Goal: Communication & Community: Answer question/provide support

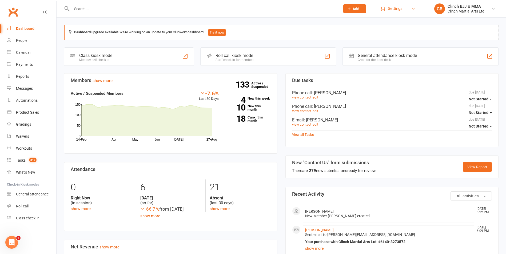
click at [406, 7] on link "Settings" at bounding box center [399, 9] width 37 height 12
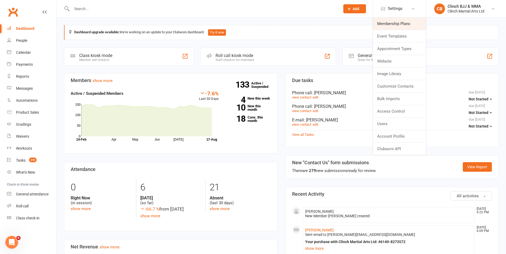
click at [386, 21] on link "Membership Plans" at bounding box center [399, 24] width 53 height 12
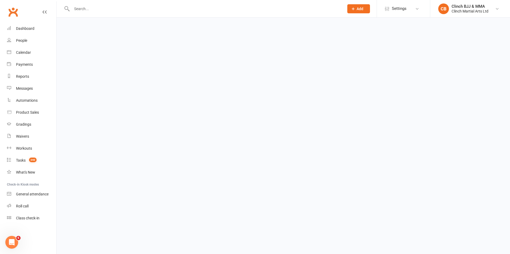
select select "100"
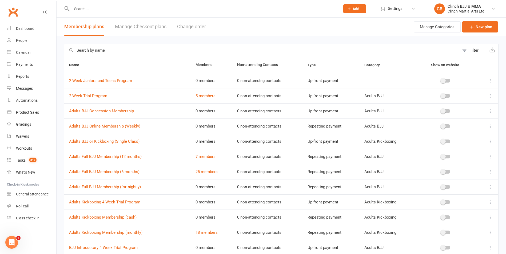
click at [135, 30] on link "Manage Checkout plans" at bounding box center [140, 27] width 51 height 18
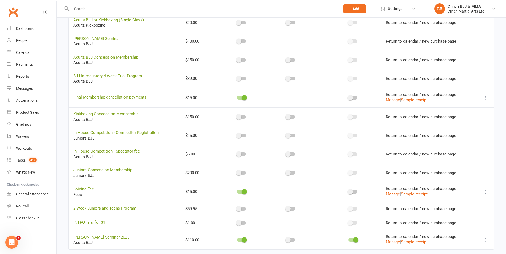
scroll to position [236, 0]
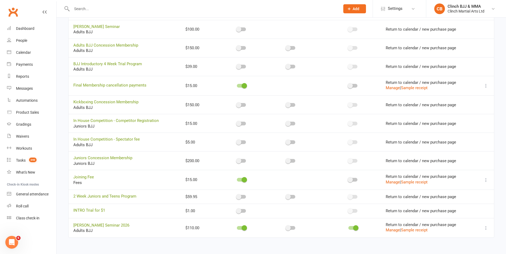
click at [485, 227] on icon at bounding box center [485, 227] width 5 height 5
click at [389, 231] on button "Manage" at bounding box center [392, 230] width 14 height 6
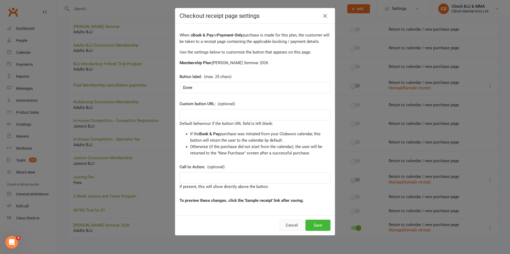
click at [285, 226] on button "Cancel" at bounding box center [291, 225] width 25 height 11
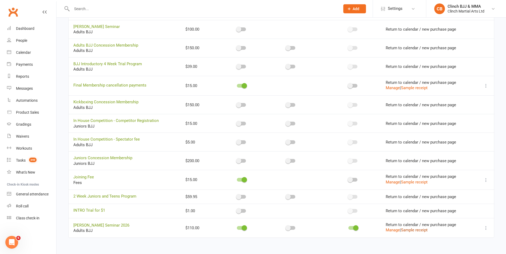
click at [415, 231] on link "Sample receipt" at bounding box center [414, 230] width 27 height 5
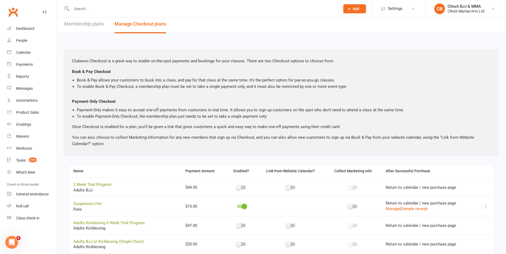
scroll to position [0, 0]
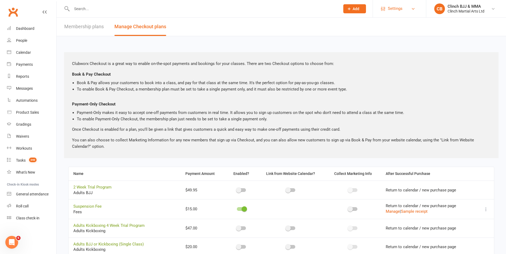
click at [399, 9] on span "Settings" at bounding box center [394, 9] width 15 height 12
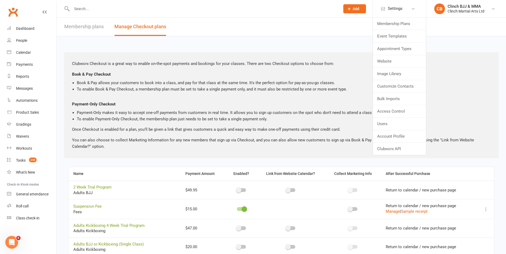
click at [9, 246] on div "Open Intercom Messenger" at bounding box center [12, 243] width 18 height 18
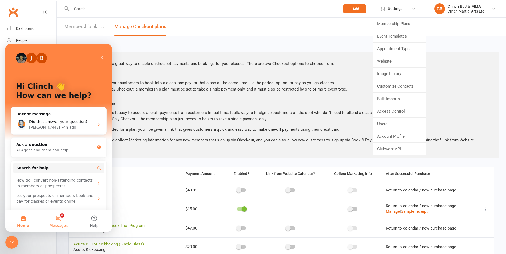
click at [59, 218] on button "6 Messages" at bounding box center [58, 221] width 35 height 21
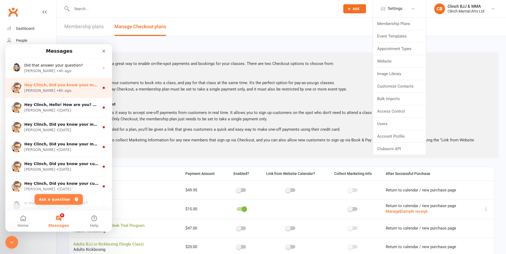
click at [63, 89] on div "Emily • 8h ago" at bounding box center [61, 91] width 75 height 6
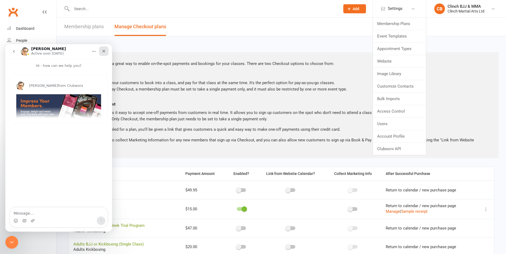
click at [106, 51] on div "Close" at bounding box center [104, 51] width 10 height 10
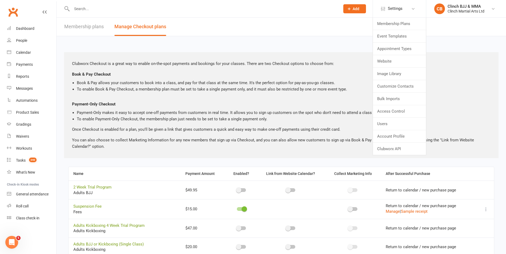
click at [8, 245] on div "Open Intercom Messenger" at bounding box center [12, 243] width 18 height 18
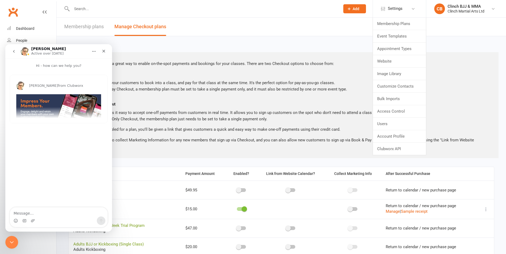
click at [17, 52] on button "go back" at bounding box center [14, 51] width 10 height 10
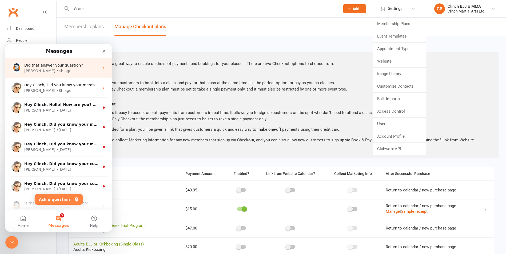
click at [56, 72] on div "• 4h ago" at bounding box center [63, 71] width 15 height 6
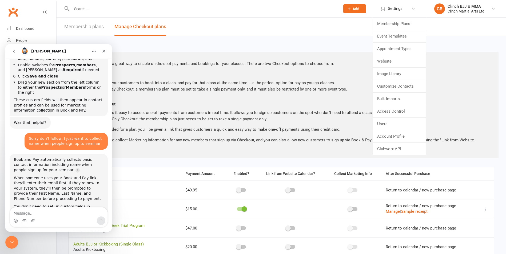
scroll to position [3596, 0]
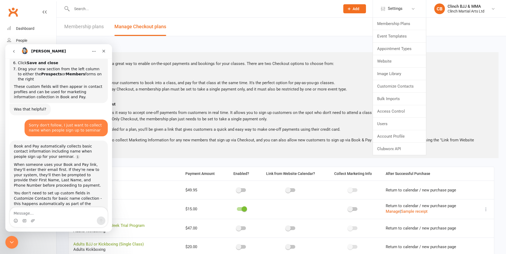
click at [38, 210] on textarea "Message…" at bounding box center [59, 212] width 98 height 9
type textarea "R"
type textarea "it still doest show"
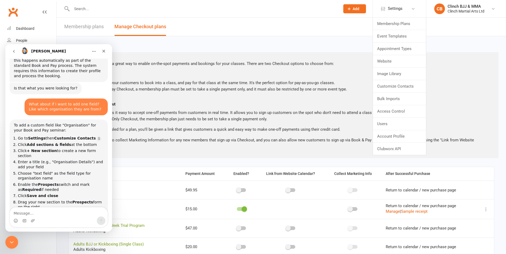
scroll to position [1, 0]
click at [33, 212] on textarea "Message…" at bounding box center [59, 212] width 98 height 9
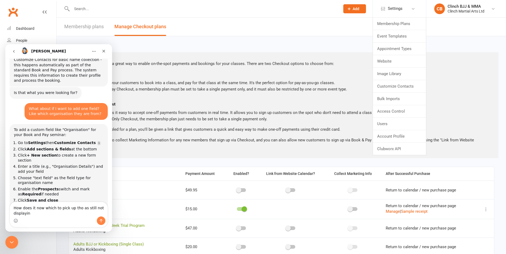
type textarea "How does it now which to pick up tho as still not displaying"
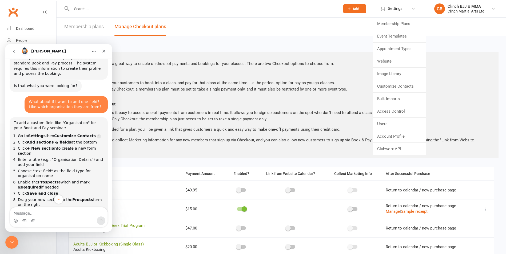
scroll to position [3846, 0]
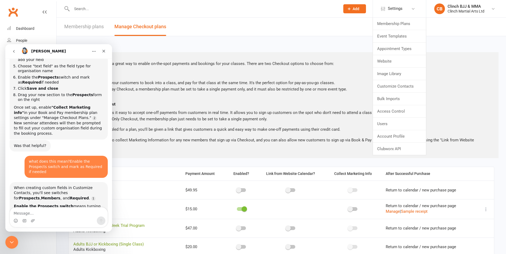
click at [55, 209] on textarea "Message…" at bounding box center [59, 212] width 98 height 9
click at [57, 215] on textarea "Message…" at bounding box center [59, 212] width 98 height 9
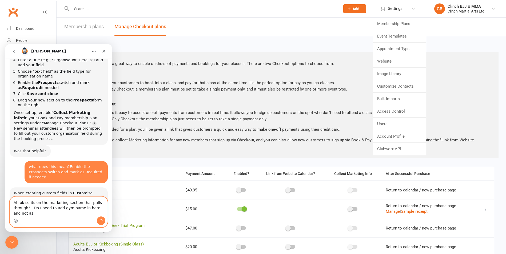
scroll to position [3841, 0]
type textarea "Ah ok so its on the marketing section that pulls through?. Do I need to add gym…"
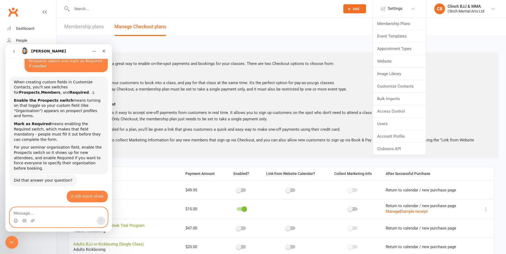
scroll to position [3958, 0]
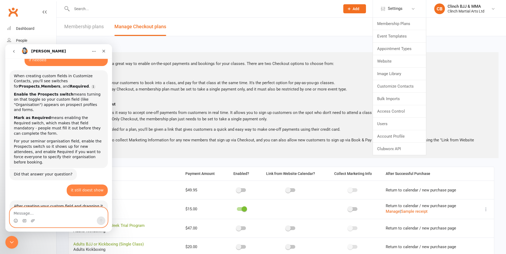
click at [31, 216] on textarea "Message…" at bounding box center [59, 212] width 98 height 9
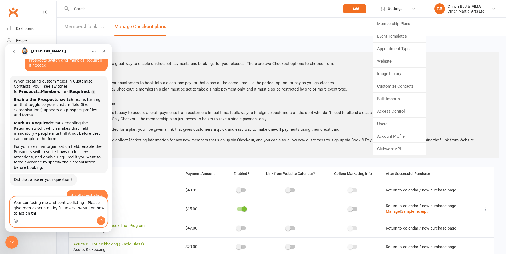
type textarea "Your confusing me and contracdicting. Please give men exact step by step guide …"
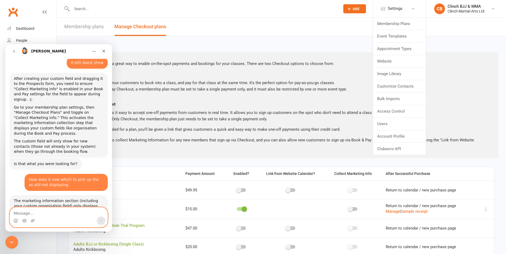
scroll to position [4107, 0]
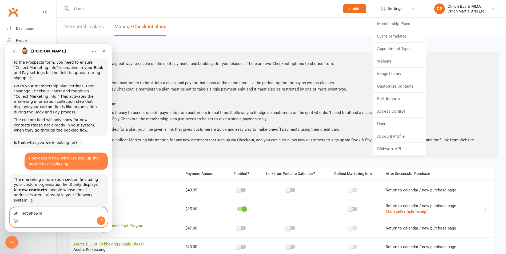
type textarea "Still not showing"
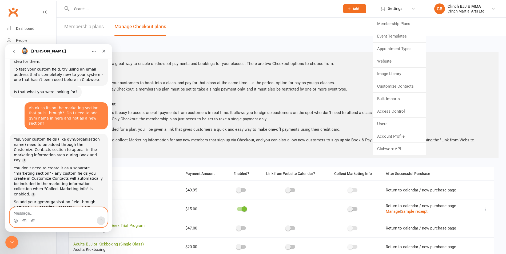
scroll to position [4286, 0]
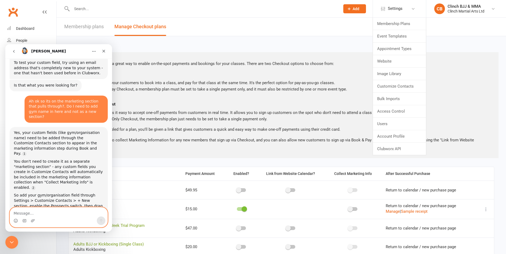
click at [43, 211] on textarea "Message…" at bounding box center [59, 212] width 98 height 9
type textarea "The maerketing section shows but not pullung thriugh the gyn name field I creat…"
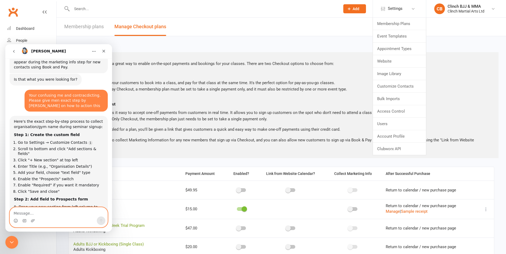
scroll to position [4454, 0]
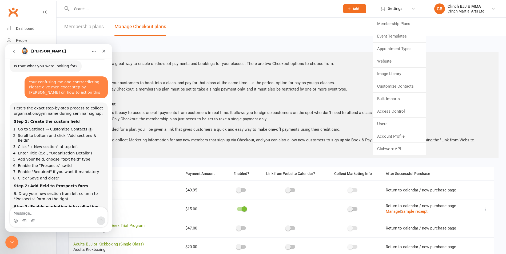
drag, startPoint x: 86, startPoint y: 106, endPoint x: 86, endPoint y: 101, distance: 5.3
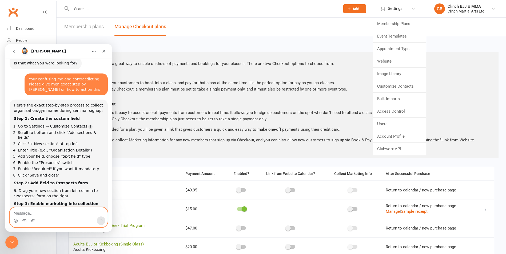
click at [37, 214] on textarea "Message…" at bounding box center [59, 212] width 98 height 9
type textarea "Yes its visible but still not showing"
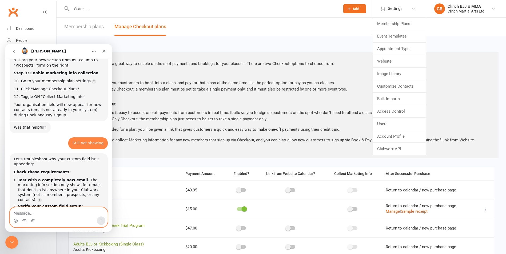
scroll to position [4603, 0]
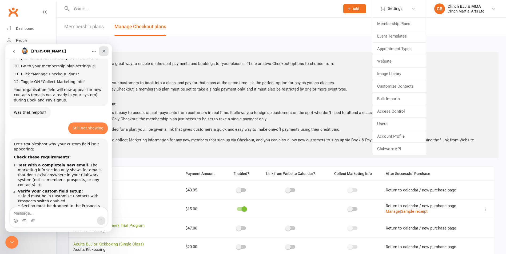
click at [100, 48] on div "Close" at bounding box center [104, 51] width 10 height 10
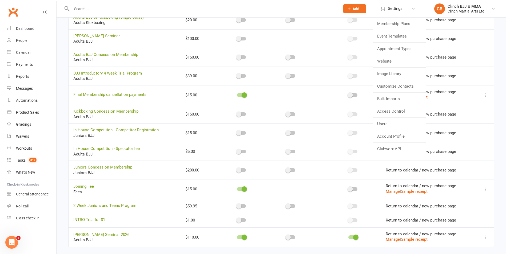
scroll to position [236, 0]
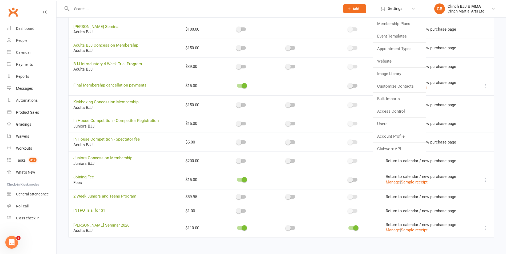
click at [289, 227] on span at bounding box center [287, 227] width 5 height 5
click at [286, 227] on input "checkbox" at bounding box center [286, 227] width 0 height 0
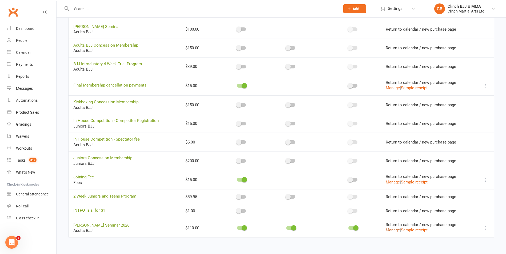
click at [386, 229] on button "Manage" at bounding box center [392, 230] width 14 height 6
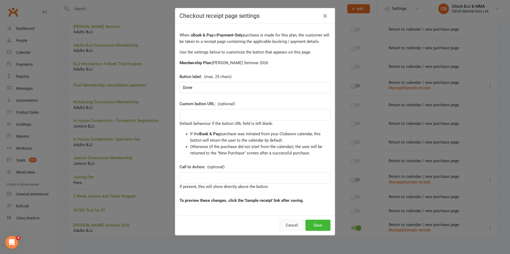
click at [292, 226] on button "Cancel" at bounding box center [291, 225] width 25 height 11
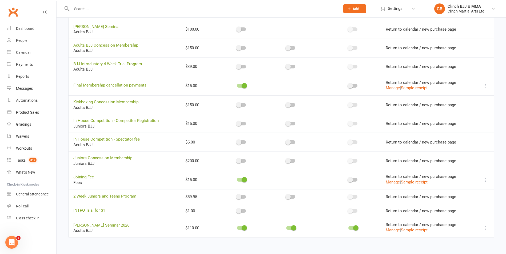
click at [291, 228] on span at bounding box center [293, 227] width 5 height 5
click at [286, 227] on input "checkbox" at bounding box center [286, 227] width 0 height 0
click at [487, 228] on icon at bounding box center [485, 227] width 5 height 5
click at [346, 228] on td at bounding box center [353, 228] width 56 height 20
click at [351, 228] on div at bounding box center [352, 228] width 9 height 4
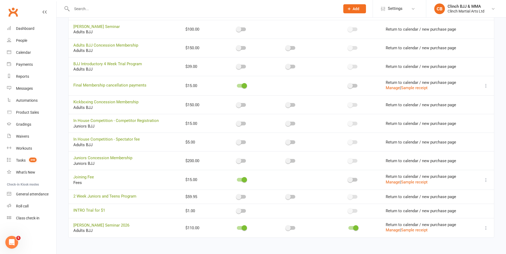
click at [348, 227] on input "checkbox" at bounding box center [348, 227] width 0 height 0
click at [353, 229] on div at bounding box center [352, 228] width 9 height 4
click at [348, 227] on input "checkbox" at bounding box center [348, 227] width 0 height 0
click at [349, 228] on div at bounding box center [352, 228] width 9 height 4
click at [348, 227] on input "checkbox" at bounding box center [348, 227] width 0 height 0
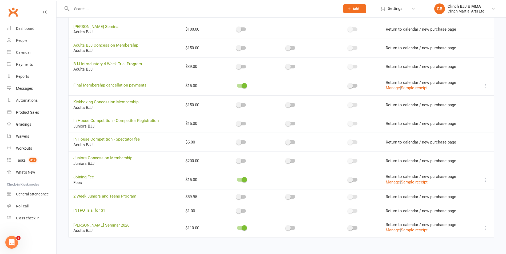
click at [351, 228] on span at bounding box center [349, 227] width 5 height 5
click at [348, 227] on input "checkbox" at bounding box center [348, 227] width 0 height 0
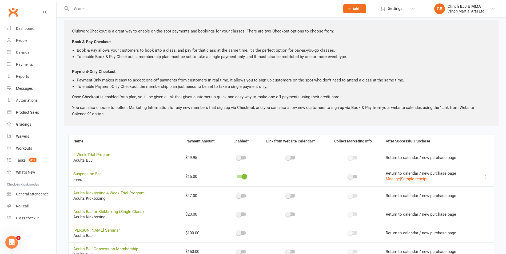
scroll to position [0, 0]
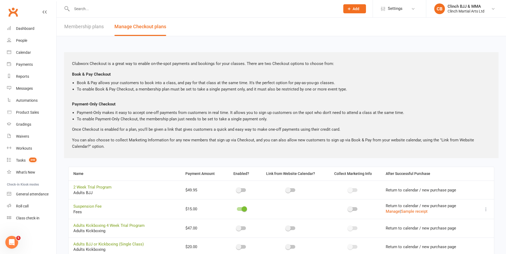
click at [75, 27] on link "Membership plans" at bounding box center [83, 27] width 39 height 18
select select "100"
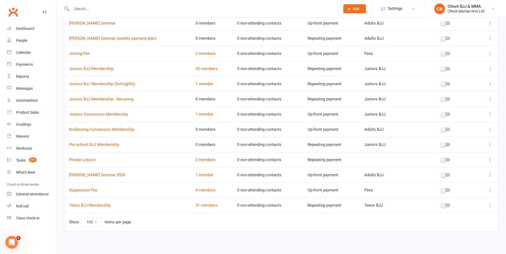
scroll to position [278, 0]
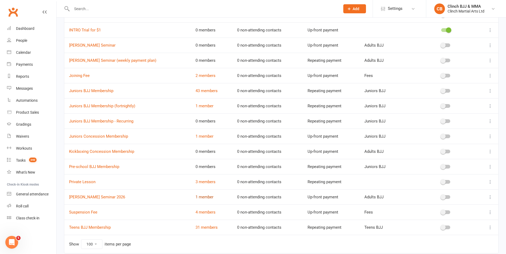
click at [201, 198] on link "1 member" at bounding box center [204, 197] width 18 height 5
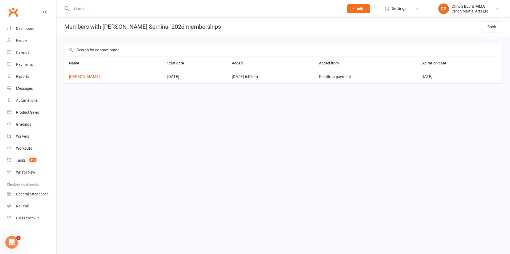
select select "100"
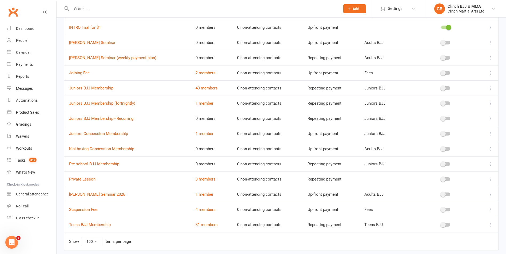
scroll to position [298, 0]
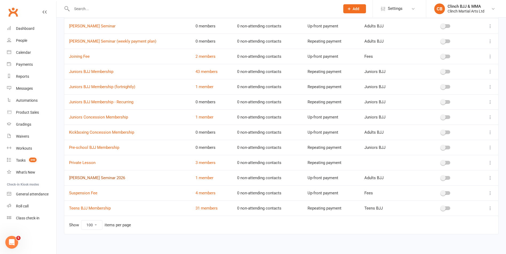
click at [109, 177] on link "[PERSON_NAME] Seminar 2026" at bounding box center [97, 178] width 56 height 5
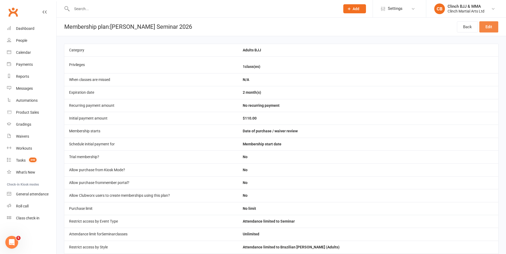
click at [493, 29] on link "Edit" at bounding box center [488, 26] width 19 height 11
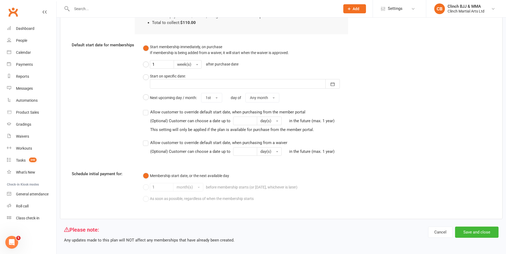
scroll to position [564, 0]
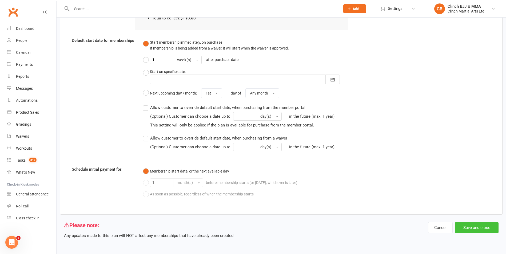
click at [479, 228] on button "Save and close" at bounding box center [476, 227] width 43 height 11
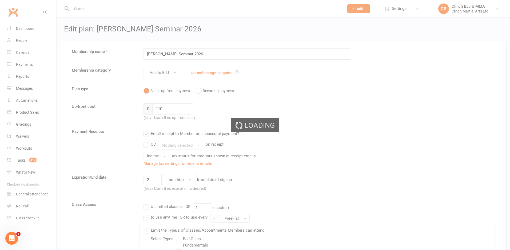
select select "100"
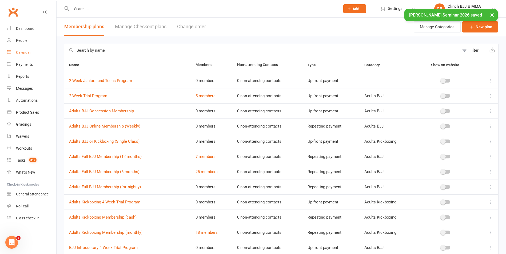
click at [26, 52] on div "Calendar" at bounding box center [23, 52] width 15 height 4
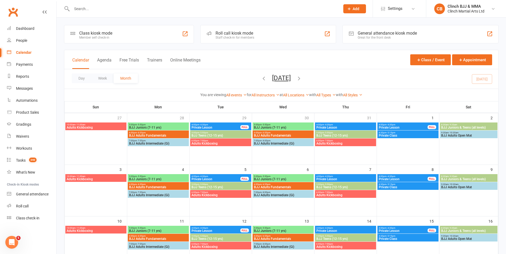
click icon "button"
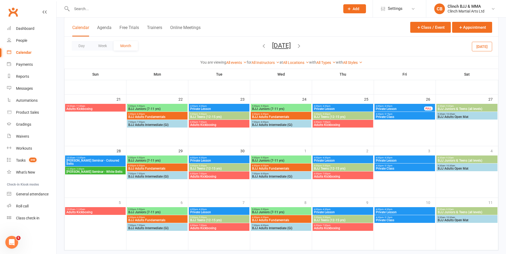
scroll to position [174, 0]
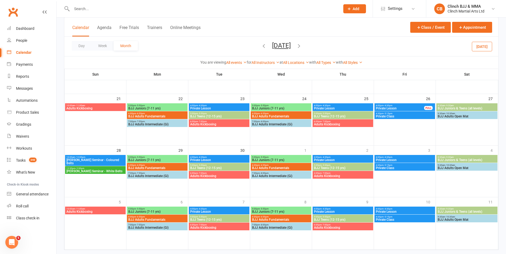
click span "Rigan Machado Seminar - Coloured Belts"
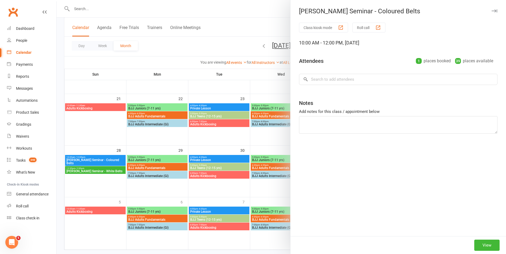
click div "Rigan Machado Seminar - Coloured Belts Class kiosk mode Roll call 10:00 AM - 12…"
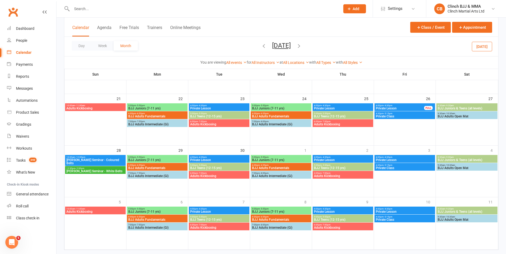
click span "Rigan Machado Seminar - Coloured Belts"
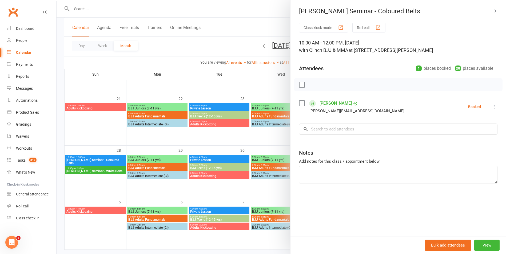
click link "[PERSON_NAME]"
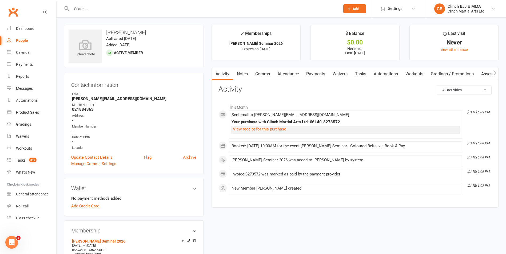
click link "Payments"
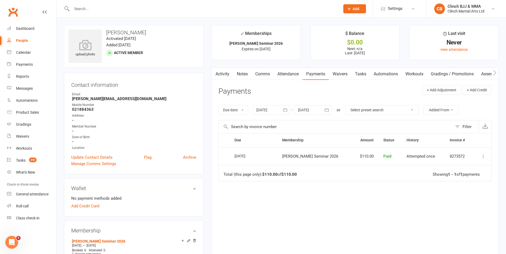
click link "Attendance"
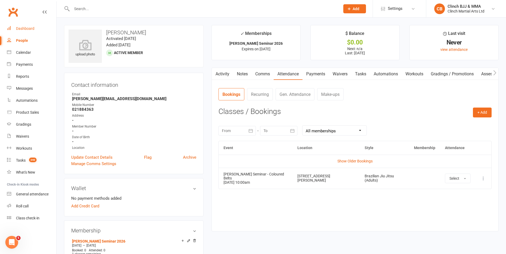
scroll to position [5239, 0]
click span "Settings"
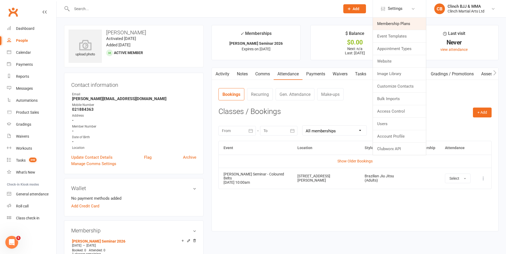
click link "Membership Plans"
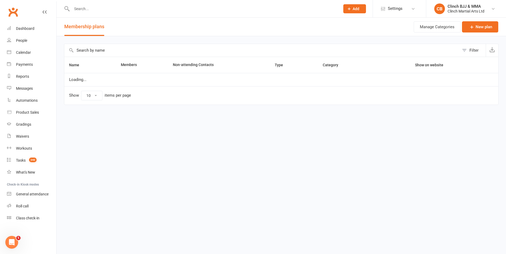
select select "100"
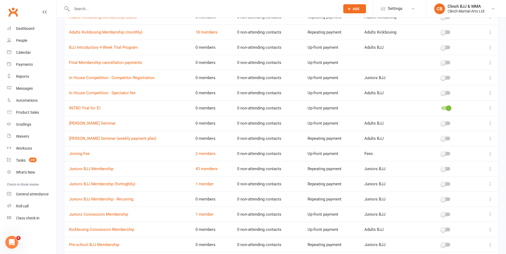
scroll to position [207, 0]
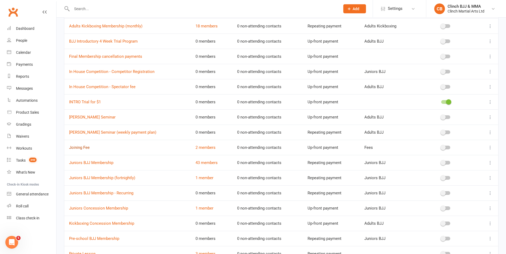
click link "Joining Fee"
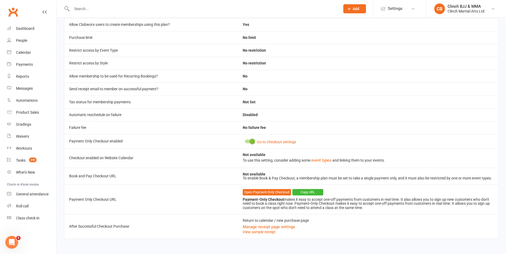
scroll to position [5853, 0]
select select "100"
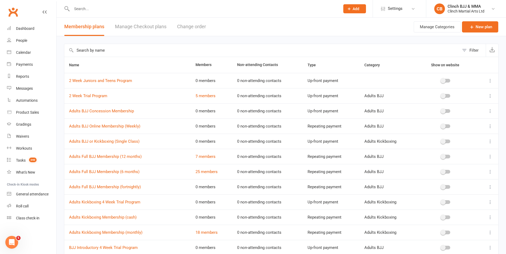
click link "Manage Checkout plans"
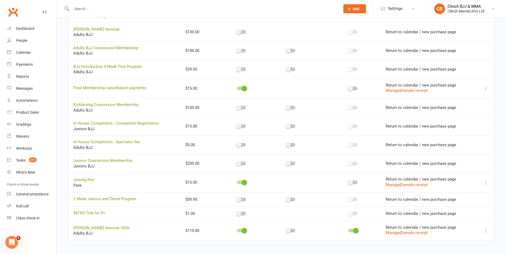
scroll to position [236, 0]
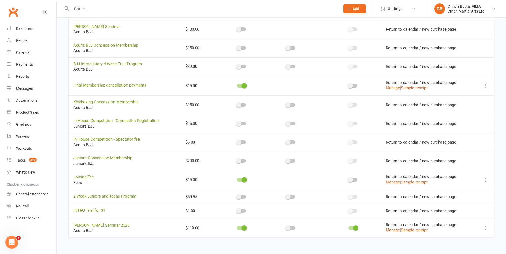
click button "Manage"
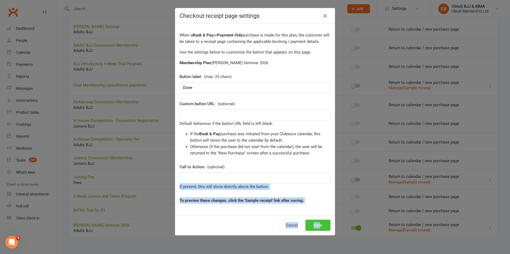
drag, startPoint x: 318, startPoint y: 161, endPoint x: 317, endPoint y: 221, distance: 60.0
click div "Checkout receipt page settings When a Book & Pay or Payment-Only purchase is ma…"
drag, startPoint x: 317, startPoint y: 221, endPoint x: 313, endPoint y: 226, distance: 6.8
click button "Save"
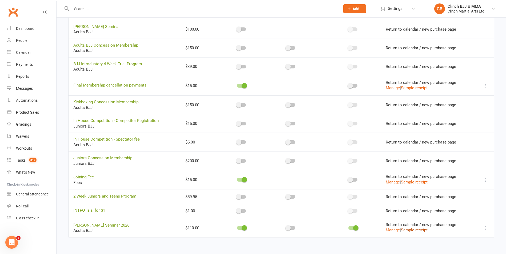
click link "Sample receipt"
click icon
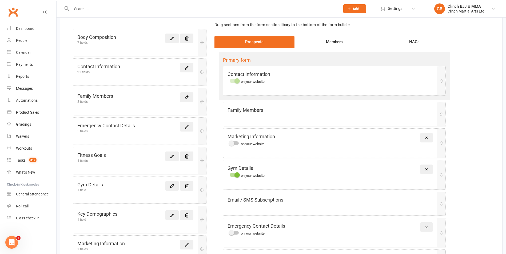
scroll to position [54, 0]
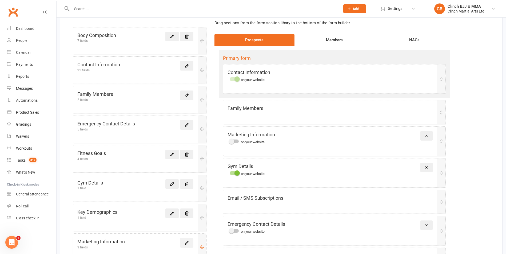
click at [185, 244] on icon at bounding box center [186, 243] width 5 height 5
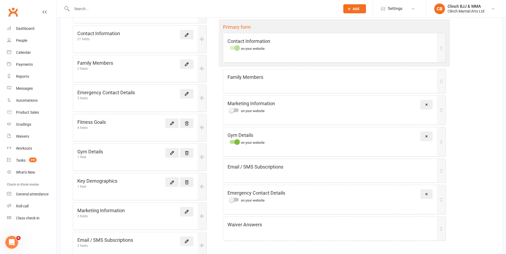
scroll to position [120, 0]
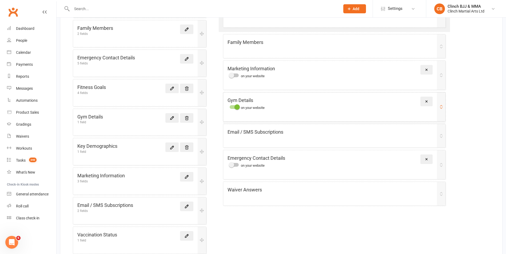
click at [235, 110] on div "Gym Details on your website Remove" at bounding box center [334, 106] width 222 height 29
click at [236, 106] on span at bounding box center [236, 106] width 5 height 5
click at [229, 106] on input "checkbox" at bounding box center [229, 106] width 0 height 0
click at [174, 116] on icon at bounding box center [171, 118] width 5 height 5
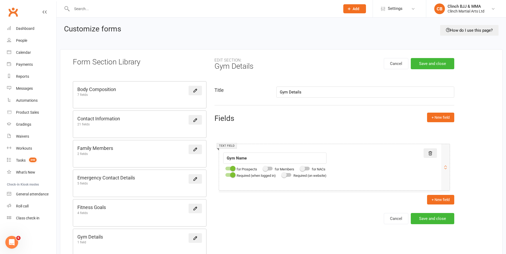
click at [272, 170] on div at bounding box center [267, 169] width 9 height 4
click at [263, 168] on input "checkbox" at bounding box center [263, 168] width 0 height 0
click at [268, 169] on div at bounding box center [267, 169] width 9 height 4
click at [263, 168] on input "checkbox" at bounding box center [263, 168] width 0 height 0
click at [445, 168] on icon at bounding box center [445, 167] width 4 height 4
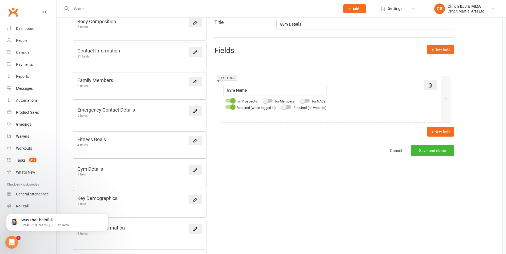
scroll to position [61, 0]
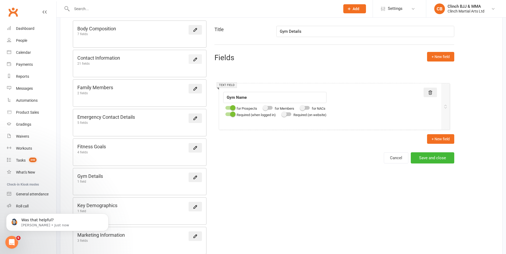
click at [195, 61] on icon at bounding box center [195, 59] width 5 height 5
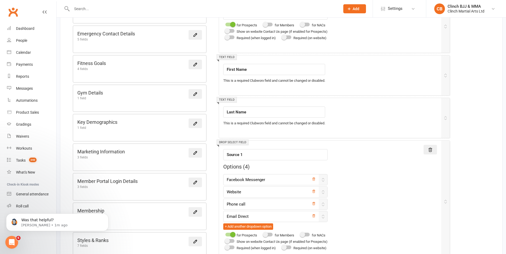
scroll to position [138, 0]
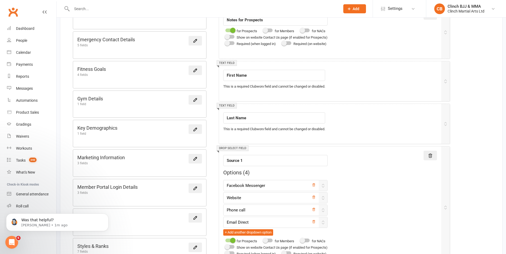
click at [166, 101] on div "Gym Details 1 field" at bounding box center [139, 100] width 124 height 11
click at [195, 102] on link at bounding box center [194, 100] width 13 height 10
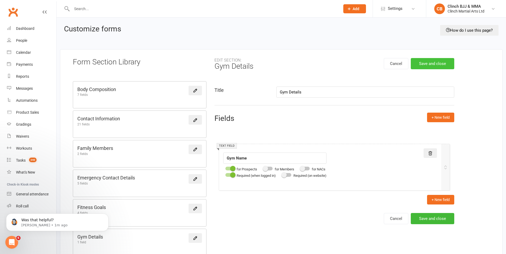
click at [426, 62] on button "Save and close" at bounding box center [431, 63] width 43 height 11
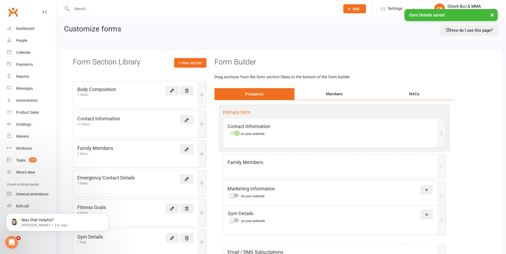
scroll to position [2, 0]
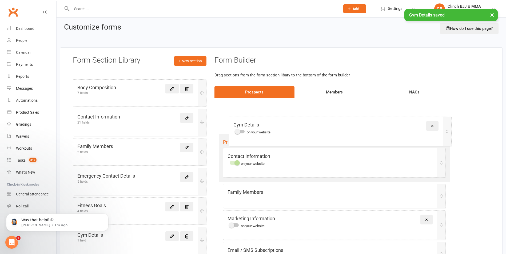
drag, startPoint x: 272, startPoint y: 229, endPoint x: 279, endPoint y: 130, distance: 99.1
click at [279, 130] on div "Primary form Contact Information on your website Family Members Marketing Infor…" at bounding box center [334, 213] width 240 height 231
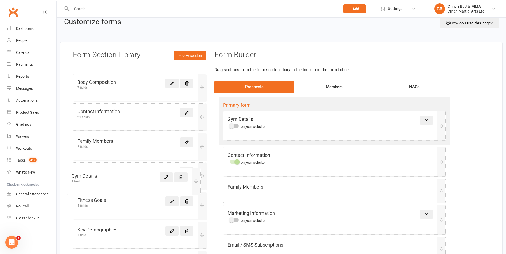
scroll to position [8, 0]
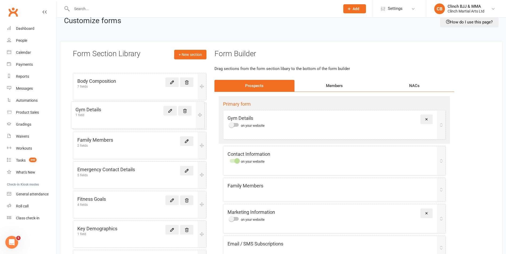
drag, startPoint x: 139, startPoint y: 235, endPoint x: 135, endPoint y: 112, distance: 122.9
click at [135, 112] on div "Body Composition 7 fields Contact Information 21 fields Family Members 2 fields…" at bounding box center [140, 234] width 134 height 323
click at [172, 229] on icon at bounding box center [171, 229] width 3 height 3
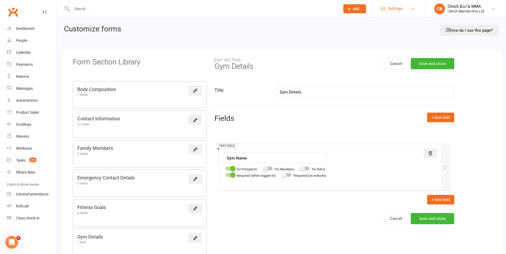
click at [397, 6] on span "Settings" at bounding box center [394, 9] width 15 height 12
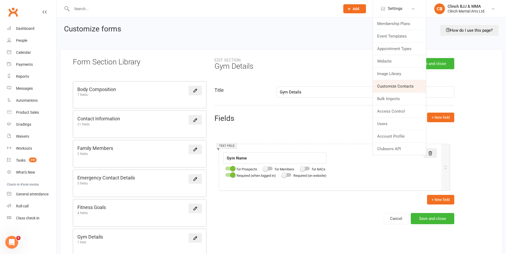
click at [414, 86] on link "Customize Contacts" at bounding box center [399, 86] width 53 height 12
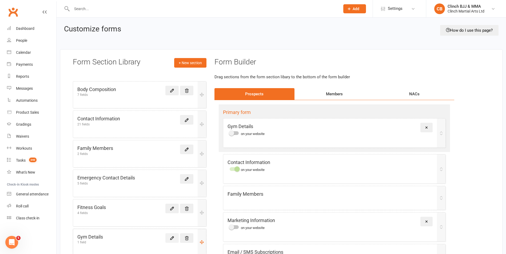
click at [172, 239] on icon at bounding box center [171, 238] width 5 height 5
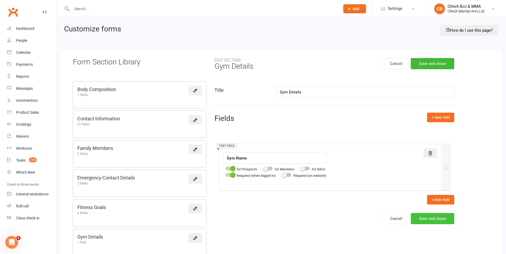
click at [430, 218] on button "Save and close" at bounding box center [431, 218] width 43 height 11
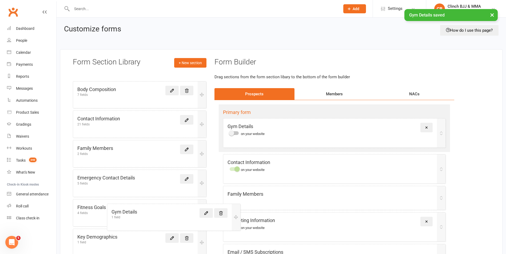
scroll to position [2, 0]
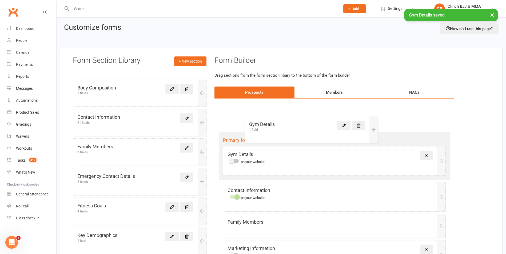
drag, startPoint x: 116, startPoint y: 244, endPoint x: 288, endPoint y: 128, distance: 207.3
click at [288, 128] on div "Form Section Library + New section Body Composition 7 fields Contact Informatio…" at bounding box center [281, 233] width 442 height 371
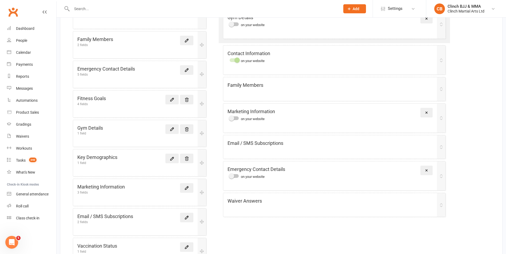
scroll to position [111, 0]
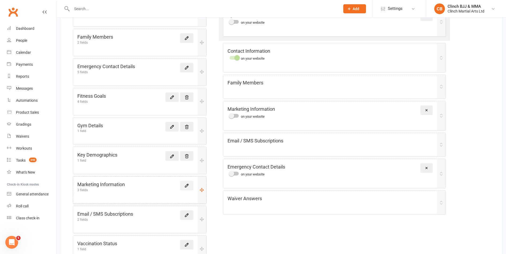
click at [187, 187] on icon at bounding box center [186, 185] width 3 height 3
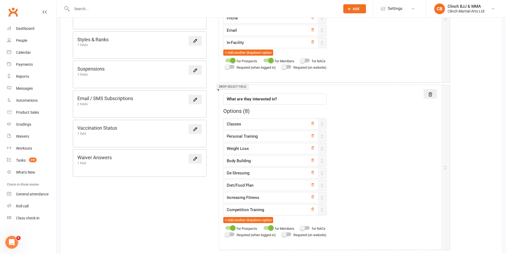
scroll to position [346, 0]
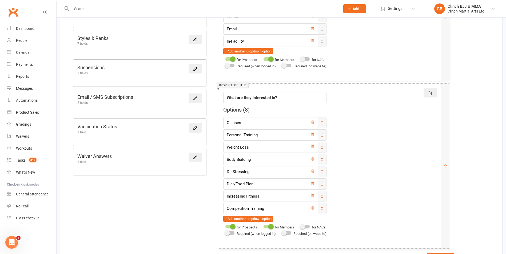
click at [229, 227] on div at bounding box center [229, 227] width 9 height 4
click at [225, 226] on input "checkbox" at bounding box center [225, 226] width 0 height 0
click at [228, 59] on div at bounding box center [229, 59] width 9 height 4
click at [225, 58] on input "checkbox" at bounding box center [225, 58] width 0 height 0
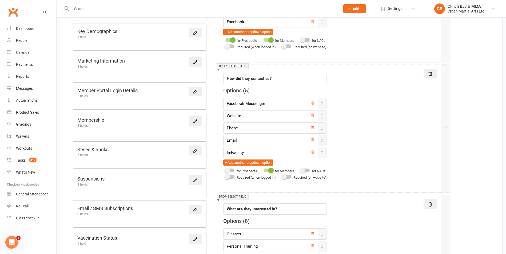
scroll to position [234, 0]
click at [142, 70] on div "Marketing Information 3 fields" at bounding box center [139, 67] width 133 height 27
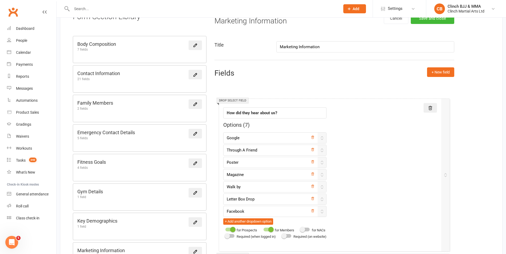
scroll to position [43, 0]
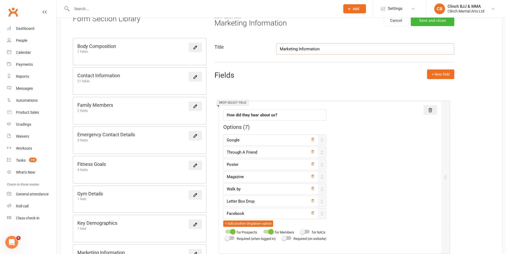
click at [330, 52] on input "Marketing Information" at bounding box center [365, 48] width 178 height 11
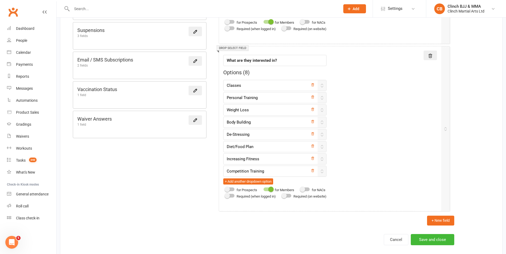
scroll to position [399, 0]
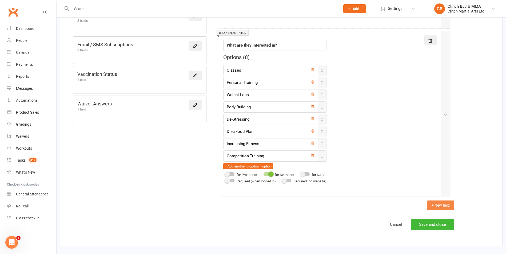
click at [433, 205] on button "+ New field" at bounding box center [440, 206] width 27 height 10
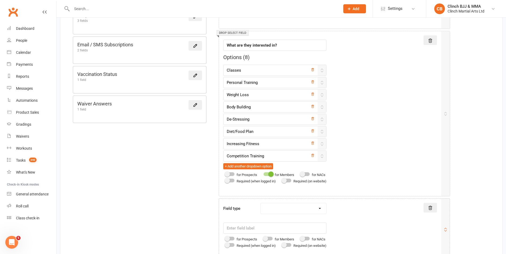
click at [237, 221] on div "Field type Text field Checkbox field Date field Number field Currency field Per…" at bounding box center [274, 218] width 103 height 31
click at [251, 209] on div "Field type" at bounding box center [237, 207] width 37 height 9
click at [322, 206] on select "Text field Checkbox field Date field Number field Currency field Percent field …" at bounding box center [293, 208] width 66 height 11
select select "text"
click at [261, 203] on select "Text field Checkbox field Date field Number field Currency field Percent field …" at bounding box center [293, 208] width 66 height 11
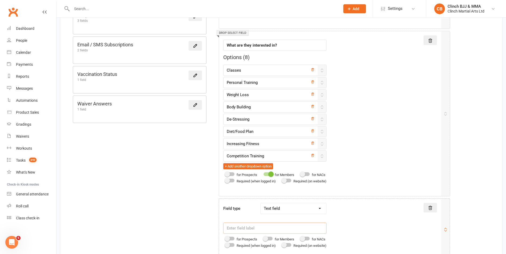
click at [266, 228] on input "text" at bounding box center [274, 228] width 103 height 11
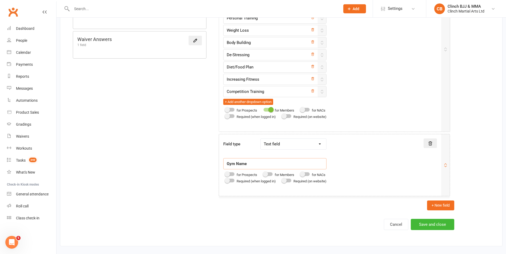
click at [240, 175] on span "for Prospects" at bounding box center [246, 175] width 21 height 4
click at [232, 176] on div "for Prospects" at bounding box center [240, 175] width 34 height 6
click at [230, 175] on div at bounding box center [229, 174] width 9 height 4
type input "Gym Name"
click at [225, 173] on input "checkbox" at bounding box center [225, 173] width 0 height 0
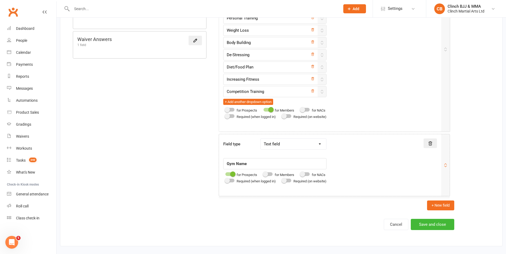
click at [233, 180] on div at bounding box center [229, 181] width 9 height 4
click at [225, 180] on input "checkbox" at bounding box center [225, 180] width 0 height 0
click at [448, 226] on button "Save and close" at bounding box center [431, 224] width 43 height 11
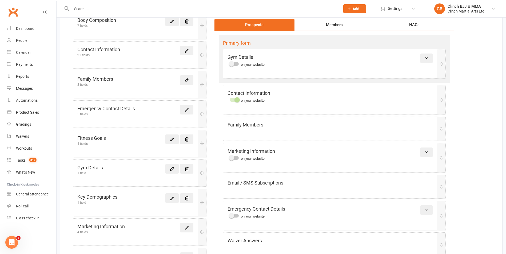
scroll to position [74, 0]
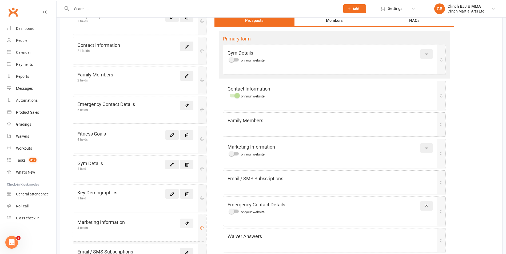
click at [187, 225] on icon at bounding box center [186, 223] width 5 height 5
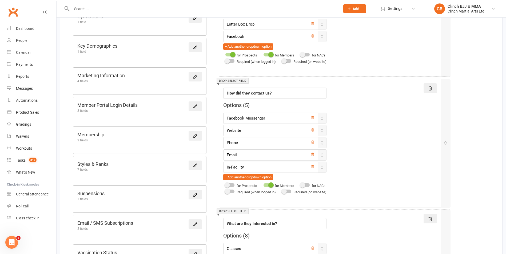
scroll to position [241, 0]
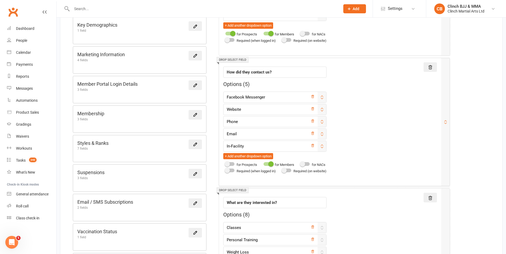
click at [228, 165] on span at bounding box center [226, 163] width 5 height 5
click at [225, 163] on input "checkbox" at bounding box center [225, 163] width 0 height 0
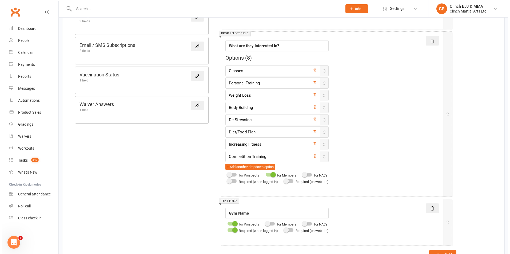
scroll to position [402, 0]
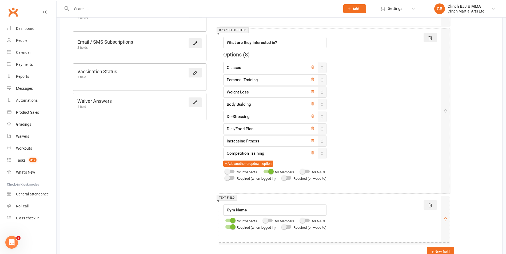
click at [427, 205] on button at bounding box center [429, 205] width 13 height 10
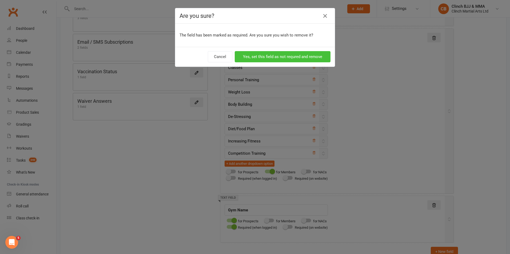
click at [308, 59] on button "Yes, set this field as not requred and remove" at bounding box center [283, 56] width 96 height 11
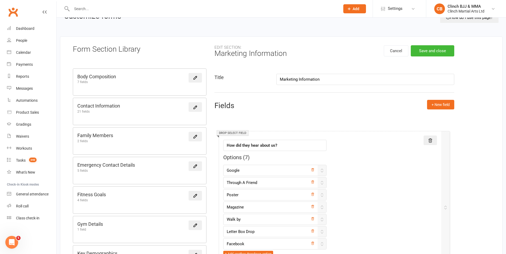
scroll to position [0, 0]
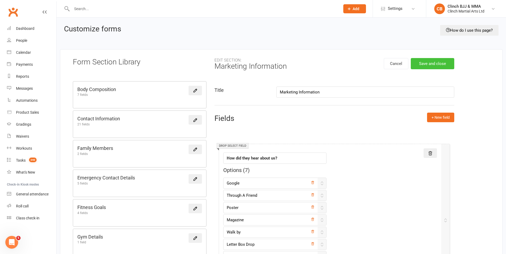
click at [439, 62] on button "Save and close" at bounding box center [431, 63] width 43 height 11
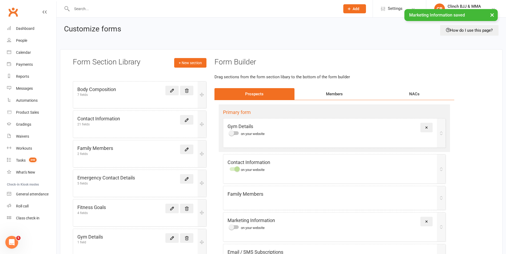
click at [340, 92] on div "Members" at bounding box center [334, 94] width 80 height 12
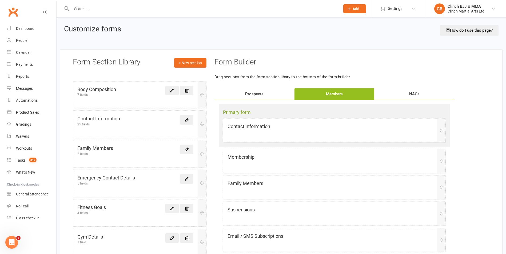
click at [248, 94] on div "Prospects" at bounding box center [254, 94] width 80 height 12
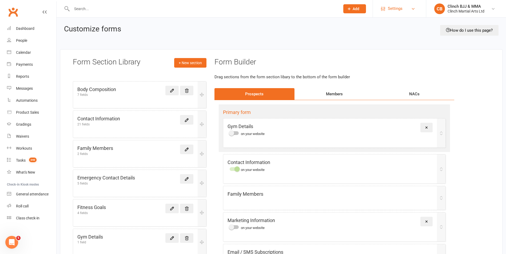
click at [408, 6] on link "Settings" at bounding box center [399, 9] width 37 height 12
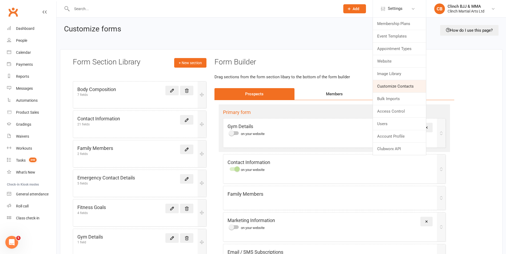
click at [389, 87] on link "Customize Contacts" at bounding box center [399, 86] width 53 height 12
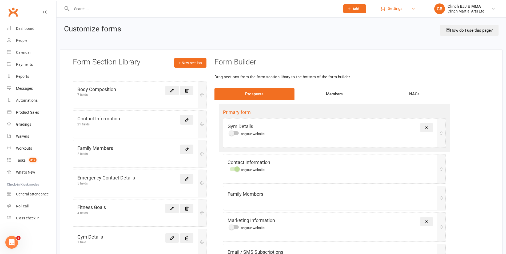
click at [392, 6] on span "Settings" at bounding box center [394, 9] width 15 height 12
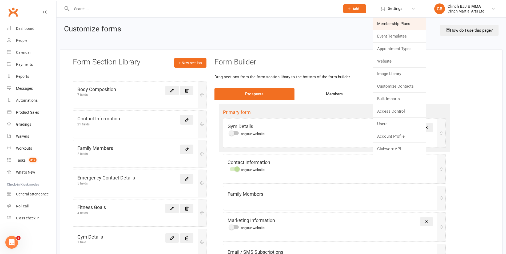
click at [393, 22] on link "Membership Plans" at bounding box center [399, 24] width 53 height 12
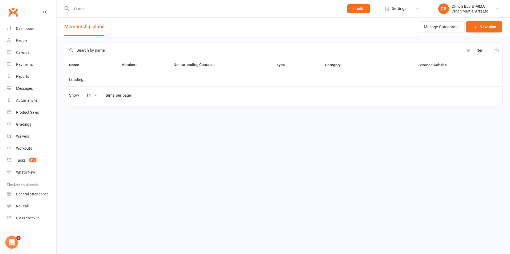
select select "100"
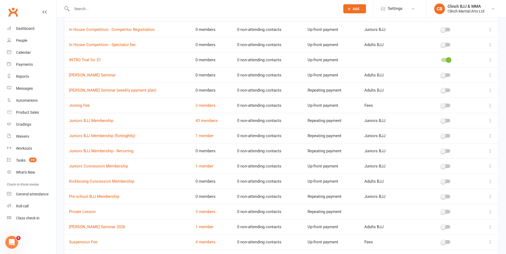
scroll to position [249, 0]
click at [86, 227] on link "[PERSON_NAME] Seminar 2026" at bounding box center [97, 226] width 56 height 5
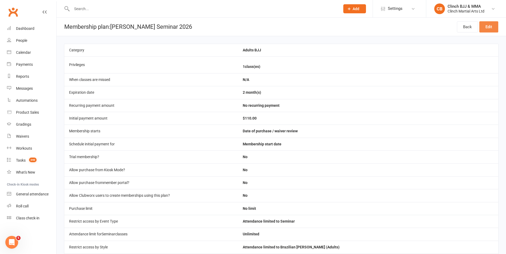
click at [494, 26] on link "Edit" at bounding box center [488, 26] width 19 height 11
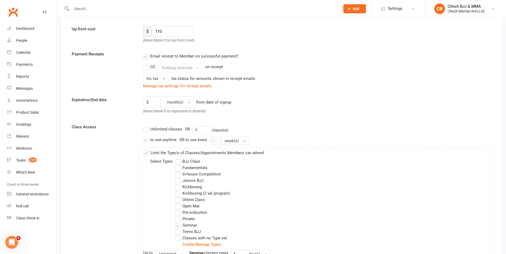
scroll to position [78, 0]
drag, startPoint x: 153, startPoint y: 104, endPoint x: 140, endPoint y: 102, distance: 13.5
click at [140, 102] on div "2 month(s) from date of signup (leave blank if no expiration is desired)" at bounding box center [245, 106] width 213 height 20
click at [146, 128] on label "Unlimited classes" at bounding box center [162, 128] width 39 height 6
click at [146, 125] on input "Unlimited classes" at bounding box center [144, 125] width 3 height 0
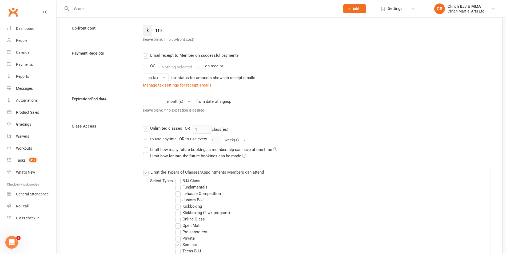
click at [145, 127] on label "Unlimited classes" at bounding box center [162, 128] width 39 height 6
click at [145, 125] on input "Unlimited classes" at bounding box center [144, 125] width 3 height 0
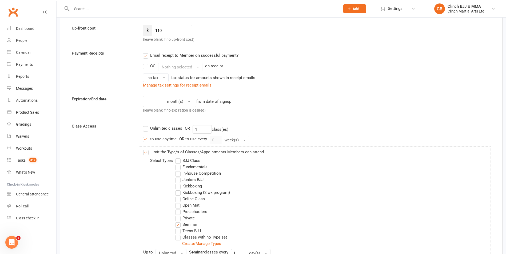
drag, startPoint x: 146, startPoint y: 141, endPoint x: 145, endPoint y: 145, distance: 3.7
click at [146, 141] on label "to use anytime" at bounding box center [160, 139] width 34 height 6
click at [146, 136] on input "to use anytime" at bounding box center [144, 136] width 3 height 0
click at [147, 128] on label "Unlimited classes" at bounding box center [162, 128] width 39 height 6
click at [146, 125] on input "Unlimited classes" at bounding box center [144, 125] width 3 height 0
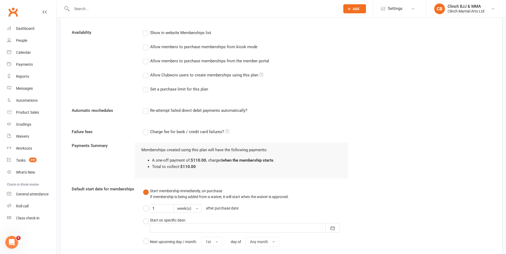
scroll to position [446, 0]
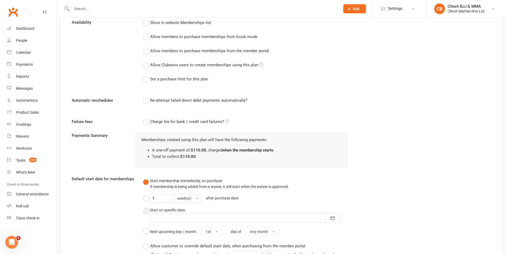
click at [147, 213] on button "Start on specific date: August 2025 Sun Mon Tue Wed Thu Fri Sat 31 27 28 29 30 …" at bounding box center [245, 215] width 205 height 20
click at [164, 220] on div at bounding box center [245, 218] width 190 height 10
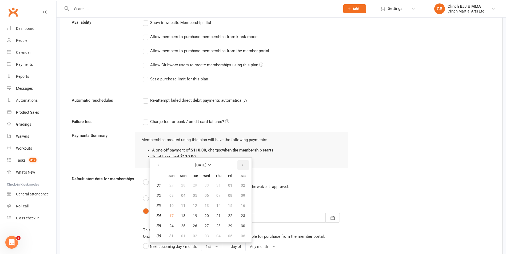
click at [244, 164] on icon "button" at bounding box center [243, 165] width 4 height 4
click at [173, 226] on span "28" at bounding box center [171, 226] width 4 height 4
type input "28 Sep 2025"
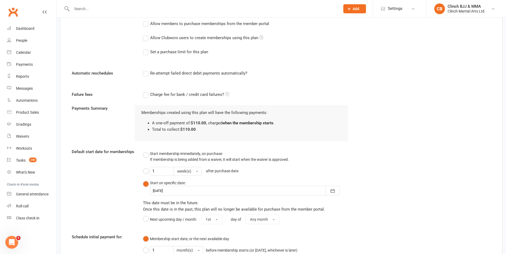
scroll to position [540, 0]
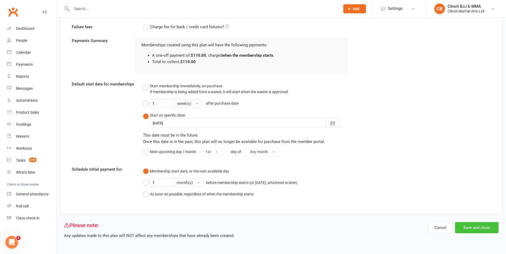
click at [475, 227] on button "Save and close" at bounding box center [476, 227] width 43 height 11
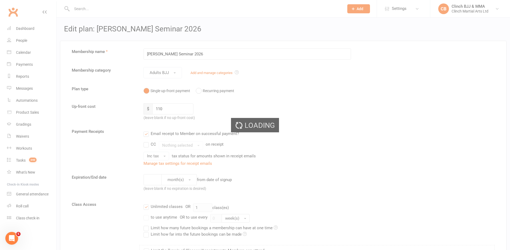
select select "100"
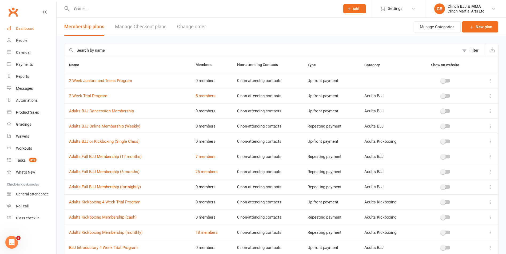
click at [24, 31] on link "Dashboard" at bounding box center [31, 29] width 49 height 12
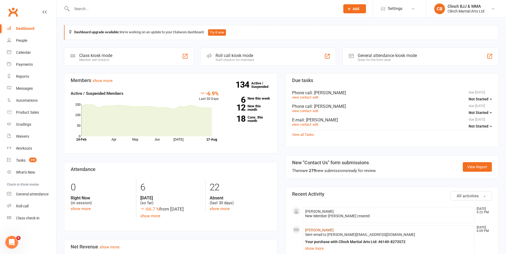
click at [317, 229] on link "[PERSON_NAME]" at bounding box center [319, 230] width 29 height 4
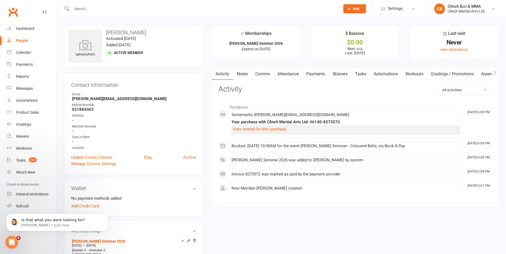
click at [387, 73] on link "Automations" at bounding box center [386, 74] width 32 height 12
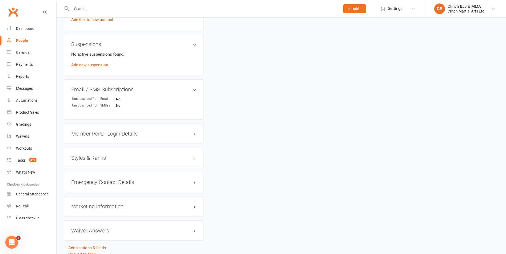
scroll to position [323, 0]
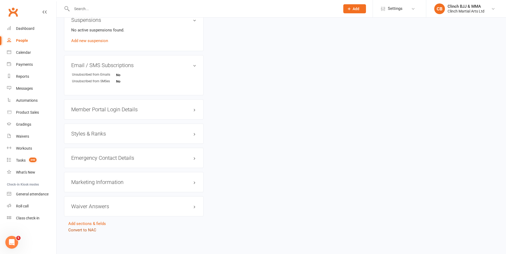
click at [82, 230] on link "Convert to NAC" at bounding box center [82, 230] width 28 height 5
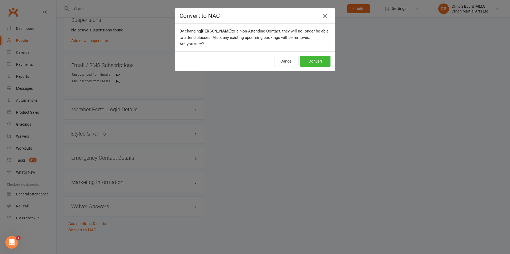
click at [317, 67] on div "Cancel Convert" at bounding box center [254, 61] width 159 height 20
click at [318, 64] on button "Convert" at bounding box center [315, 61] width 30 height 11
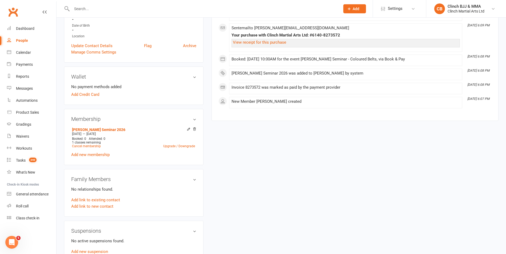
scroll to position [106, 0]
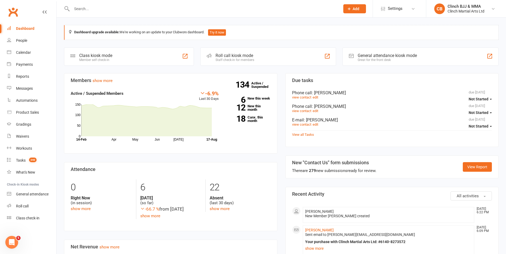
click at [10, 243] on icon "Open Intercom Messenger" at bounding box center [11, 242] width 9 height 9
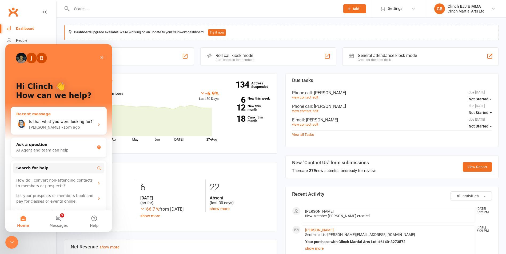
click at [63, 120] on span "Is that what you were looking for?" at bounding box center [60, 122] width 63 height 4
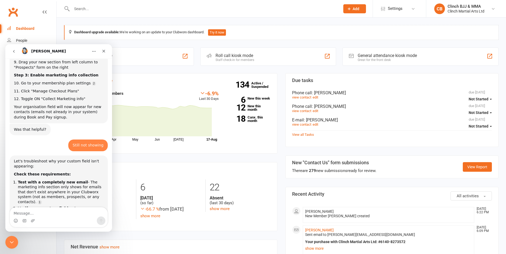
scroll to position [4587, 0]
click at [56, 211] on textarea "Message…" at bounding box center [59, 212] width 98 height 9
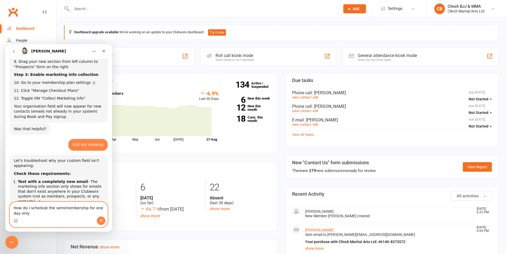
scroll to position [4592, 0]
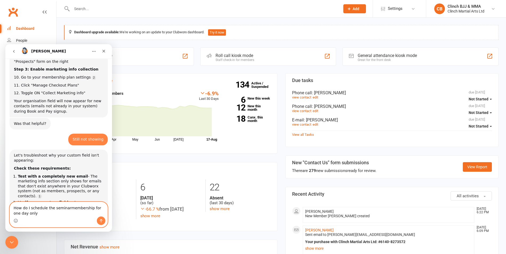
type textarea "How do I schedule the seminar membership for one day only"
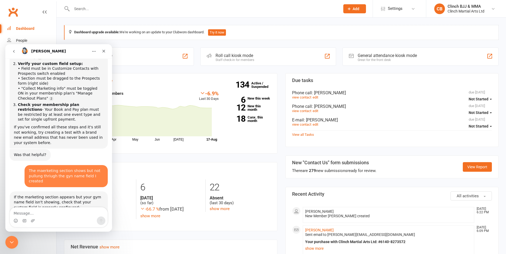
scroll to position [4733, 0]
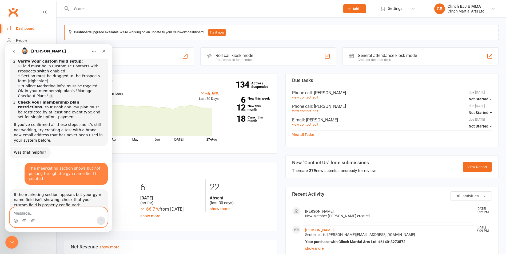
click at [50, 211] on textarea "Message…" at bounding box center [59, 212] width 98 height 9
type textarea "Will this member be added to my membership count?"
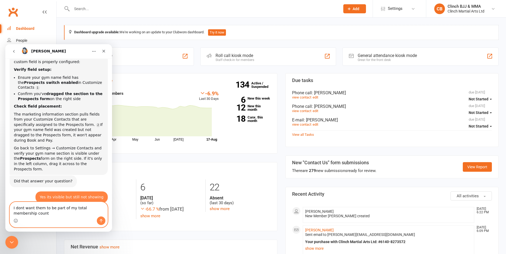
scroll to position [4871, 0]
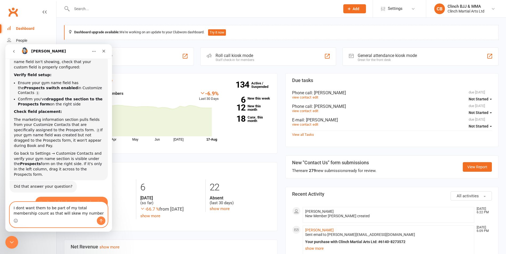
type textarea "I dont want them to be part of my total membership count as that will skew my n…"
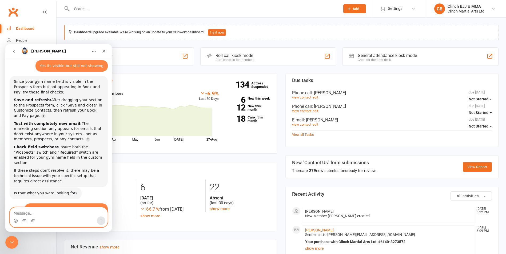
scroll to position [5010, 0]
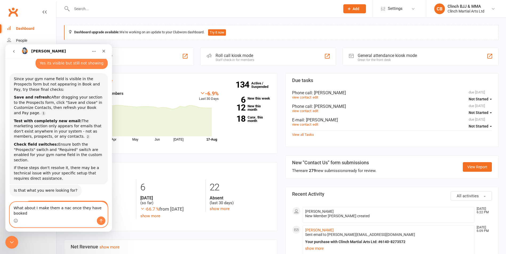
type textarea "What about I make them a nac once they have booked ?"
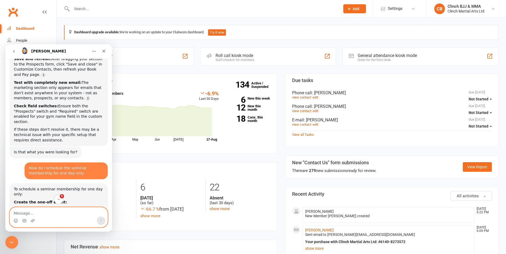
scroll to position [5154, 0]
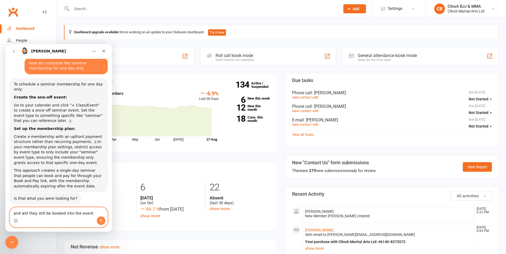
type textarea "and will they still be booked into the event?"
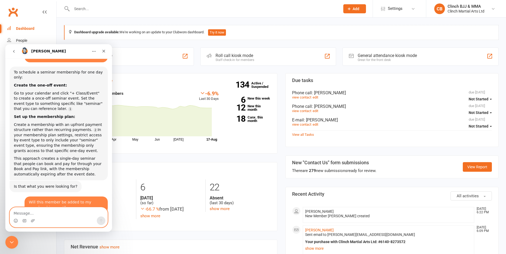
scroll to position [5276, 0]
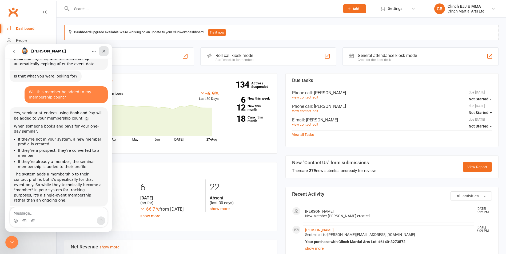
click at [106, 50] on div "Close" at bounding box center [104, 51] width 10 height 10
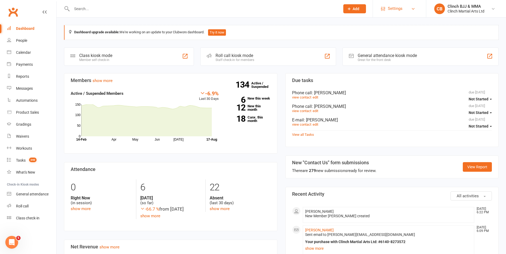
scroll to position [5234, 0]
click at [385, 10] on link "Settings" at bounding box center [399, 9] width 37 height 12
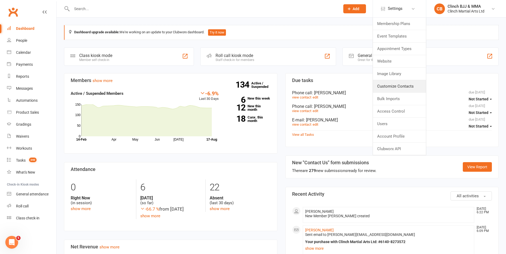
click at [386, 84] on link "Customize Contacts" at bounding box center [399, 86] width 53 height 12
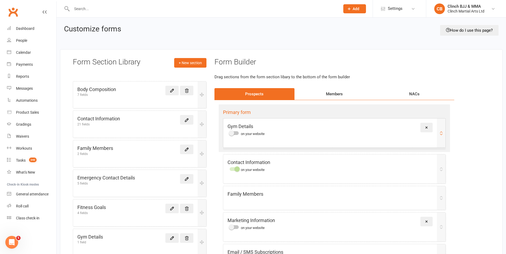
click at [260, 138] on div "Gym Details on your website Remove" at bounding box center [334, 133] width 222 height 29
drag, startPoint x: 263, startPoint y: 135, endPoint x: 264, endPoint y: 138, distance: 3.0
click at [264, 136] on div "Primary form Gym Details on your website Remove Contact Information on your web…" at bounding box center [334, 215] width 240 height 231
click at [264, 138] on div "Primary form Gym Details on your website Remove Contact Information on your web…" at bounding box center [334, 215] width 240 height 230
click at [12, 242] on icon "Open Intercom Messenger" at bounding box center [11, 242] width 9 height 9
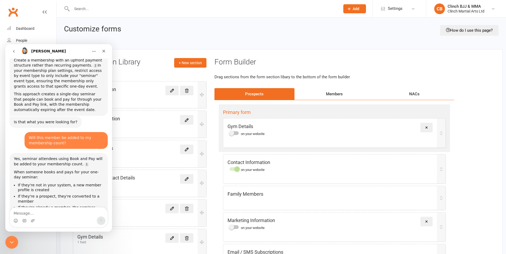
scroll to position [5234, 0]
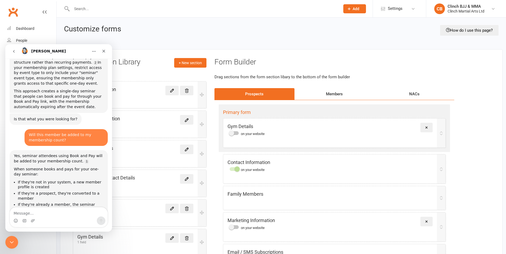
click at [39, 204] on div "👋 Hi there, what brings you here today? Toby • AI Agent • 11h ago Hi Clinch • 1…" at bounding box center [58, 145] width 107 height 173
click at [44, 213] on textarea "Message…" at bounding box center [59, 212] width 98 height 9
type textarea "So recommend this?"
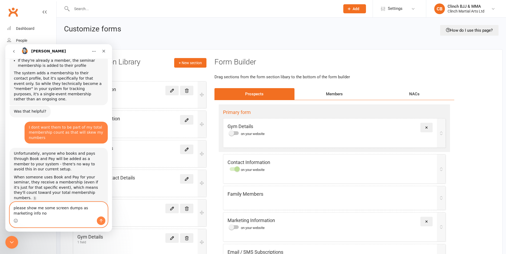
scroll to position [5381, 0]
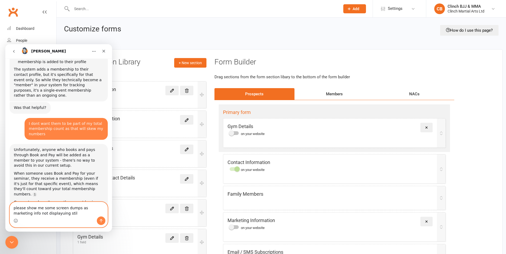
type textarea "please show me some screen dumps as marketing info not displayuing still"
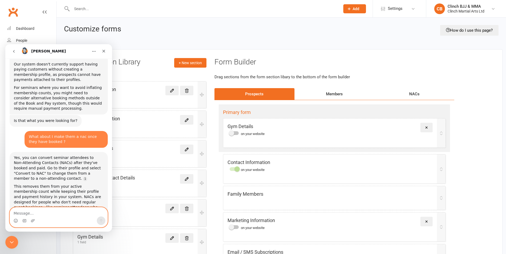
scroll to position [5535, 0]
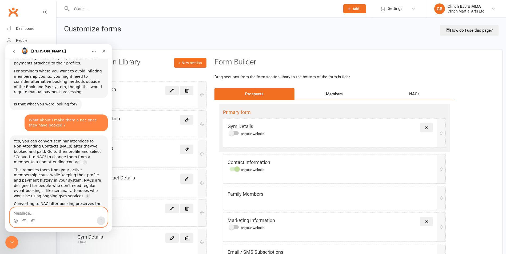
click at [55, 214] on textarea "Message…" at bounding box center [59, 212] width 98 height 9
type textarea "Its not showing still and tried with new emaill. Its bring info from marketing …"
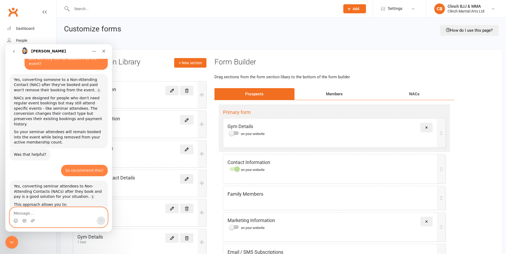
scroll to position [5720, 0]
click at [50, 212] on textarea "Message…" at bounding box center [59, 212] width 98 height 9
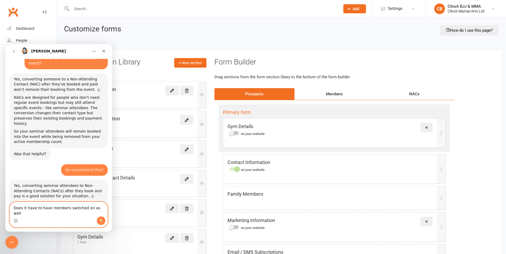
type textarea "Does it have to have members switched on as well?"
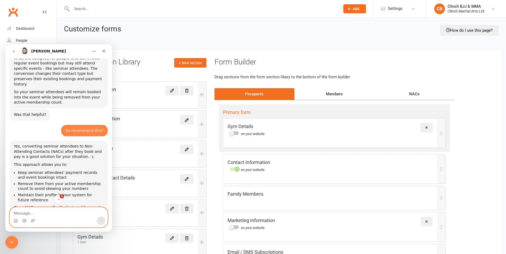
scroll to position [5864, 0]
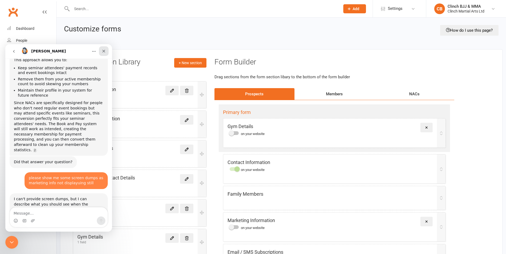
click at [105, 51] on icon "Close" at bounding box center [104, 51] width 4 height 4
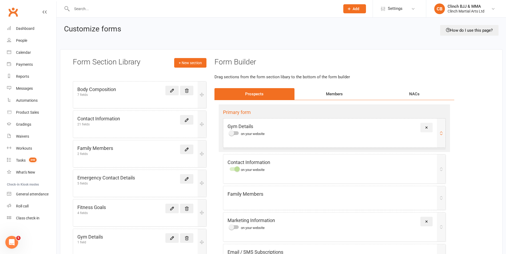
click at [429, 127] on button "Remove" at bounding box center [426, 128] width 12 height 10
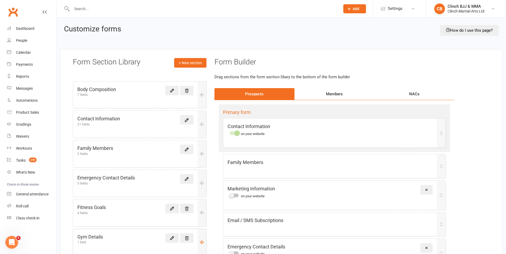
click at [103, 241] on div "1 field" at bounding box center [90, 242] width 26 height 3
click at [172, 239] on icon at bounding box center [171, 238] width 5 height 5
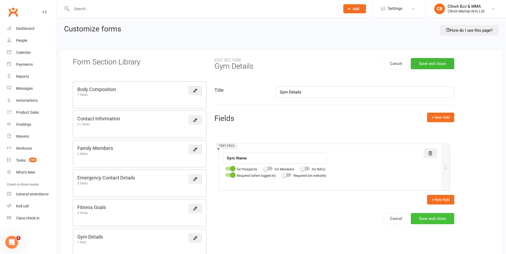
click at [441, 217] on button "Save and close" at bounding box center [431, 218] width 43 height 11
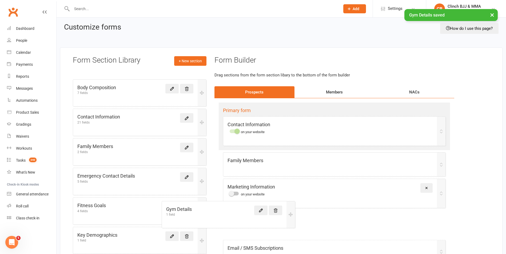
scroll to position [4, 0]
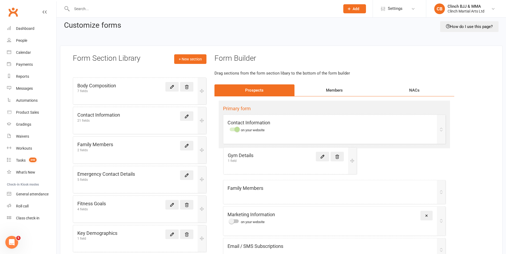
drag, startPoint x: 107, startPoint y: 237, endPoint x: 261, endPoint y: 153, distance: 175.1
click at [261, 153] on div "Form Section Library + New section Body Composition 7 fields Contact Informatio…" at bounding box center [281, 231] width 442 height 371
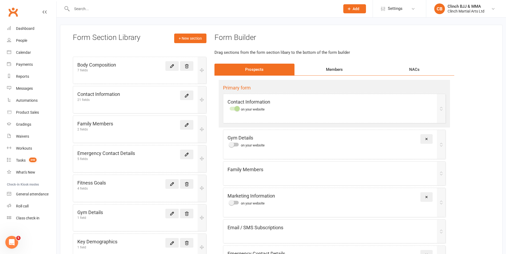
scroll to position [22, 0]
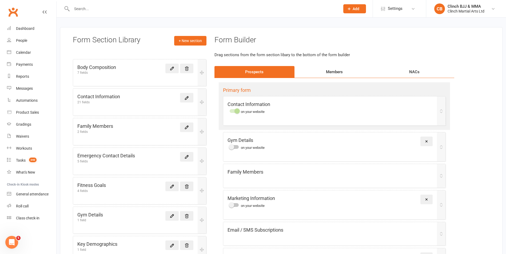
click at [9, 241] on icon "Open Intercom Messenger" at bounding box center [11, 242] width 9 height 9
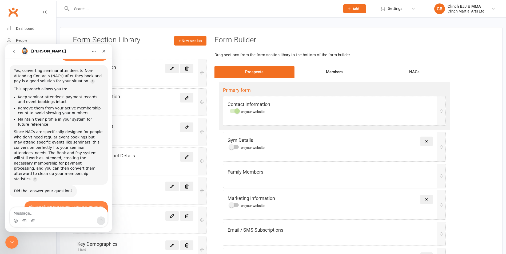
scroll to position [5847, 0]
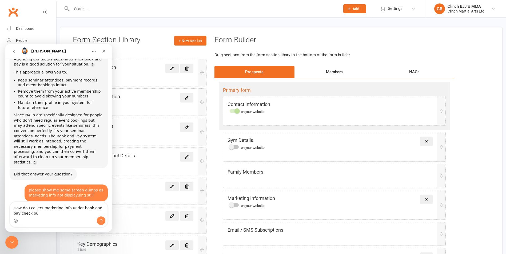
type textarea "How do I collect marketing info under book and pay check out"
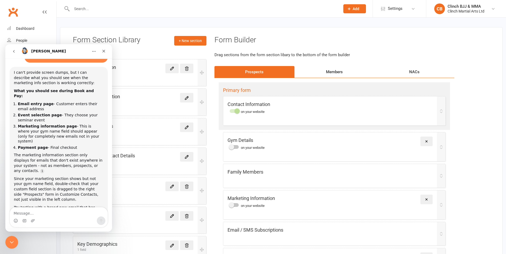
scroll to position [5998, 0]
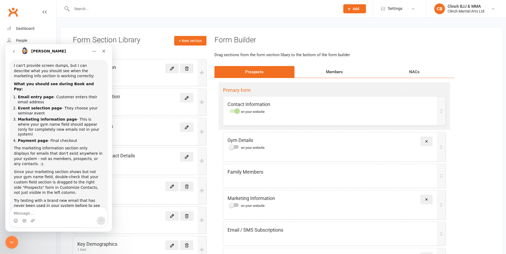
click at [47, 214] on textarea "Message…" at bounding box center [59, 212] width 98 height 9
type textarea "Please show me a video"
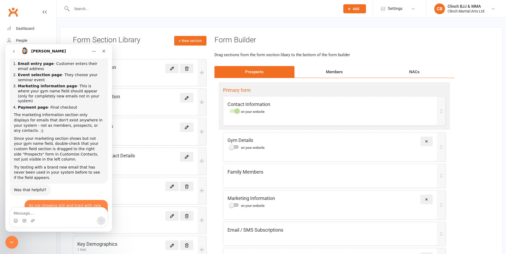
scroll to position [6141, 0]
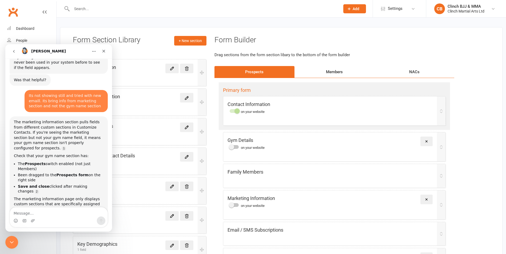
click at [40, 218] on div "Intercom messenger" at bounding box center [59, 221] width 98 height 9
click at [37, 215] on textarea "Message…" at bounding box center [59, 212] width 98 height 9
type textarea "Yes please provide"
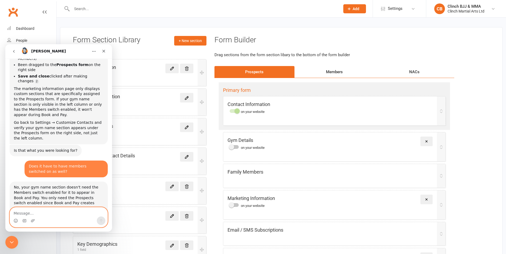
scroll to position [6262, 0]
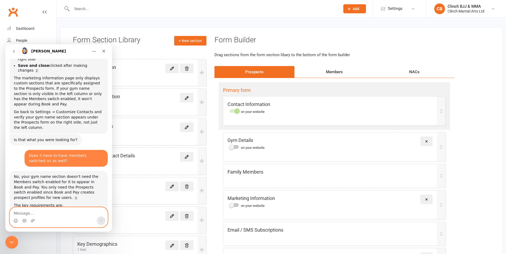
click at [45, 212] on textarea "Message…" at bounding box center [59, 212] width 98 height 9
type textarea "What marketing info is collected"
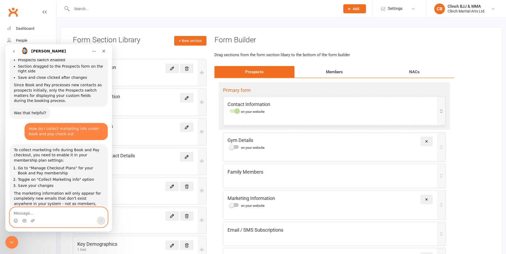
scroll to position [6423, 0]
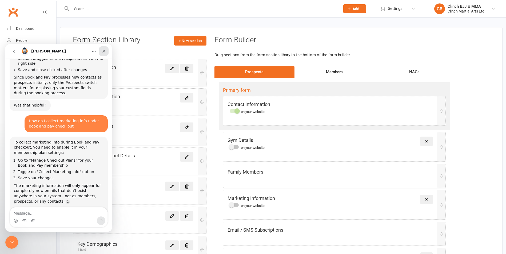
click at [103, 49] on icon "Close" at bounding box center [104, 51] width 4 height 4
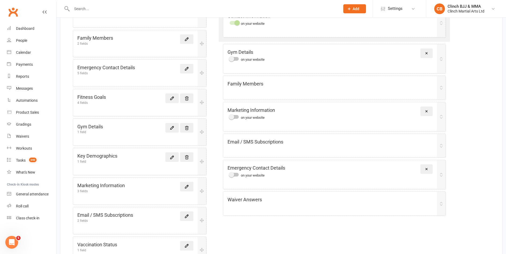
scroll to position [119, 0]
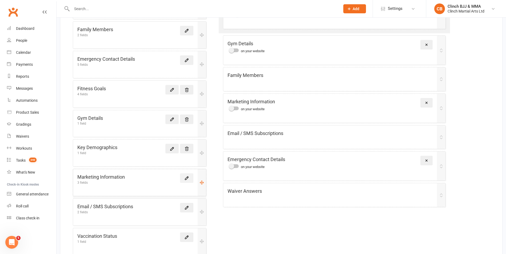
click at [187, 178] on icon at bounding box center [186, 178] width 5 height 5
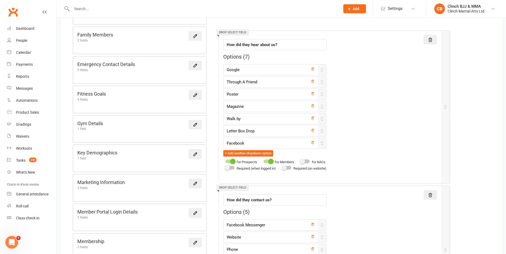
scroll to position [124, 0]
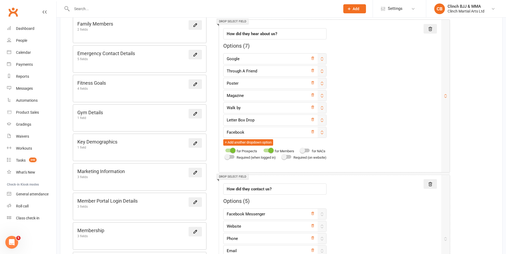
click at [231, 150] on span at bounding box center [232, 150] width 5 height 5
click at [225, 150] on input "checkbox" at bounding box center [225, 150] width 0 height 0
click at [272, 153] on span at bounding box center [270, 150] width 5 height 5
click at [263, 150] on input "checkbox" at bounding box center [263, 150] width 0 height 0
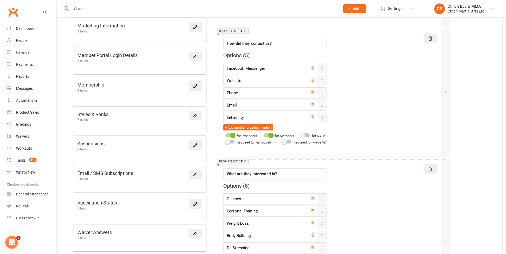
scroll to position [272, 0]
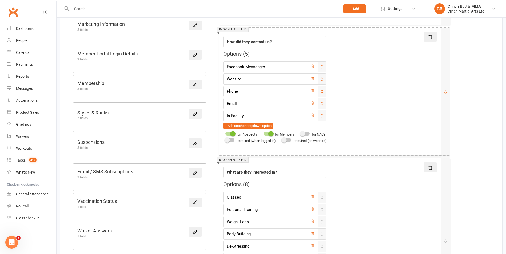
click at [228, 132] on div at bounding box center [229, 134] width 9 height 4
click at [225, 133] on input "checkbox" at bounding box center [225, 133] width 0 height 0
click at [266, 137] on div "for Members" at bounding box center [277, 134] width 33 height 6
click at [272, 134] on span at bounding box center [270, 133] width 5 height 5
click at [263, 133] on input "checkbox" at bounding box center [263, 133] width 0 height 0
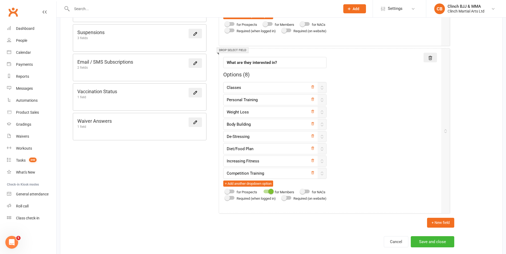
scroll to position [399, 0]
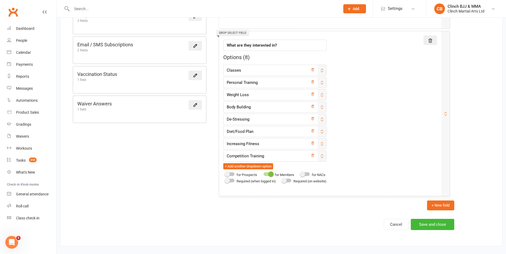
click at [267, 176] on div at bounding box center [267, 174] width 9 height 4
click at [263, 173] on input "checkbox" at bounding box center [263, 173] width 0 height 0
click at [442, 203] on button "+ New field" at bounding box center [440, 206] width 27 height 10
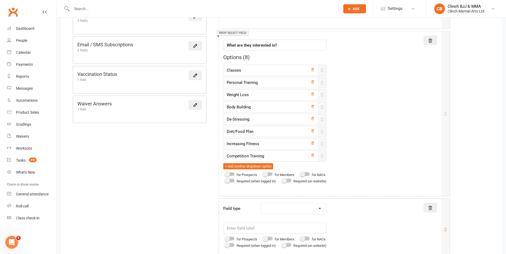
click at [282, 207] on select "Text field Checkbox field Date field Number field Currency field Percent field …" at bounding box center [293, 208] width 66 height 11
select select "text"
click at [261, 203] on select "Text field Checkbox field Date field Number field Currency field Percent field …" at bounding box center [293, 208] width 66 height 11
click at [248, 231] on input "text" at bounding box center [274, 228] width 103 height 11
click at [233, 238] on div at bounding box center [229, 239] width 9 height 4
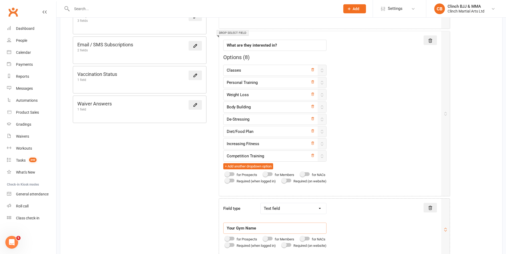
type input "Your Gym Name"
click at [225, 238] on input "checkbox" at bounding box center [225, 238] width 0 height 0
click at [233, 243] on div at bounding box center [229, 245] width 9 height 4
click at [225, 244] on input "checkbox" at bounding box center [225, 244] width 0 height 0
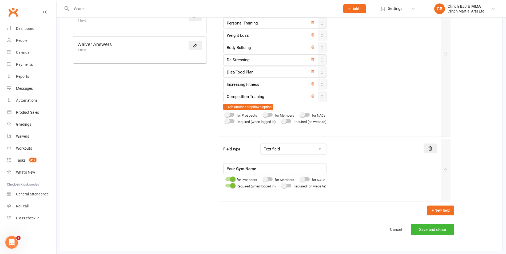
scroll to position [463, 0]
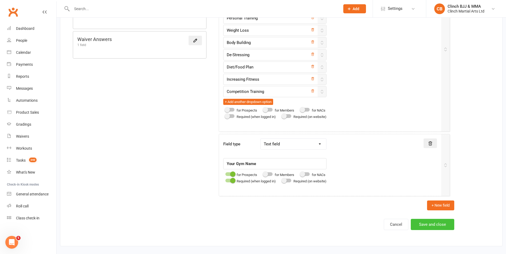
click at [436, 220] on button "Save and close" at bounding box center [431, 224] width 43 height 11
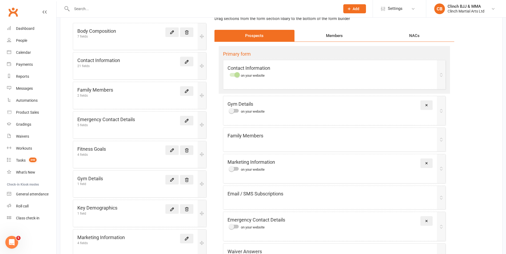
scroll to position [69, 0]
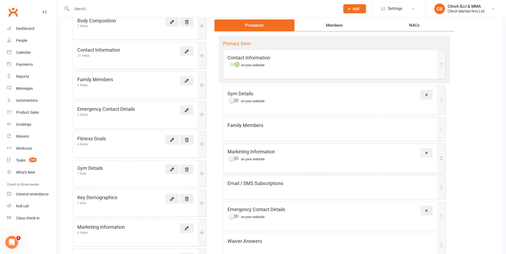
click at [426, 153] on icon at bounding box center [426, 153] width 4 height 4
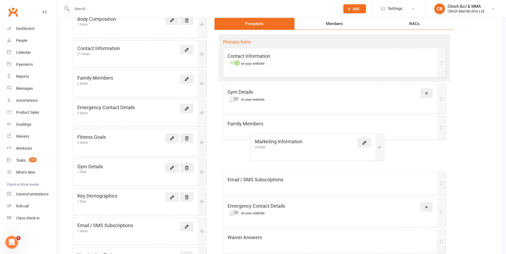
drag, startPoint x: 109, startPoint y: 232, endPoint x: 292, endPoint y: 146, distance: 202.1
click at [292, 146] on div "Form Section Library + New section Body Composition 7 fields Contact Informatio…" at bounding box center [281, 164] width 442 height 371
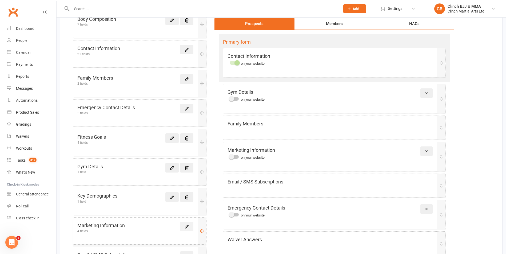
click at [187, 226] on icon at bounding box center [186, 226] width 3 height 3
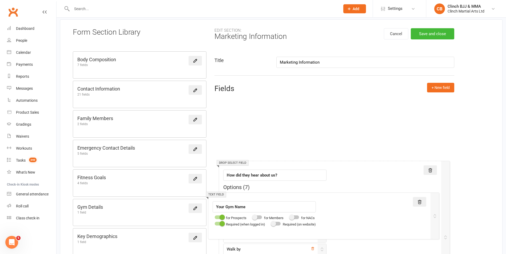
scroll to position [31, 0]
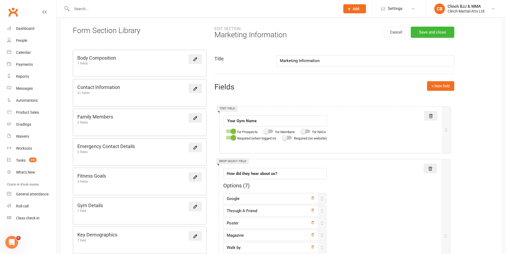
drag, startPoint x: 290, startPoint y: 152, endPoint x: 289, endPoint y: 107, distance: 45.3
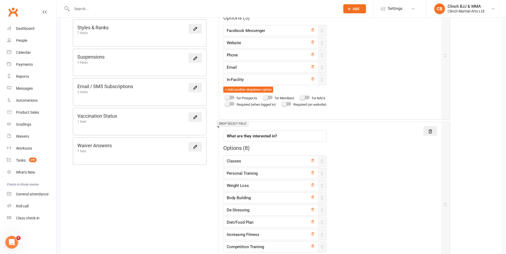
scroll to position [448, 0]
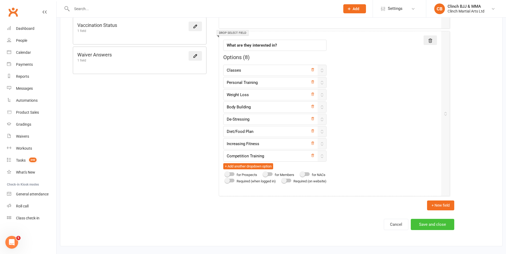
click at [439, 227] on button "Save and close" at bounding box center [431, 224] width 43 height 11
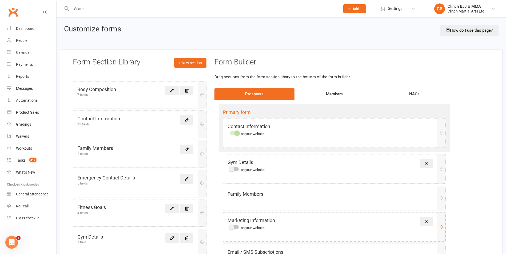
click at [251, 227] on span "on your website" at bounding box center [253, 228] width 24 height 4
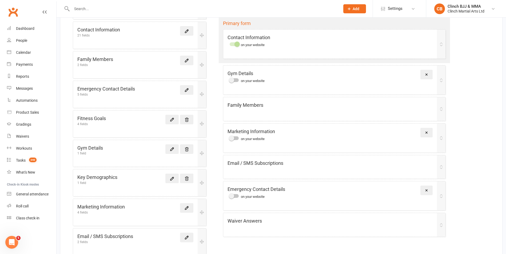
scroll to position [91, 0]
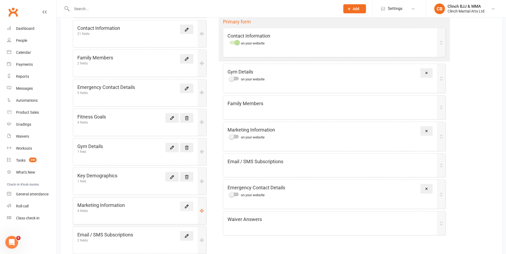
click at [187, 206] on icon at bounding box center [186, 206] width 5 height 5
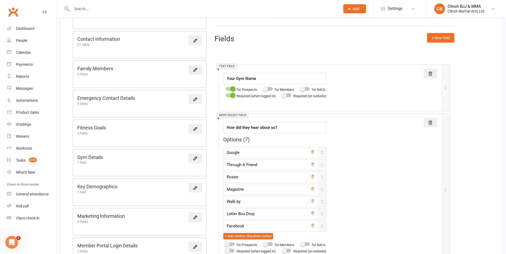
scroll to position [129, 0]
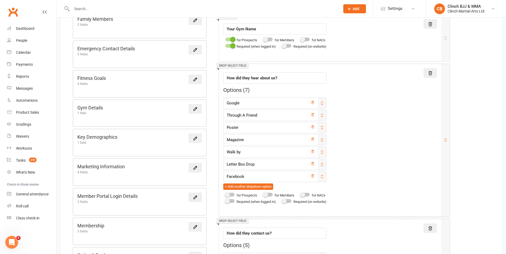
click at [234, 196] on label at bounding box center [229, 195] width 9 height 4
click at [225, 194] on input "checkbox" at bounding box center [225, 194] width 0 height 0
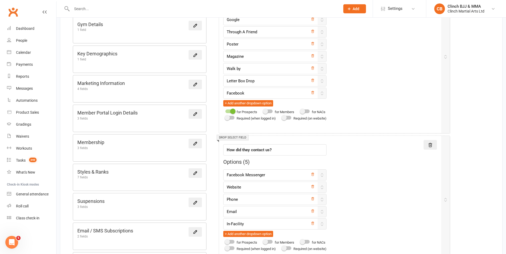
scroll to position [448, 0]
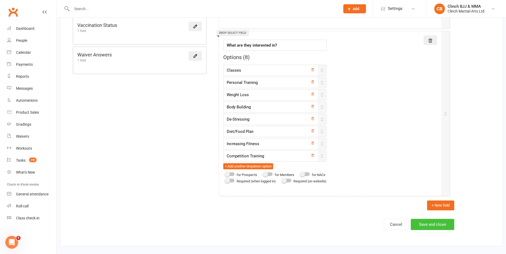
click at [446, 225] on button "Save and close" at bounding box center [431, 224] width 43 height 11
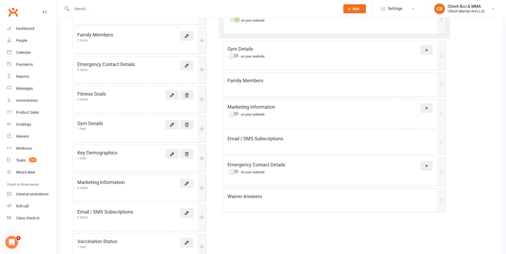
scroll to position [109, 0]
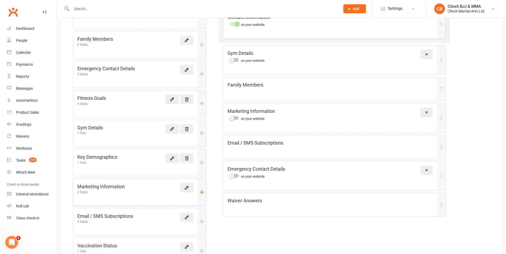
click at [118, 195] on div "Marketing Information 4 fields" at bounding box center [139, 192] width 133 height 27
click at [191, 187] on link at bounding box center [186, 188] width 13 height 10
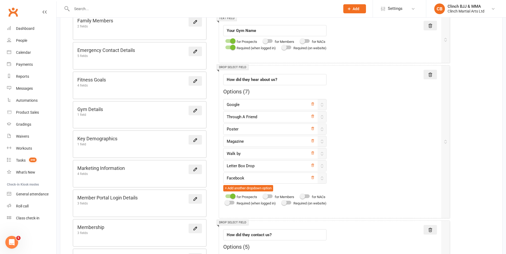
scroll to position [136, 0]
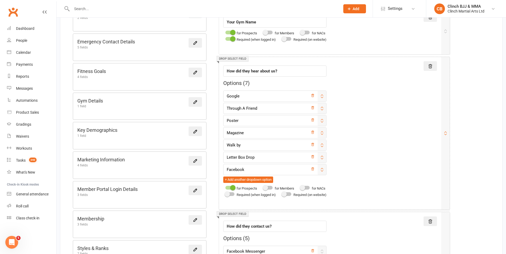
click at [228, 195] on span at bounding box center [226, 194] width 5 height 5
click at [225, 193] on input "checkbox" at bounding box center [225, 193] width 0 height 0
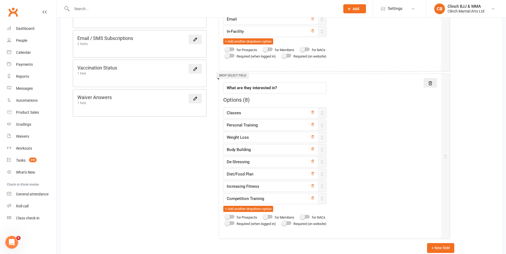
scroll to position [448, 0]
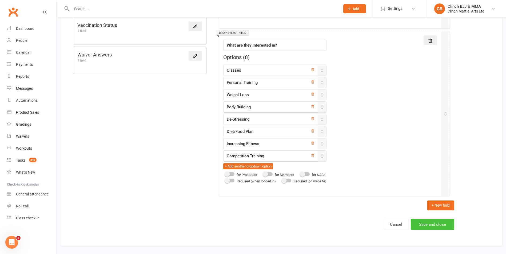
click at [444, 225] on button "Save and close" at bounding box center [431, 224] width 43 height 11
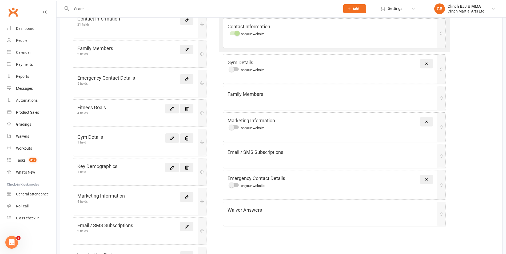
scroll to position [100, 0]
click at [131, 209] on div "Marketing Information 4 fields" at bounding box center [139, 201] width 133 height 27
click at [185, 197] on icon at bounding box center [186, 196] width 5 height 5
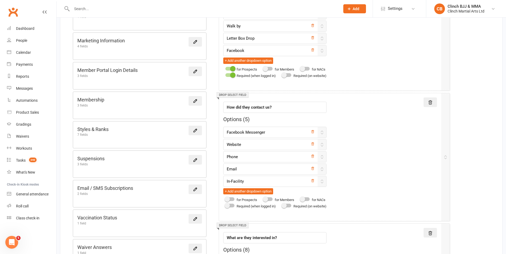
scroll to position [260, 0]
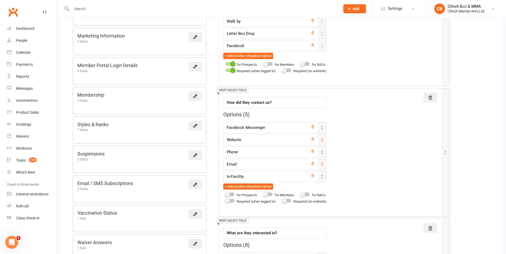
click at [229, 196] on div at bounding box center [229, 195] width 9 height 4
click at [225, 194] on input "checkbox" at bounding box center [225, 194] width 0 height 0
click at [232, 200] on div at bounding box center [229, 201] width 9 height 4
click at [225, 200] on input "checkbox" at bounding box center [225, 200] width 0 height 0
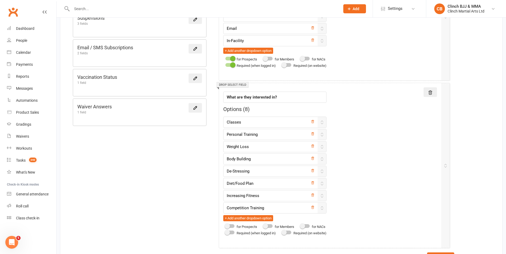
scroll to position [448, 0]
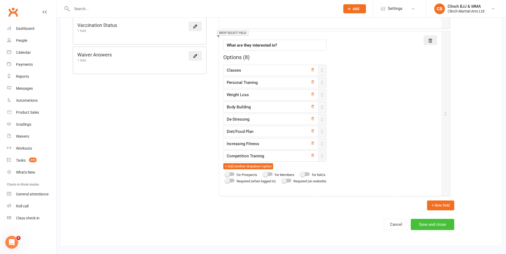
click at [425, 225] on button "Save and close" at bounding box center [431, 224] width 43 height 11
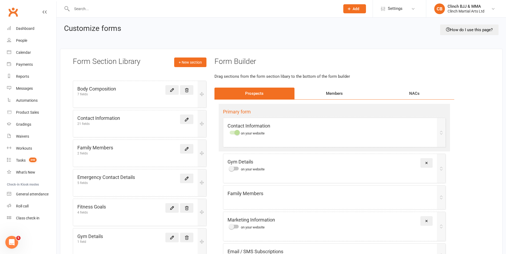
scroll to position [1, 0]
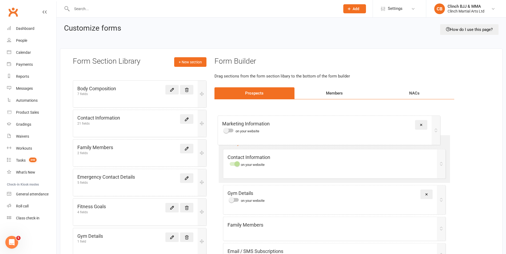
drag, startPoint x: 305, startPoint y: 226, endPoint x: 300, endPoint y: 125, distance: 100.6
click at [300, 125] on div "Primary form Contact Information on your website Gym Details on your website Re…" at bounding box center [334, 214] width 240 height 231
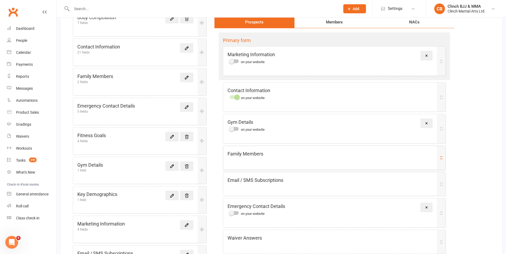
scroll to position [73, 0]
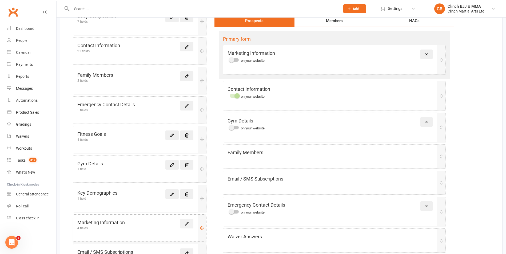
click at [187, 222] on icon at bounding box center [186, 223] width 5 height 5
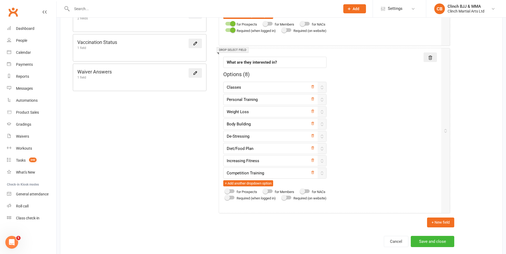
scroll to position [432, 0]
click at [231, 192] on div at bounding box center [229, 191] width 9 height 4
click at [225, 190] on input "checkbox" at bounding box center [225, 190] width 0 height 0
click at [437, 242] on button "Save and close" at bounding box center [431, 240] width 43 height 11
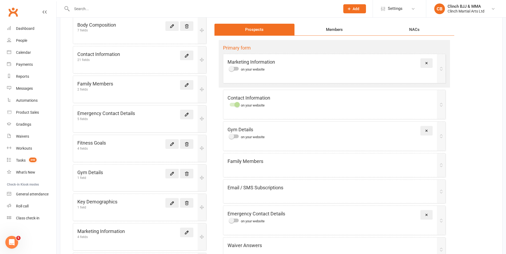
scroll to position [66, 0]
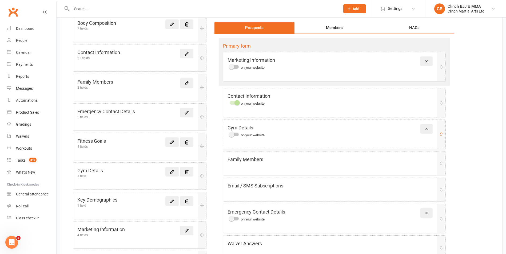
click at [389, 129] on div "Gym Details on your website Remove" at bounding box center [329, 130] width 205 height 13
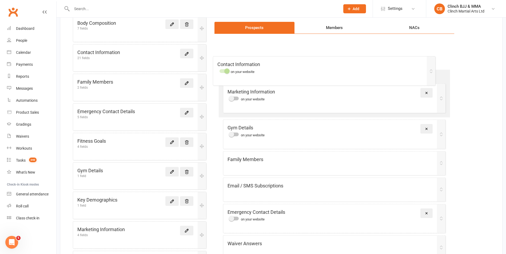
drag, startPoint x: 335, startPoint y: 85, endPoint x: 336, endPoint y: 63, distance: 22.7
click at [336, 63] on div "Primary form Marketing Information on your website Remove Contact Information o…" at bounding box center [334, 149] width 240 height 231
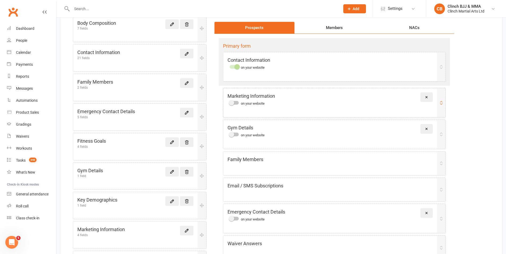
click at [234, 102] on div at bounding box center [233, 103] width 9 height 4
click at [229, 102] on input "checkbox" at bounding box center [229, 102] width 0 height 0
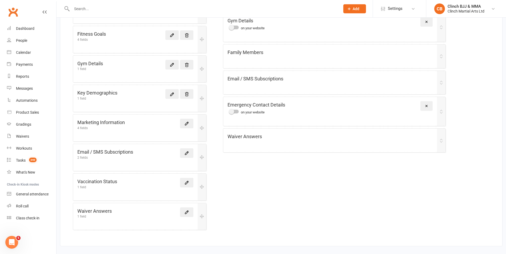
scroll to position [143, 0]
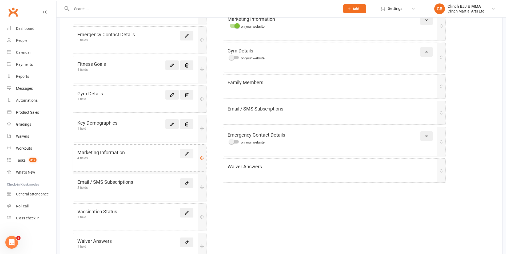
click at [186, 156] on icon at bounding box center [186, 153] width 5 height 5
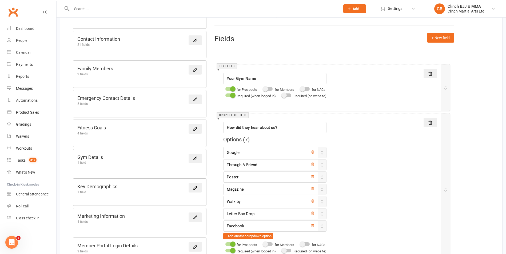
scroll to position [73, 0]
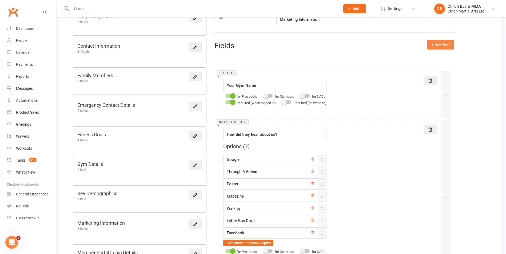
click at [448, 44] on button "+ New field" at bounding box center [440, 45] width 27 height 10
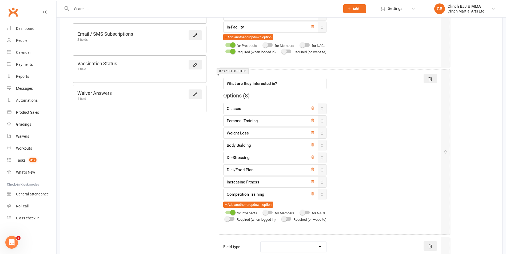
scroll to position [512, 0]
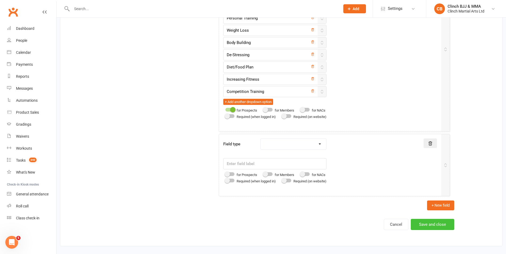
click at [448, 225] on button "Save and close" at bounding box center [431, 224] width 43 height 11
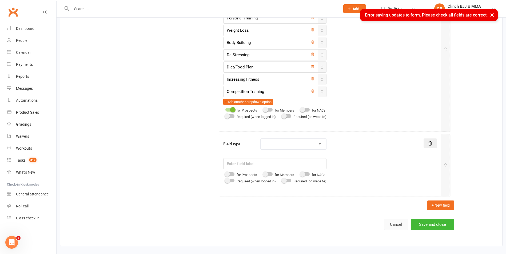
click at [397, 226] on button "Cancel" at bounding box center [395, 224] width 25 height 11
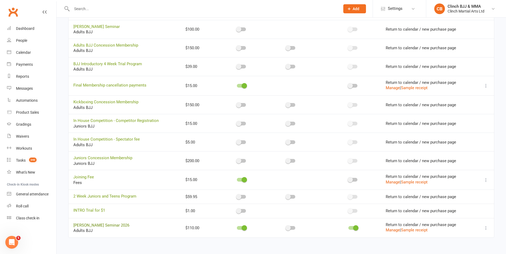
click at [108, 225] on link "[PERSON_NAME] Seminar 2026" at bounding box center [101, 225] width 56 height 5
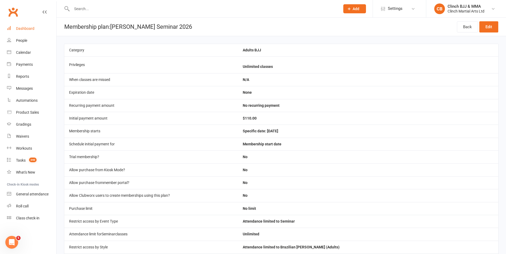
click at [23, 30] on div "Dashboard" at bounding box center [25, 28] width 18 height 4
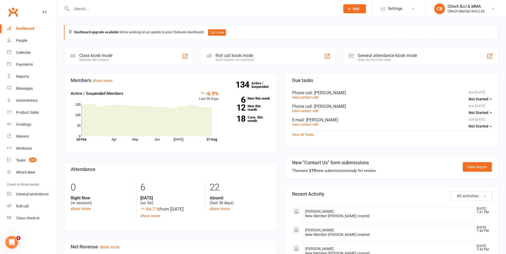
click at [327, 209] on li "[PERSON_NAME] [DATE] 7:41 PM New Member [PERSON_NAME] created" at bounding box center [388, 215] width 172 height 16
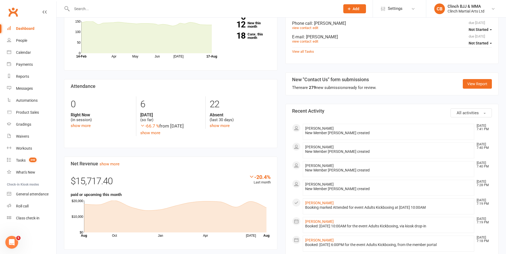
scroll to position [126, 0]
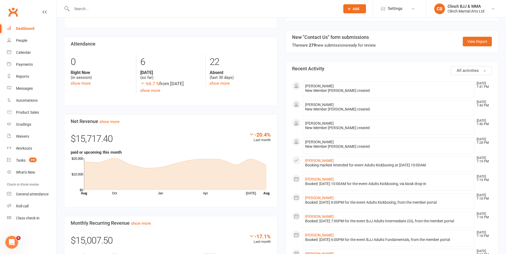
click at [363, 144] on li "[PERSON_NAME] [DATE] 7:28 PM New Member [PERSON_NAME] created" at bounding box center [388, 146] width 172 height 16
click at [363, 144] on div "New Member [PERSON_NAME] created" at bounding box center [388, 146] width 167 height 5
click at [363, 144] on div "New Member Traecy Norton created" at bounding box center [388, 146] width 167 height 5
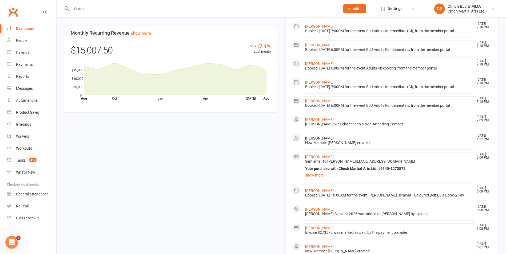
scroll to position [324, 0]
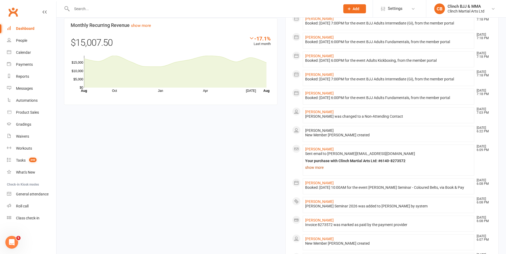
click at [313, 167] on link "show more" at bounding box center [388, 167] width 167 height 7
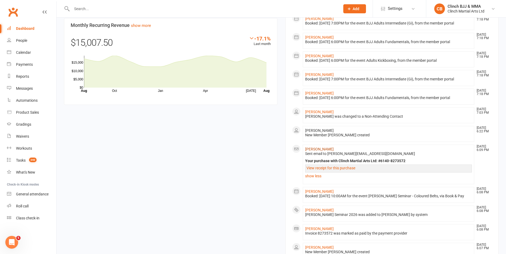
click at [317, 149] on link "Michael Fooks" at bounding box center [319, 149] width 29 height 4
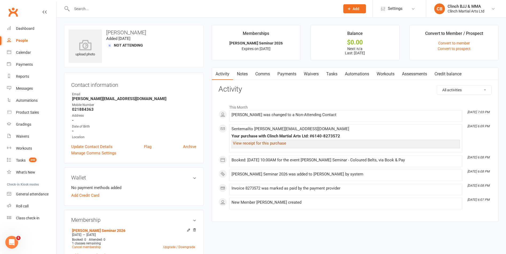
click at [277, 142] on link "View receipt for this purchase" at bounding box center [259, 143] width 53 height 5
click at [225, 73] on link "Activity" at bounding box center [222, 74] width 21 height 12
click at [225, 74] on link "Activity" at bounding box center [222, 74] width 21 height 12
click at [458, 41] on link "Convert to member" at bounding box center [454, 43] width 32 height 4
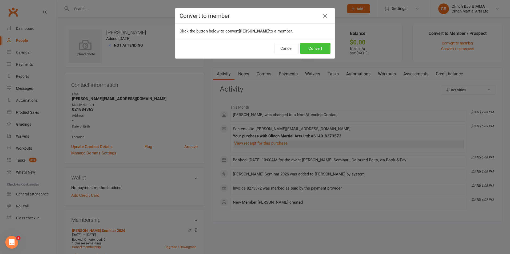
click at [314, 50] on button "Convert" at bounding box center [315, 48] width 30 height 11
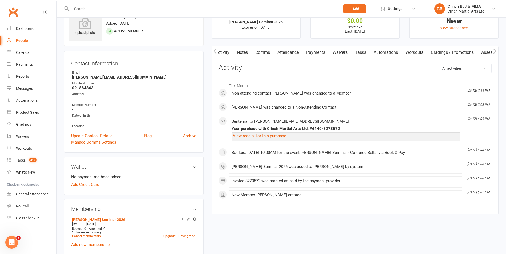
scroll to position [0, 1]
click at [288, 51] on link "Attendance" at bounding box center [287, 52] width 29 height 12
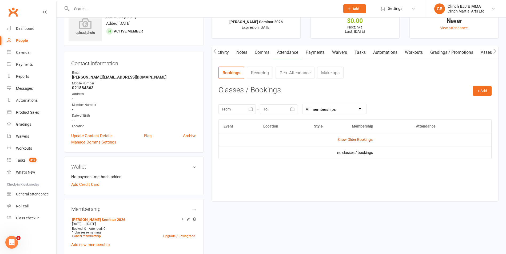
click at [354, 140] on link "Show Older Bookings" at bounding box center [354, 140] width 35 height 4
click at [24, 52] on div "Calendar" at bounding box center [23, 52] width 15 height 4
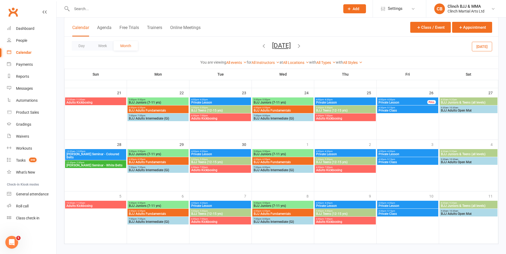
scroll to position [185, 0]
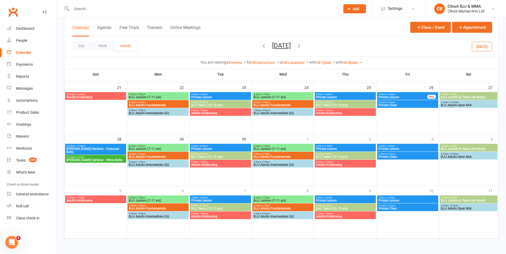
click at [93, 148] on span "Rigan Machado Seminar - Coloured Belts" at bounding box center [95, 150] width 59 height 6
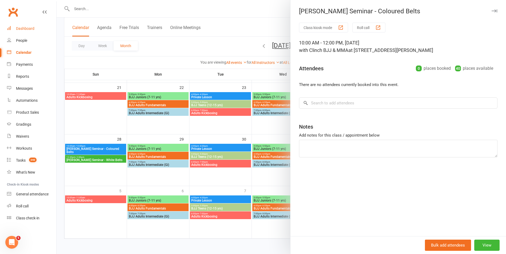
click at [22, 28] on div "Dashboard" at bounding box center [25, 28] width 18 height 4
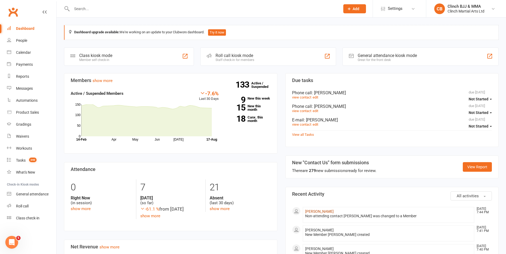
click at [318, 213] on link "Michael Fooks" at bounding box center [319, 211] width 29 height 4
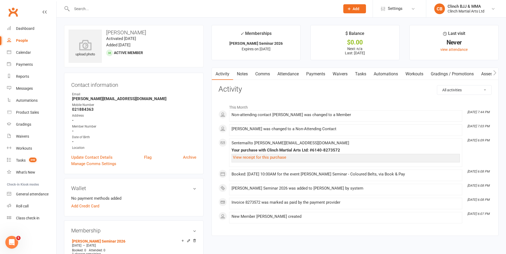
click at [387, 72] on link "Automations" at bounding box center [386, 74] width 32 height 12
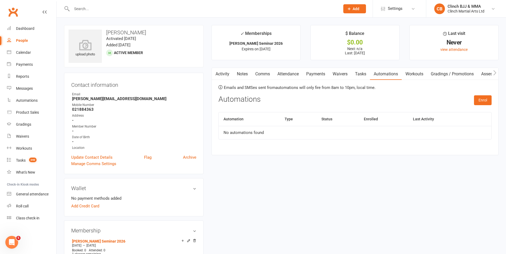
click at [293, 73] on link "Attendance" at bounding box center [287, 74] width 29 height 12
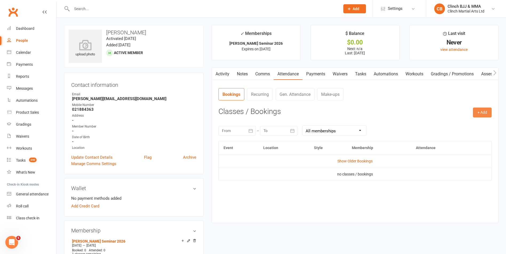
click at [485, 110] on button "+ Add" at bounding box center [481, 113] width 19 height 10
click at [461, 123] on link "Book Event" at bounding box center [464, 124] width 53 height 11
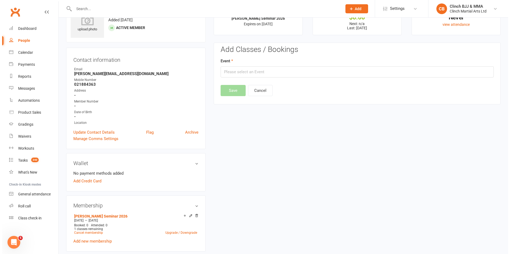
scroll to position [41, 0]
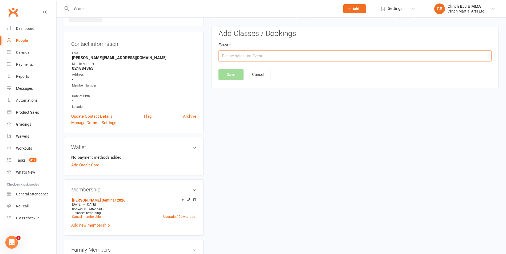
click at [323, 60] on input "text" at bounding box center [354, 55] width 273 height 11
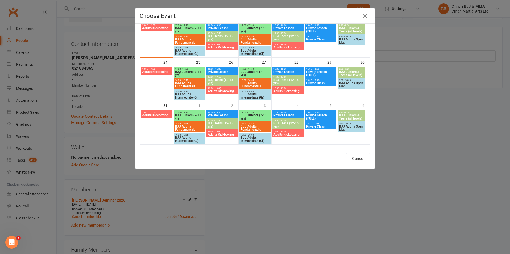
scroll to position [0, 0]
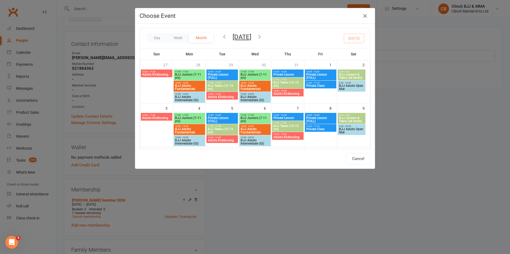
click at [262, 38] on icon "button" at bounding box center [259, 37] width 6 height 6
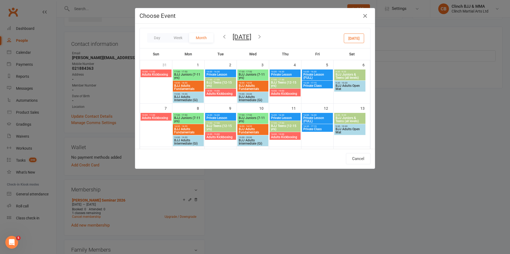
drag, startPoint x: 370, startPoint y: 68, endPoint x: 374, endPoint y: 85, distance: 17.7
click at [374, 85] on div "Choose Event Day Week Month September 2025 August 2025 Sun Mon Tue Wed Thu Fri …" at bounding box center [255, 127] width 510 height 254
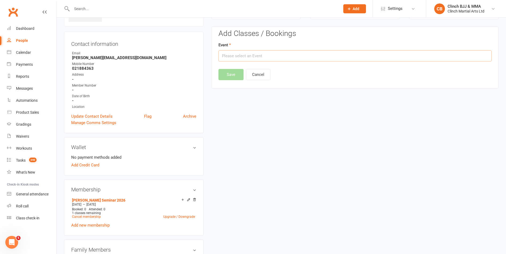
click at [280, 57] on input "text" at bounding box center [354, 55] width 273 height 11
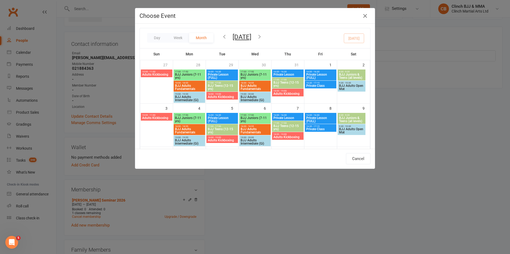
click at [262, 37] on icon "button" at bounding box center [259, 37] width 6 height 6
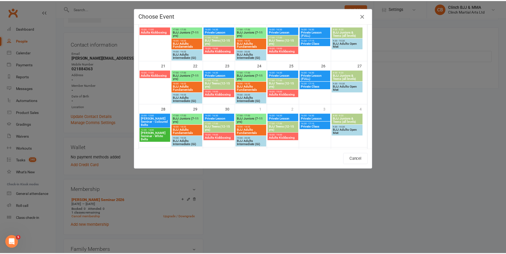
scroll to position [130, 0]
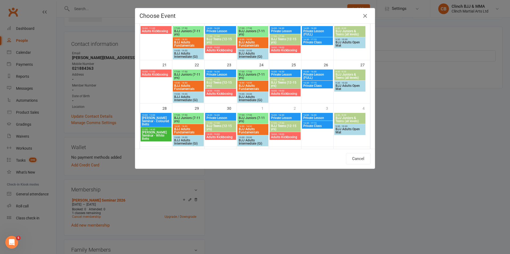
click at [155, 115] on span "10:00 - 12:00" at bounding box center [156, 115] width 29 height 2
type input "Rigan Machado Seminar - Coloured Belts - Sep 28, 2025 10:00:00 AM"
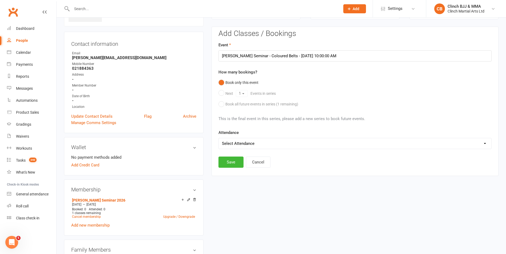
click at [226, 168] on div "Add Classes / Bookings Event Rigan Machado Seminar - Coloured Belts - Sep 28, 2…" at bounding box center [354, 102] width 287 height 150
click at [226, 169] on div "Add Classes / Bookings Event Rigan Machado Seminar - Coloured Belts - Sep 28, 2…" at bounding box center [354, 102] width 287 height 150
drag, startPoint x: 226, startPoint y: 169, endPoint x: 222, endPoint y: 161, distance: 8.8
click at [222, 161] on button "Save" at bounding box center [230, 162] width 25 height 11
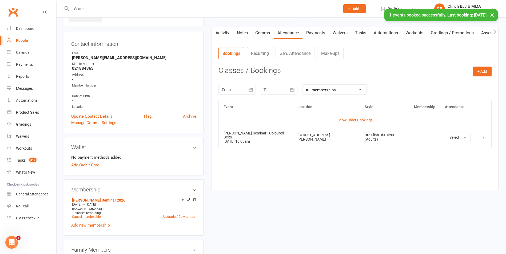
click at [491, 14] on button "×" at bounding box center [492, 14] width 10 height 11
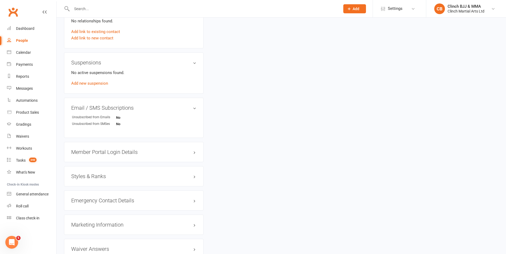
scroll to position [323, 0]
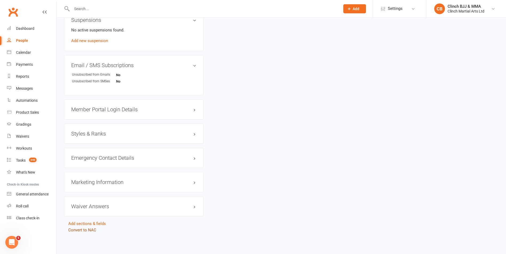
click at [92, 229] on link "Convert to NAC" at bounding box center [82, 230] width 28 height 5
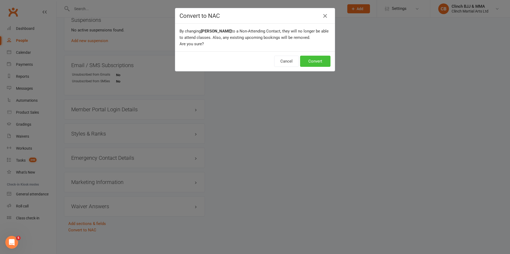
click at [308, 58] on button "Convert" at bounding box center [315, 61] width 30 height 11
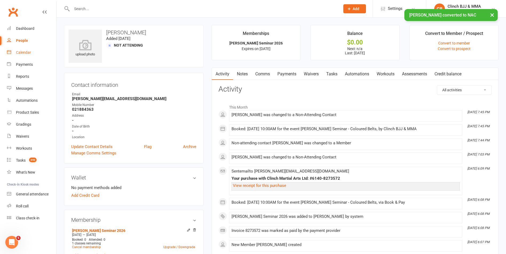
click at [23, 56] on link "Calendar" at bounding box center [31, 53] width 49 height 12
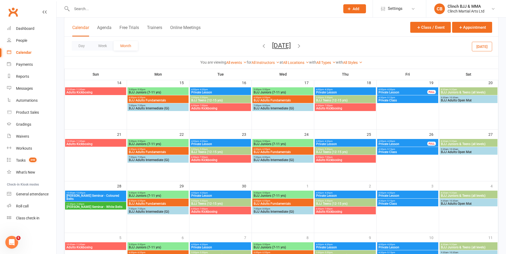
scroll to position [141, 0]
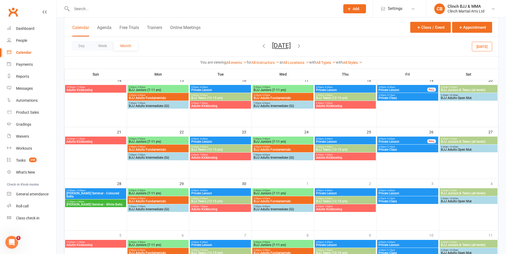
click at [95, 192] on span "Rigan Machado Seminar - Coloured Belts" at bounding box center [95, 195] width 59 height 6
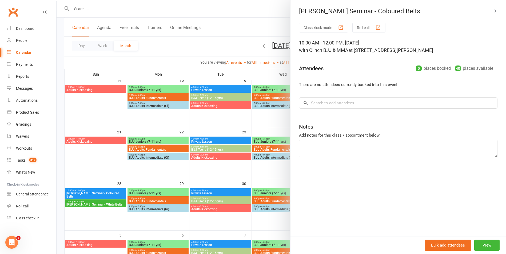
click at [256, 9] on div at bounding box center [280, 127] width 449 height 254
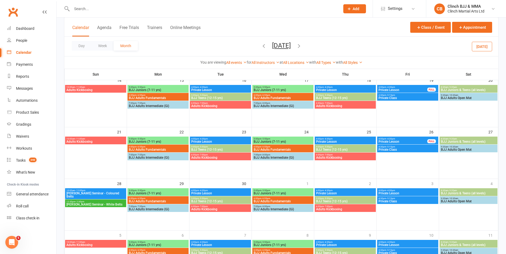
click at [99, 193] on span "Rigan Machado Seminar - Coloured Belts" at bounding box center [95, 195] width 59 height 6
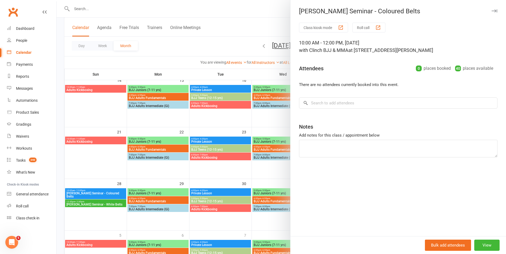
click at [100, 190] on div at bounding box center [280, 127] width 449 height 254
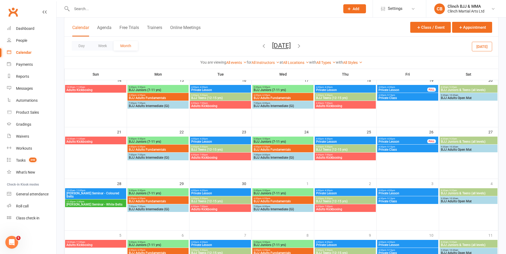
click at [101, 192] on span "Rigan Machado Seminar - Coloured Belts" at bounding box center [95, 195] width 59 height 6
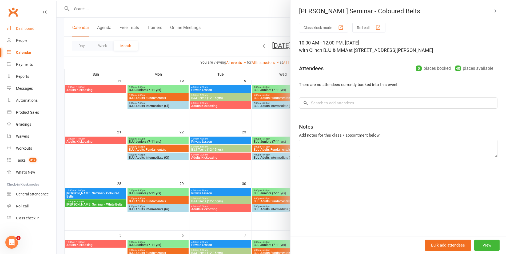
click at [22, 27] on div "Dashboard" at bounding box center [25, 28] width 18 height 4
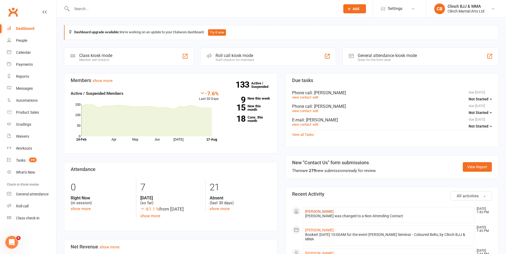
click at [316, 212] on link "[PERSON_NAME]" at bounding box center [319, 211] width 29 height 4
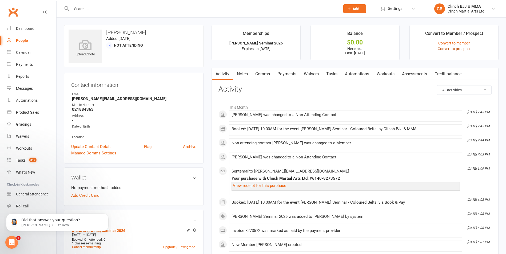
click at [455, 47] on link "Convert to prospect" at bounding box center [453, 49] width 33 height 4
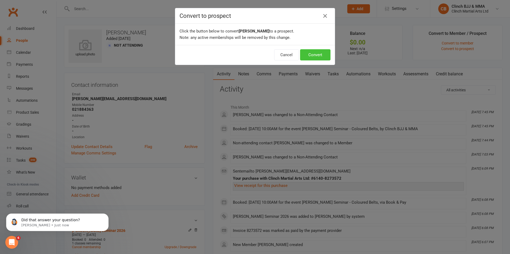
click at [319, 54] on button "Convert" at bounding box center [315, 54] width 30 height 11
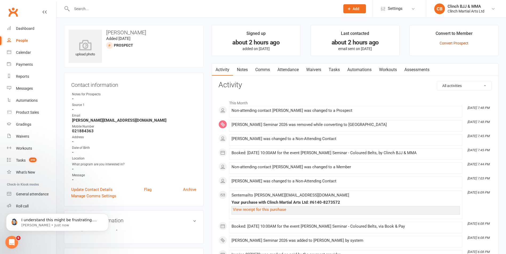
click at [450, 41] on link "Convert Prospect" at bounding box center [453, 43] width 29 height 4
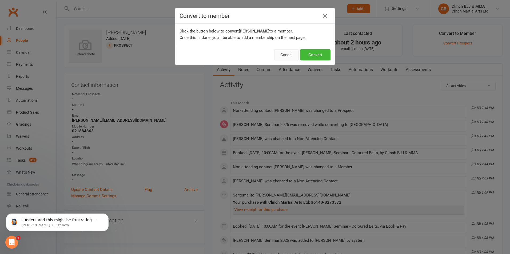
click at [288, 57] on button "Cancel" at bounding box center [286, 54] width 25 height 11
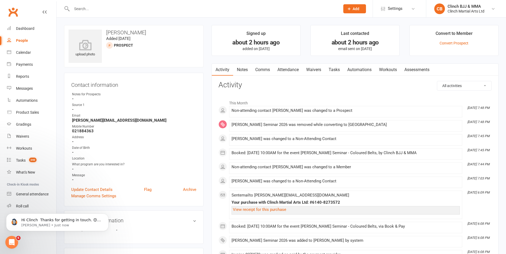
click at [285, 67] on link "Attendance" at bounding box center [287, 70] width 29 height 12
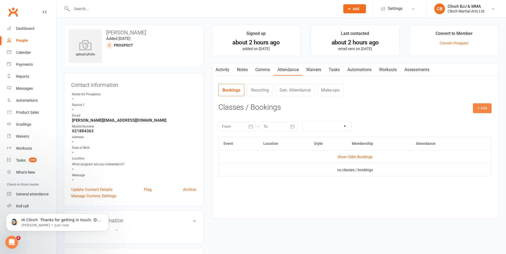
click at [483, 110] on button "+ Add" at bounding box center [481, 108] width 19 height 10
click at [454, 122] on link "Book Event" at bounding box center [464, 120] width 53 height 11
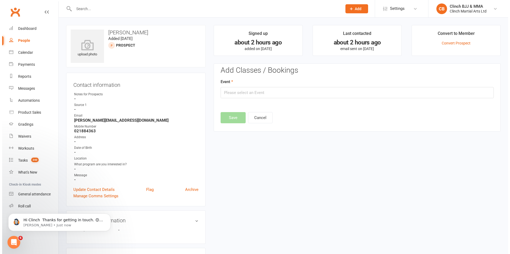
scroll to position [37, 0]
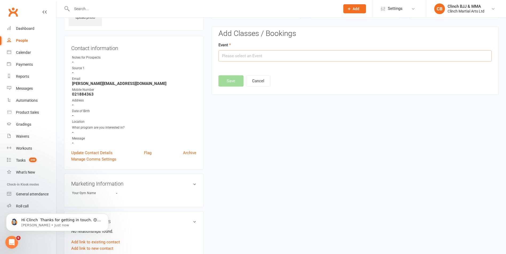
click at [311, 56] on input "text" at bounding box center [354, 55] width 273 height 11
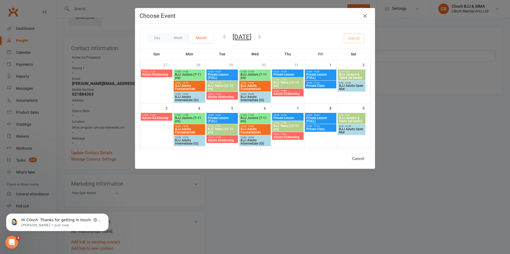
click at [262, 35] on icon "button" at bounding box center [259, 37] width 6 height 6
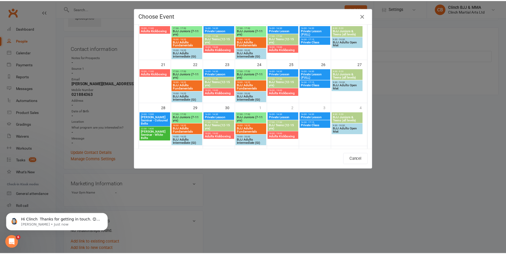
scroll to position [172, 0]
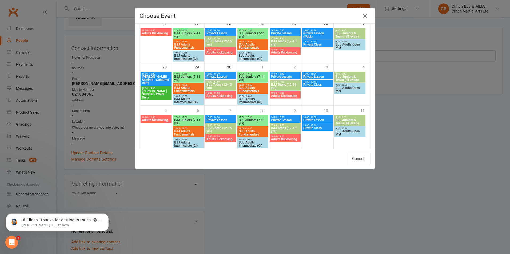
click at [159, 78] on span "[PERSON_NAME] Seminar - Coloured Belts" at bounding box center [156, 80] width 29 height 10
type input "Rigan Machado Seminar - Coloured Belts - Sep 28, 2025 10:00:00 AM"
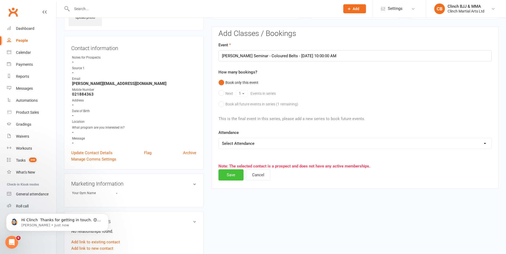
click at [232, 176] on button "Save" at bounding box center [230, 174] width 25 height 11
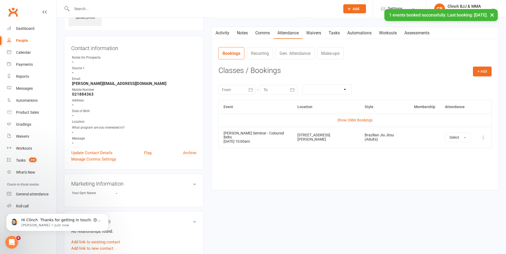
click at [357, 34] on link "Automations" at bounding box center [359, 33] width 32 height 12
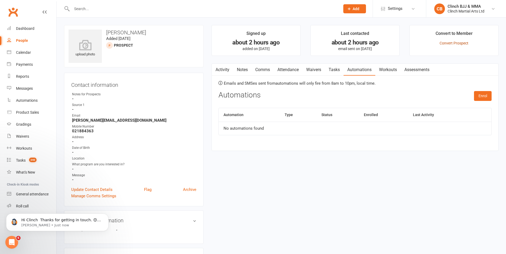
click at [458, 44] on link "Convert Prospect" at bounding box center [453, 43] width 29 height 4
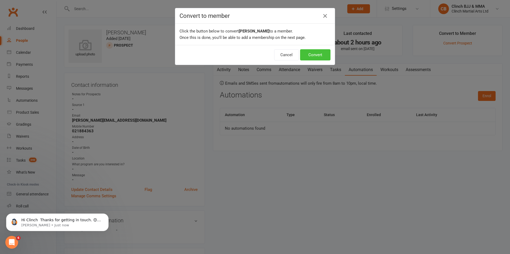
click at [313, 52] on button "Convert" at bounding box center [315, 54] width 30 height 11
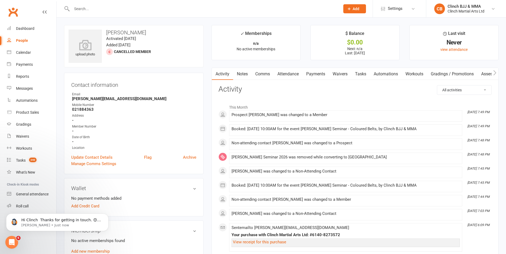
click at [287, 72] on link "Attendance" at bounding box center [287, 74] width 29 height 12
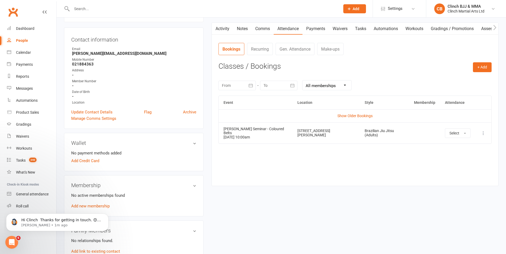
scroll to position [37, 0]
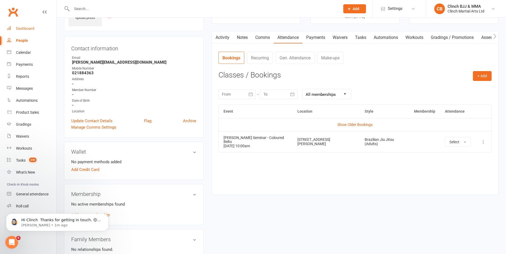
click at [24, 27] on div "Dashboard" at bounding box center [25, 28] width 18 height 4
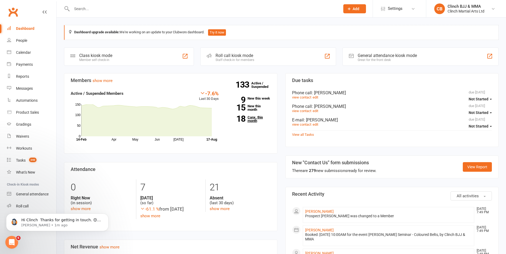
click at [253, 119] on link "18 Canx. this month" at bounding box center [249, 119] width 44 height 7
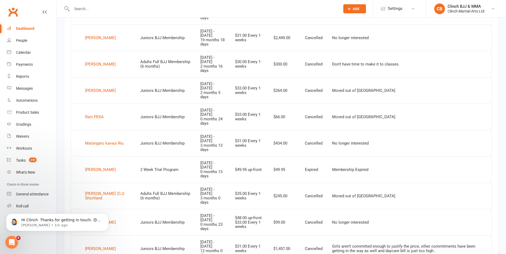
scroll to position [382, 0]
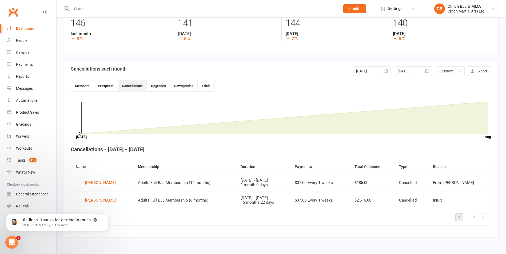
click at [460, 215] on link "«" at bounding box center [458, 217] width 7 height 7
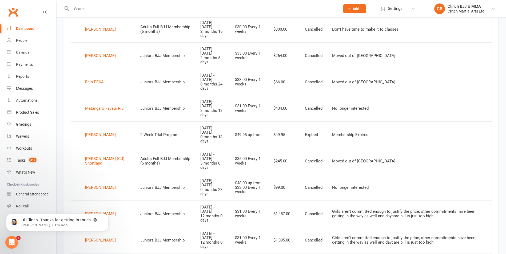
scroll to position [382, 0]
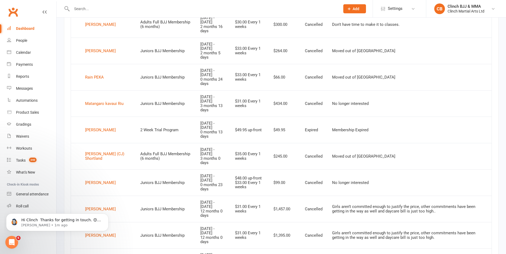
click at [23, 27] on div "Dashboard" at bounding box center [25, 28] width 18 height 4
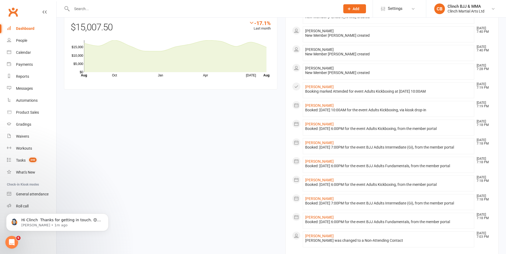
scroll to position [375, 0]
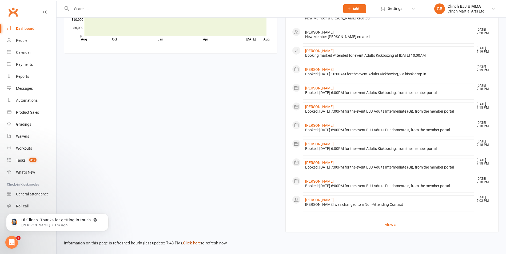
click at [188, 243] on link "Click here" at bounding box center [192, 243] width 18 height 5
click at [191, 245] on link "Click here" at bounding box center [192, 243] width 18 height 5
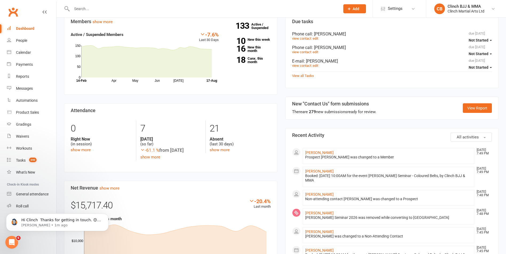
scroll to position [34, 0]
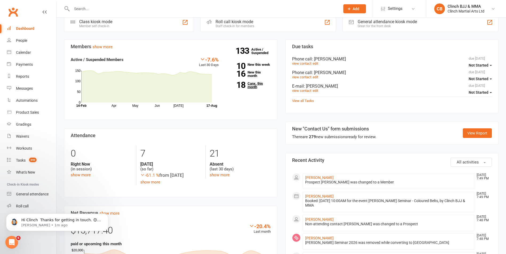
click at [250, 83] on link "18 Canx. this month" at bounding box center [249, 85] width 44 height 7
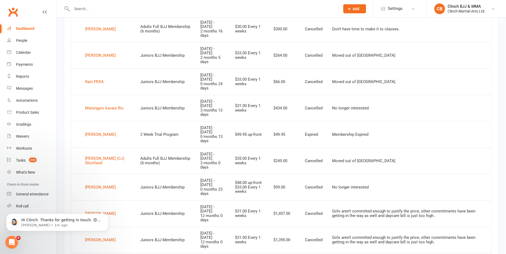
scroll to position [382, 0]
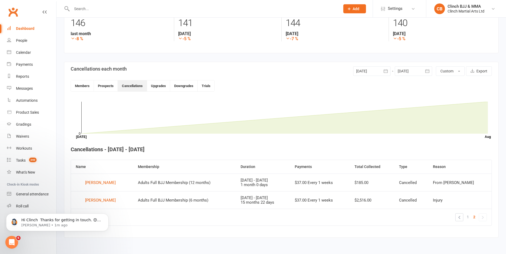
scroll to position [84, 0]
click at [462, 219] on link "«" at bounding box center [458, 217] width 7 height 7
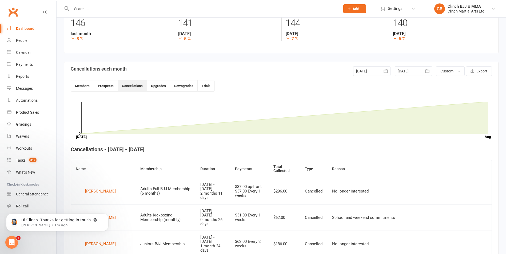
click at [424, 73] on button "button" at bounding box center [427, 71] width 10 height 10
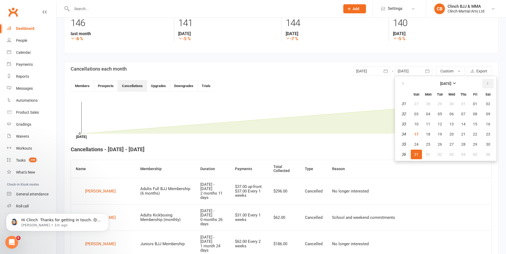
click at [487, 83] on icon "button" at bounding box center [487, 84] width 4 height 4
click at [437, 145] on span "30" at bounding box center [439, 144] width 4 height 4
type input "30 Sep 2025"
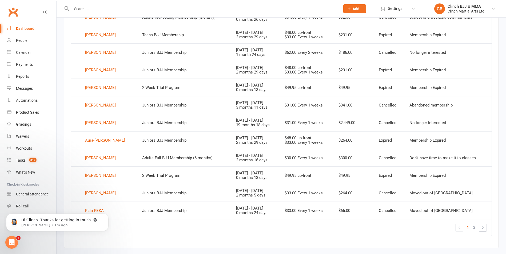
scroll to position [312, 0]
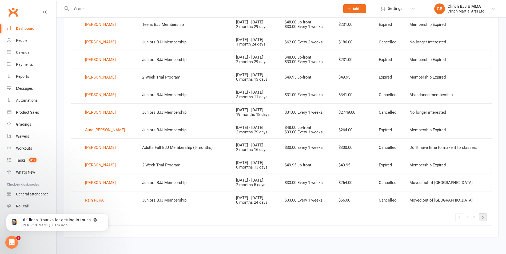
click at [484, 217] on link "»" at bounding box center [482, 217] width 7 height 7
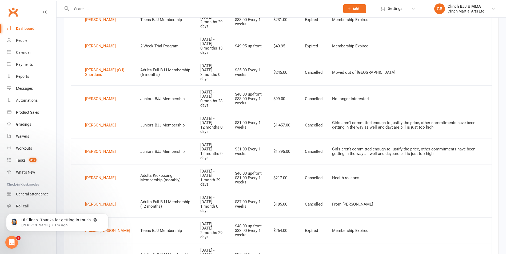
scroll to position [294, 0]
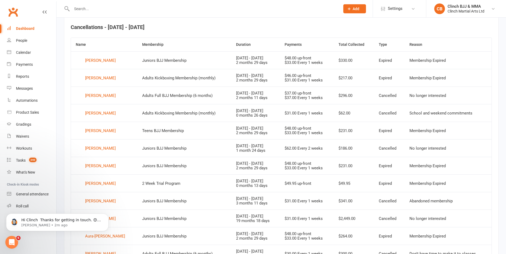
scroll to position [312, 0]
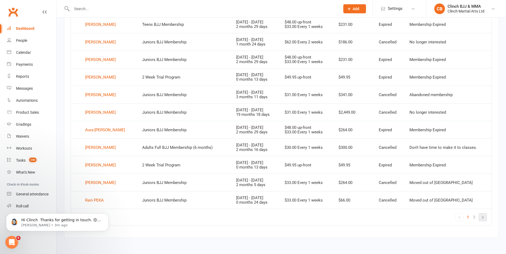
click at [482, 216] on link "»" at bounding box center [482, 217] width 7 height 7
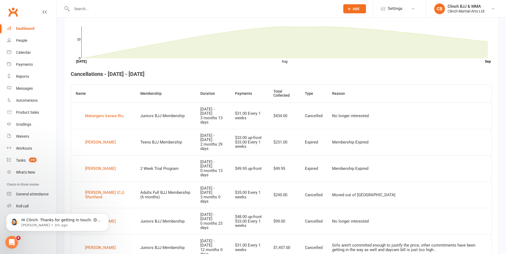
scroll to position [157, 0]
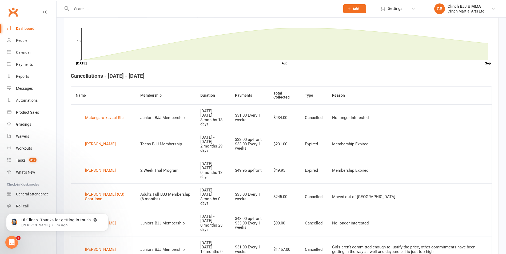
click at [25, 25] on link "Dashboard" at bounding box center [31, 29] width 49 height 12
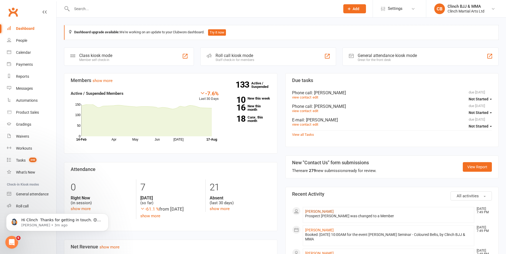
click at [317, 212] on link "[PERSON_NAME]" at bounding box center [319, 211] width 29 height 4
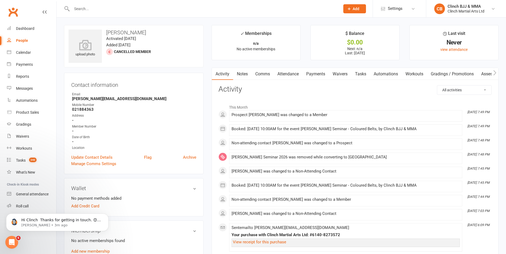
click at [291, 73] on link "Attendance" at bounding box center [287, 74] width 29 height 12
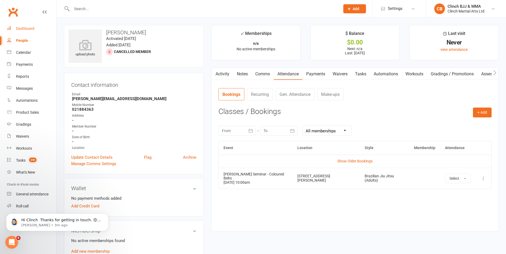
click at [21, 28] on div "Dashboard" at bounding box center [25, 28] width 18 height 4
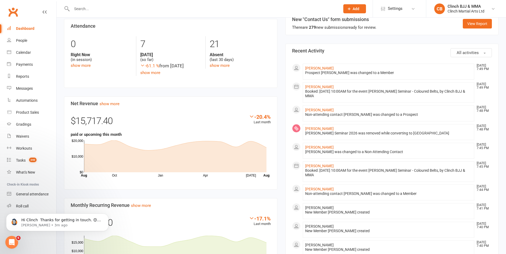
scroll to position [143, 0]
click at [21, 51] on div "Calendar" at bounding box center [23, 52] width 15 height 4
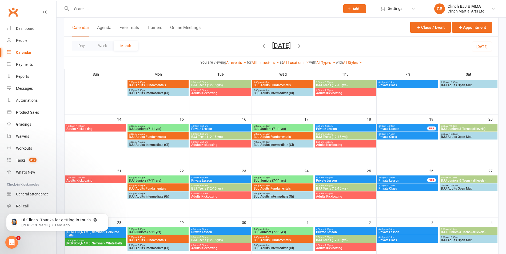
scroll to position [176, 0]
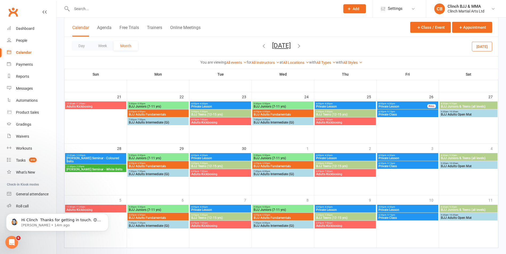
click at [100, 157] on span "[PERSON_NAME] Seminar - Coloured Belts" at bounding box center [95, 160] width 59 height 6
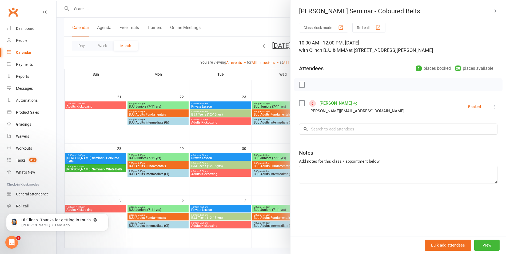
click at [491, 107] on icon at bounding box center [493, 106] width 5 height 5
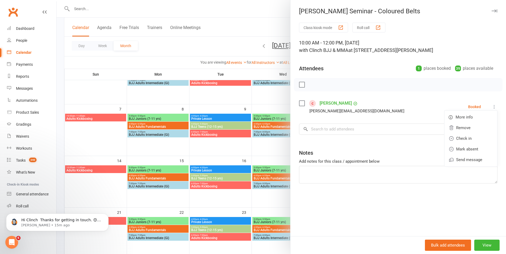
scroll to position [0, 0]
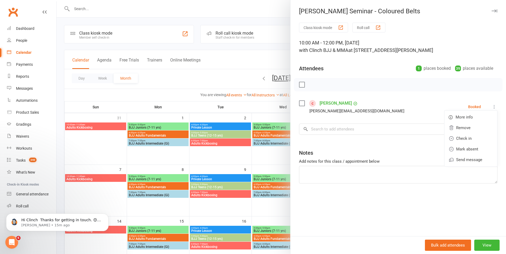
click at [276, 60] on div at bounding box center [280, 127] width 449 height 254
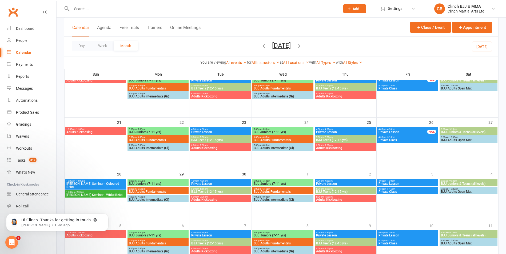
scroll to position [161, 0]
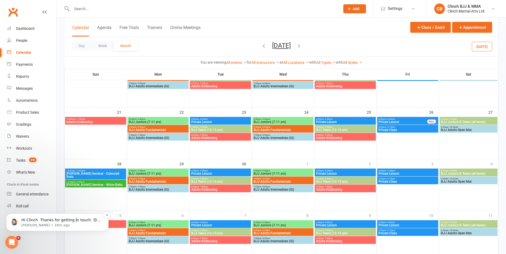
click at [70, 220] on p "Hi Clinch ​ Thanks for getting in touch. 😊 ​ Unfortunately you have contacted u…" at bounding box center [61, 220] width 80 height 5
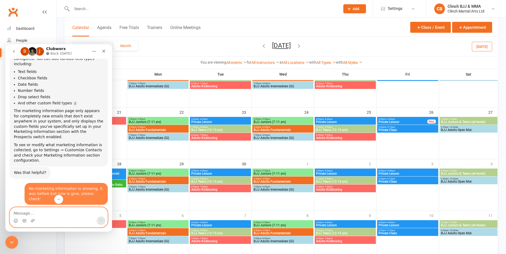
scroll to position [7399, 0]
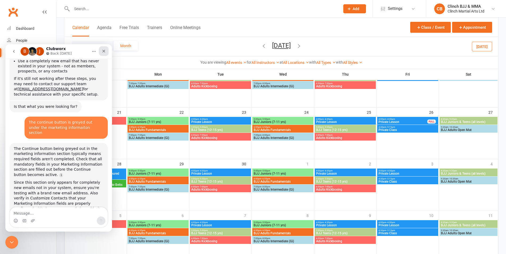
click at [108, 53] on div "Close" at bounding box center [104, 51] width 10 height 10
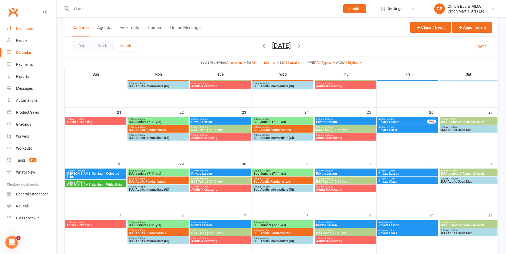
scroll to position [7390, 0]
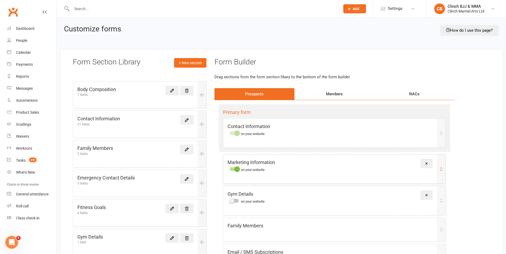
click at [231, 168] on div at bounding box center [233, 169] width 9 height 4
click at [229, 168] on input "checkbox" at bounding box center [229, 168] width 0 height 0
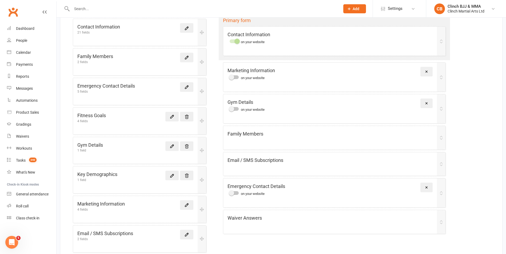
scroll to position [95, 0]
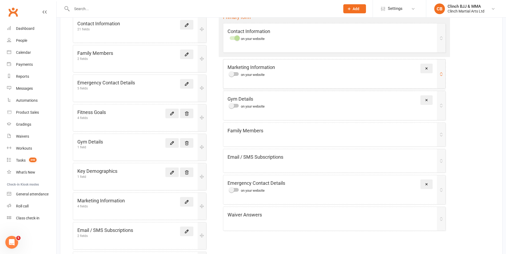
click at [340, 81] on div "Marketing Information on your website Remove" at bounding box center [334, 73] width 222 height 29
click at [94, 207] on div "4 fields" at bounding box center [100, 206] width 47 height 3
click at [187, 202] on icon at bounding box center [186, 201] width 3 height 3
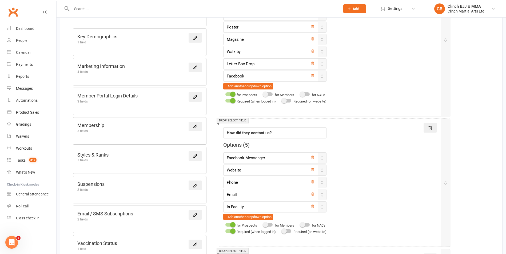
scroll to position [7, 0]
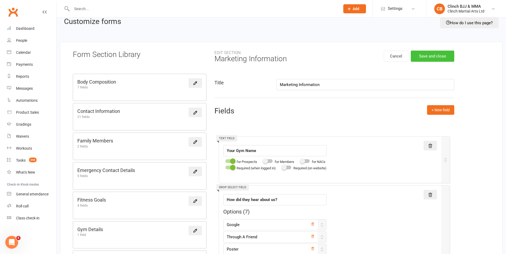
click at [444, 53] on button "Save and close" at bounding box center [431, 56] width 43 height 11
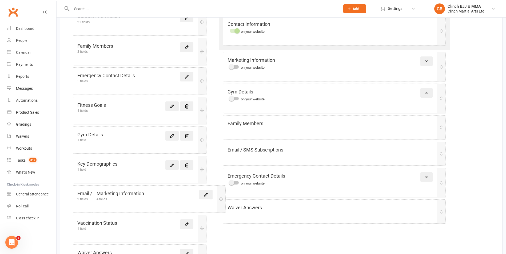
scroll to position [103, 0]
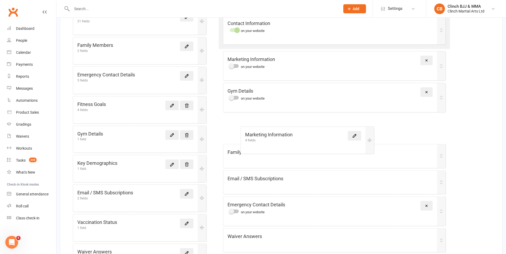
drag, startPoint x: 114, startPoint y: 204, endPoint x: 282, endPoint y: 143, distance: 179.0
click at [286, 145] on div "Form Section Library + New section Body Composition 7 fields Contact Informatio…" at bounding box center [281, 131] width 442 height 371
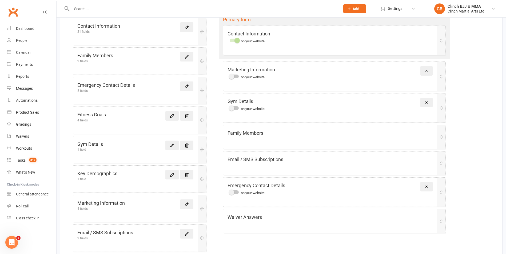
scroll to position [97, 0]
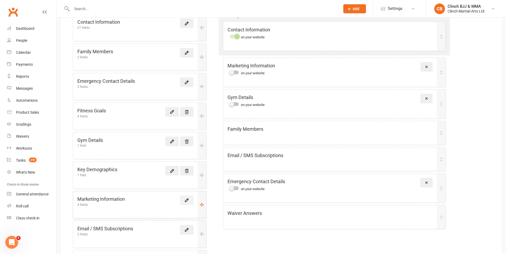
click at [185, 201] on icon at bounding box center [186, 200] width 5 height 5
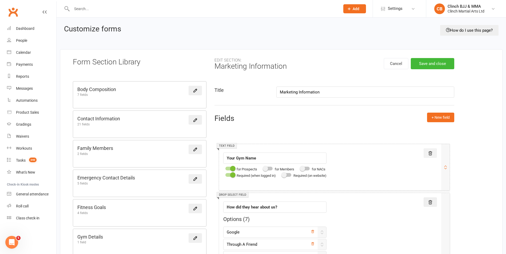
click at [431, 151] on icon at bounding box center [429, 153] width 5 height 5
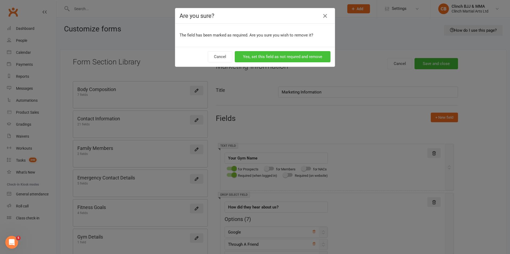
click at [278, 57] on button "Yes, set this field as not requred and remove" at bounding box center [283, 56] width 96 height 11
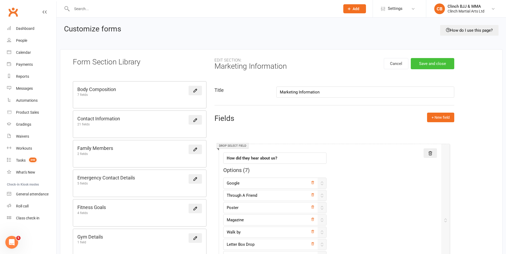
click at [438, 63] on button "Save and close" at bounding box center [431, 63] width 43 height 11
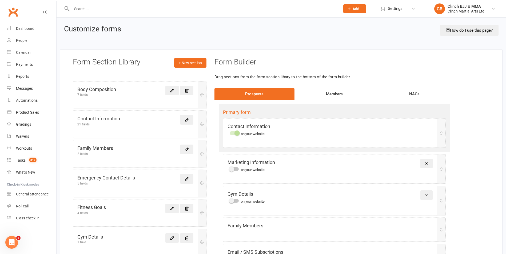
click at [10, 241] on icon "Open Intercom Messenger" at bounding box center [11, 242] width 9 height 9
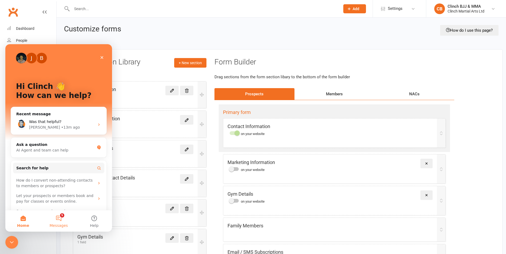
click at [58, 218] on button "5 Messages" at bounding box center [58, 221] width 35 height 21
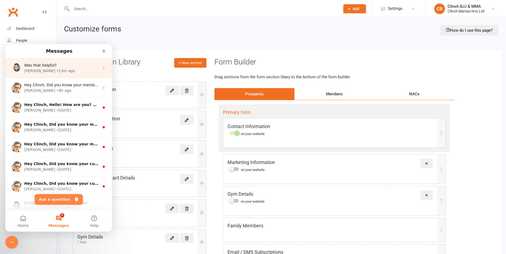
click at [55, 66] on div "Was that helpful?" at bounding box center [61, 66] width 75 height 6
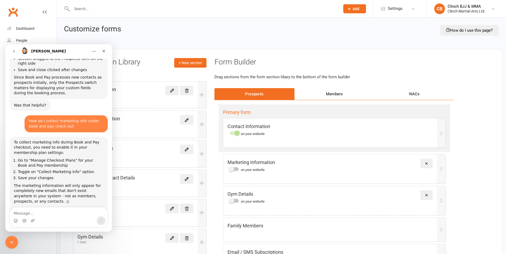
scroll to position [6443, 0]
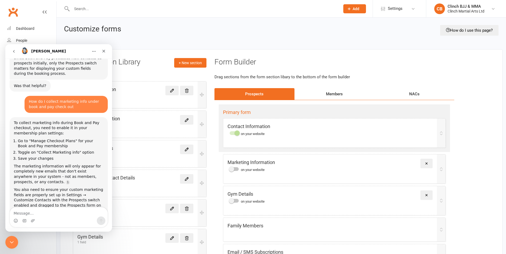
click at [43, 214] on textarea "Message…" at bounding box center [59, 212] width 98 height 9
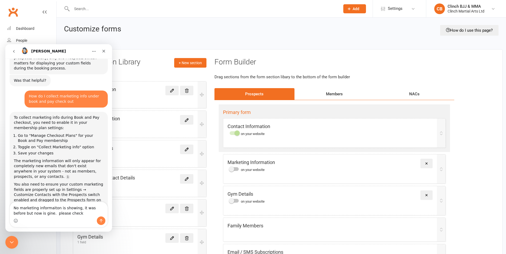
type textarea "No marketing informaiton is showing, it was before but now is gine. please chec…"
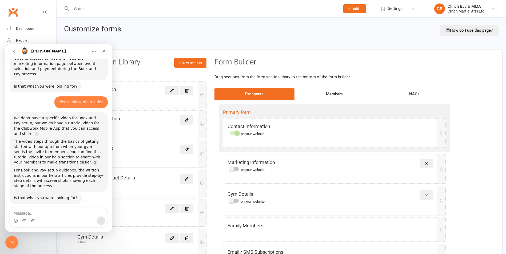
scroll to position [6603, 0]
click at [43, 213] on textarea "Message…" at bounding box center [59, 212] width 98 height 9
type textarea "Still not working"
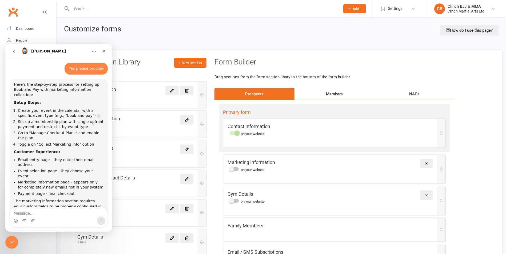
scroll to position [6759, 0]
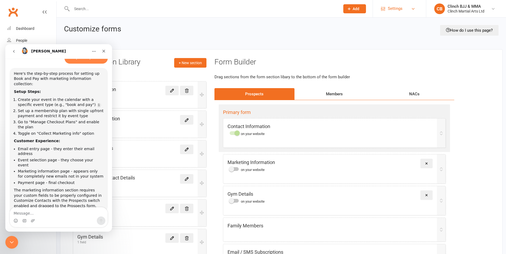
click at [401, 12] on span "Settings" at bounding box center [394, 9] width 15 height 12
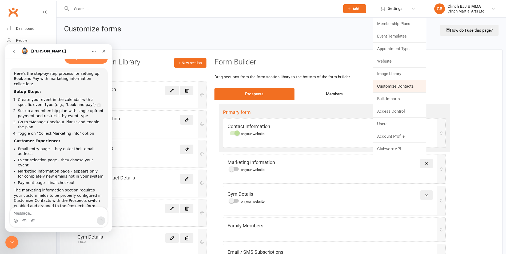
click at [397, 86] on link "Customize Contacts" at bounding box center [399, 86] width 53 height 12
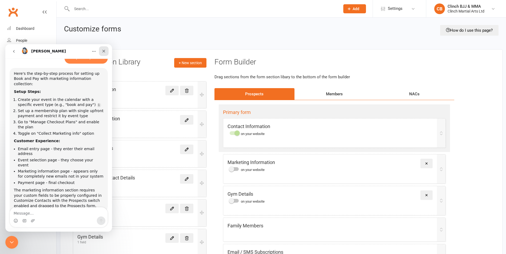
click at [101, 49] on div "Close" at bounding box center [104, 51] width 10 height 10
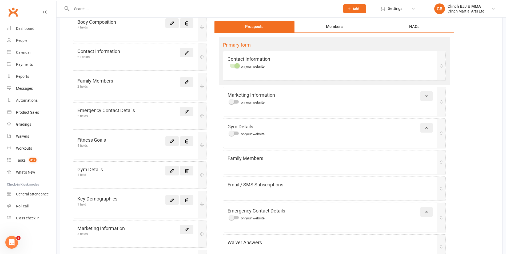
scroll to position [74, 0]
drag, startPoint x: 201, startPoint y: 227, endPoint x: 200, endPoint y: 48, distance: 178.3
click at [200, 48] on div "Body Composition 7 fields Contact Information 21 fields Family Members 2 fields…" at bounding box center [140, 174] width 134 height 323
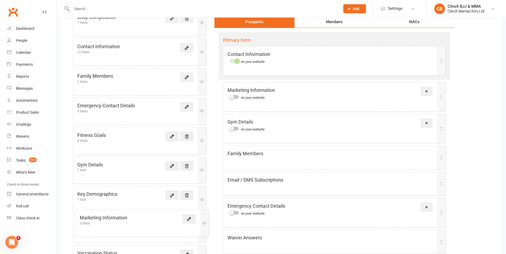
scroll to position [73, 0]
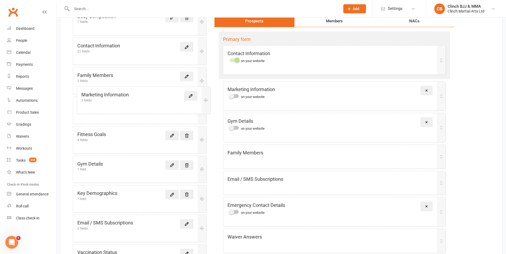
drag, startPoint x: 200, startPoint y: 236, endPoint x: 204, endPoint y: 100, distance: 136.0
click at [204, 100] on div "Body Composition 7 fields Contact Information 21 fields Family Members 2 fields…" at bounding box center [140, 169] width 134 height 323
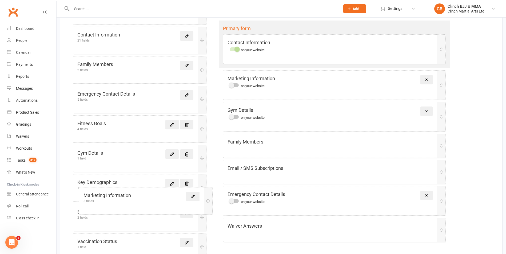
scroll to position [86, 0]
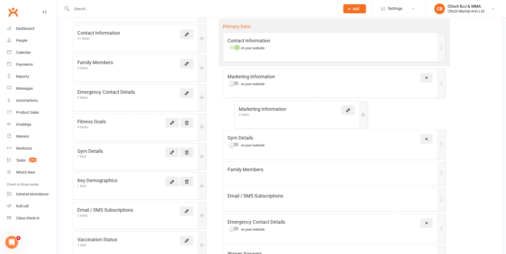
drag, startPoint x: 202, startPoint y: 230, endPoint x: 363, endPoint y: 115, distance: 198.3
click at [363, 115] on div "Form Section Library + New section Body Composition 7 fields Contact Informatio…" at bounding box center [281, 148] width 442 height 371
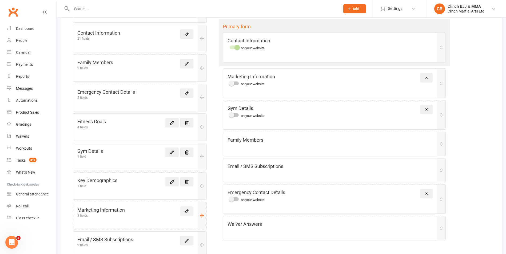
click at [186, 210] on icon at bounding box center [186, 211] width 5 height 5
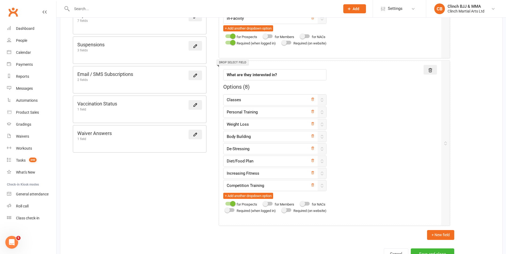
scroll to position [382, 0]
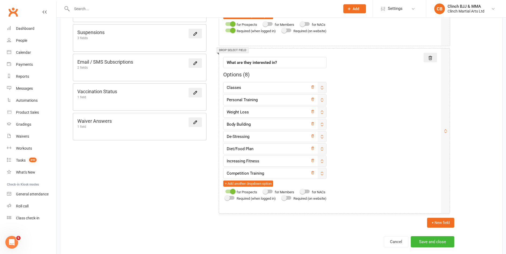
click at [233, 198] on div at bounding box center [229, 198] width 9 height 4
click at [225, 197] on input "checkbox" at bounding box center [225, 197] width 0 height 0
click at [433, 241] on button "Save and close" at bounding box center [431, 241] width 43 height 11
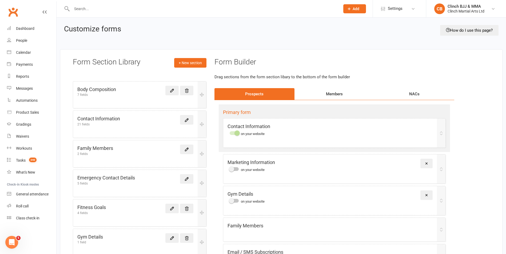
click at [11, 245] on icon "Open Intercom Messenger" at bounding box center [11, 242] width 9 height 9
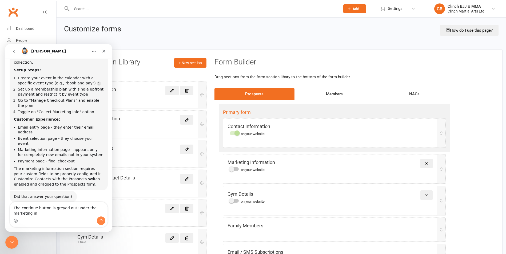
scroll to position [6787, 0]
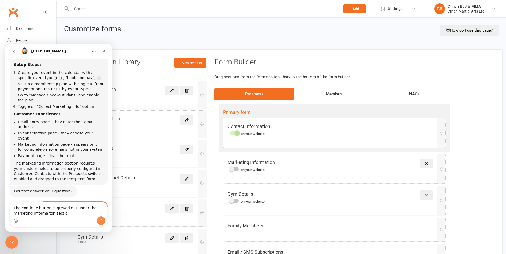
type textarea "The continue button is greyed out under the marketing informaiton section"
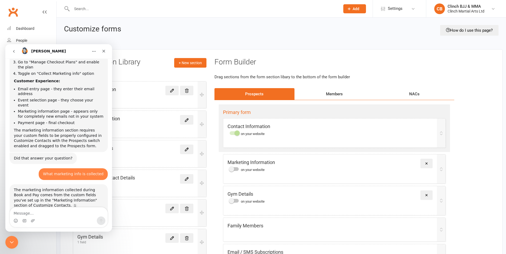
scroll to position [1, 0]
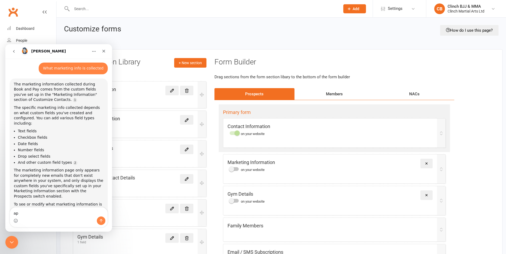
type textarea "a"
type textarea "show me step by step"
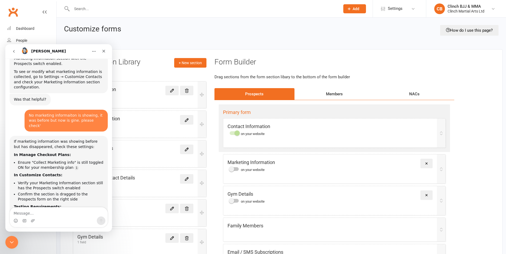
scroll to position [7069, 0]
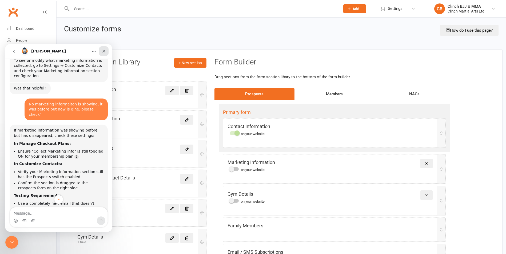
click at [103, 50] on icon "Close" at bounding box center [103, 51] width 3 height 3
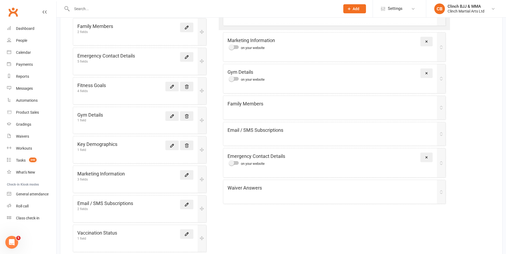
scroll to position [134, 0]
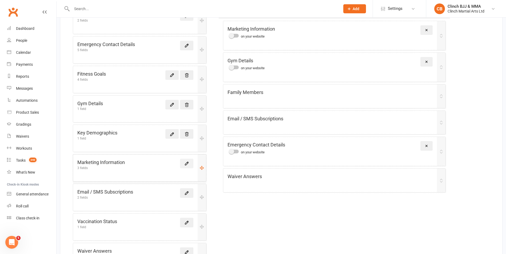
click at [187, 163] on icon at bounding box center [186, 163] width 5 height 5
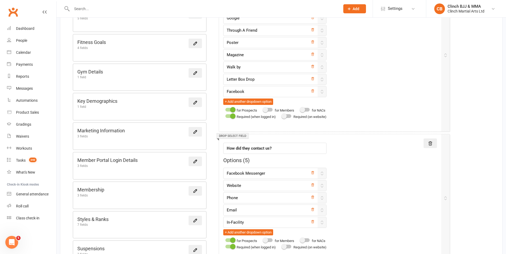
scroll to position [167, 0]
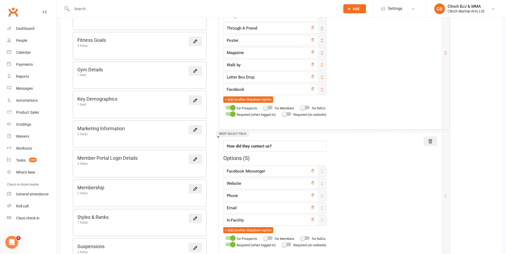
click at [272, 109] on label at bounding box center [267, 108] width 9 height 4
click at [263, 107] on input "checkbox" at bounding box center [263, 107] width 0 height 0
click at [310, 105] on div "for NACs" at bounding box center [311, 108] width 27 height 6
click at [309, 107] on div at bounding box center [304, 108] width 9 height 4
click at [300, 107] on input "checkbox" at bounding box center [300, 107] width 0 height 0
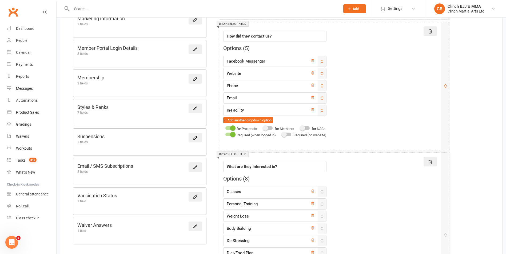
scroll to position [277, 0]
click at [269, 131] on div "for Members" at bounding box center [277, 129] width 33 height 6
click at [315, 130] on span "for NACs" at bounding box center [319, 130] width 14 height 4
click at [277, 130] on span "for Members" at bounding box center [283, 130] width 19 height 4
click at [267, 128] on span at bounding box center [264, 128] width 5 height 5
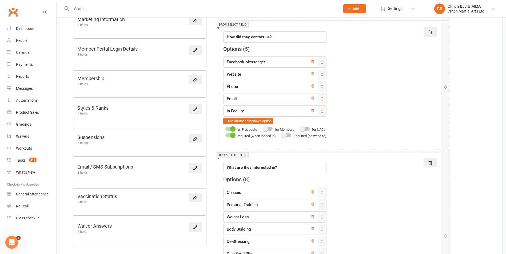
click at [263, 128] on input "checkbox" at bounding box center [263, 128] width 0 height 0
click at [309, 131] on div "for NACs" at bounding box center [311, 129] width 27 height 6
click at [309, 130] on div at bounding box center [304, 129] width 9 height 4
click at [300, 128] on input "checkbox" at bounding box center [300, 128] width 0 height 0
click at [294, 139] on div "Required (on website)" at bounding box center [303, 136] width 46 height 6
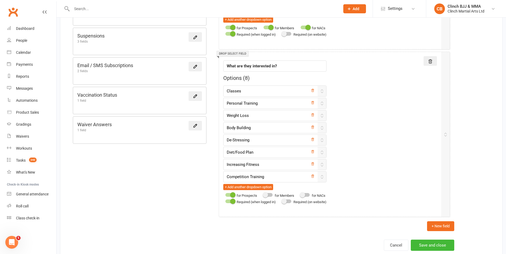
scroll to position [399, 0]
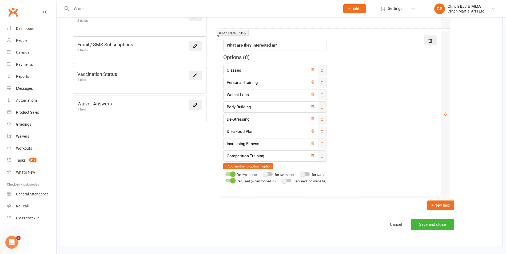
click at [272, 175] on div at bounding box center [267, 174] width 9 height 4
click at [263, 173] on input "checkbox" at bounding box center [263, 173] width 0 height 0
click at [309, 176] on div at bounding box center [304, 174] width 9 height 4
click at [300, 173] on input "checkbox" at bounding box center [300, 173] width 0 height 0
click at [430, 224] on button "Save and close" at bounding box center [431, 224] width 43 height 11
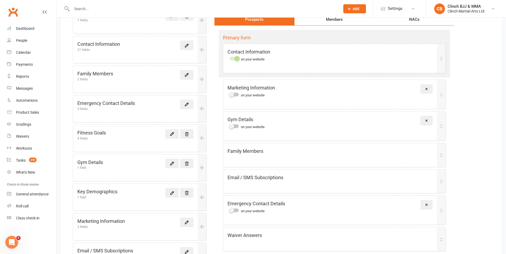
scroll to position [75, 0]
click at [187, 219] on icon at bounding box center [186, 221] width 5 height 5
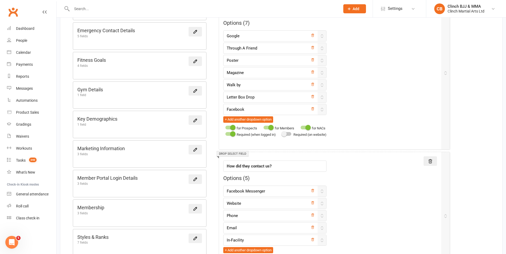
scroll to position [165, 0]
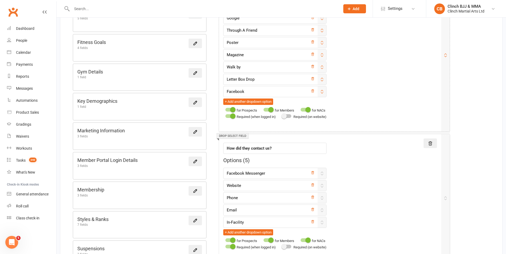
click at [305, 111] on div at bounding box center [304, 110] width 9 height 4
click at [300, 109] on input "checkbox" at bounding box center [300, 109] width 0 height 0
click at [307, 243] on div "for NACs" at bounding box center [311, 241] width 27 height 6
click at [269, 240] on div at bounding box center [267, 241] width 9 height 4
click at [263, 240] on input "checkbox" at bounding box center [263, 240] width 0 height 0
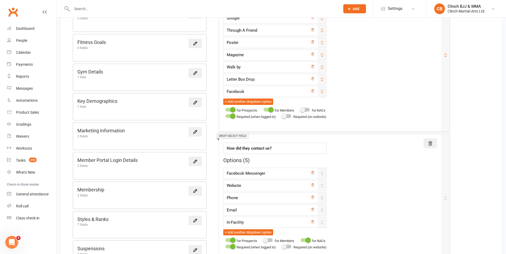
click at [268, 110] on div at bounding box center [267, 110] width 9 height 4
click at [263, 109] on input "checkbox" at bounding box center [263, 109] width 0 height 0
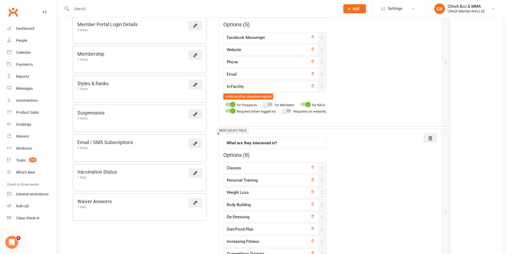
scroll to position [399, 0]
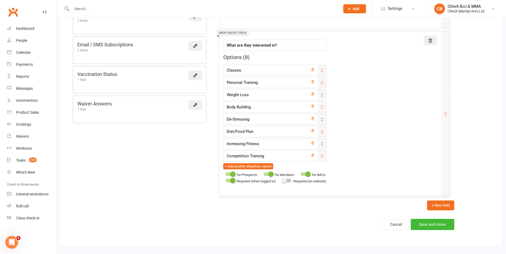
click at [307, 174] on div at bounding box center [304, 174] width 9 height 4
click at [300, 173] on input "checkbox" at bounding box center [300, 173] width 0 height 0
click at [268, 176] on div "for Members" at bounding box center [277, 175] width 33 height 6
click at [270, 178] on div "for Members" at bounding box center [277, 175] width 33 height 6
click at [267, 175] on div at bounding box center [267, 174] width 9 height 4
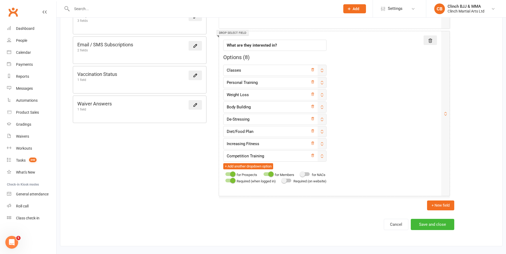
click at [263, 173] on input "checkbox" at bounding box center [263, 173] width 0 height 0
click at [426, 228] on button "Save and close" at bounding box center [431, 224] width 43 height 11
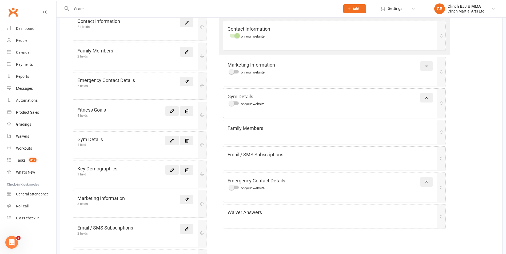
scroll to position [120, 0]
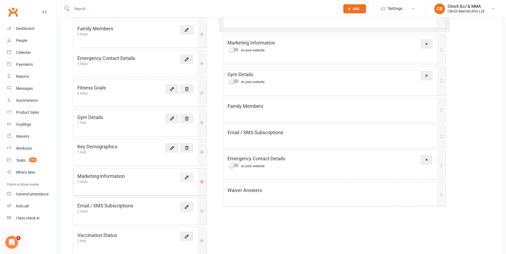
click at [186, 177] on icon at bounding box center [186, 177] width 5 height 5
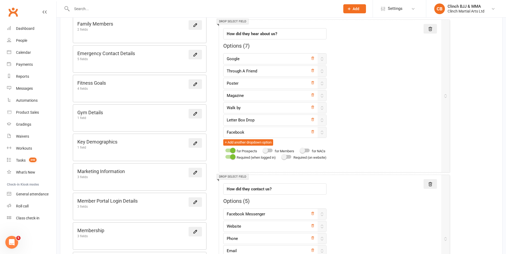
scroll to position [141, 0]
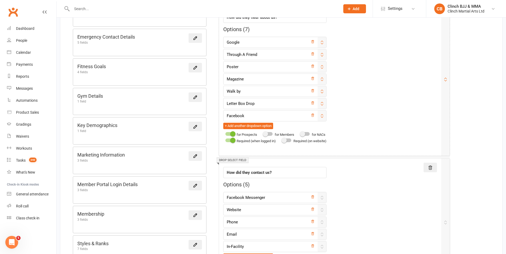
click at [269, 136] on div "for Members" at bounding box center [277, 134] width 33 height 6
click at [269, 132] on div at bounding box center [267, 134] width 9 height 4
click at [263, 133] on input "checkbox" at bounding box center [263, 133] width 0 height 0
drag, startPoint x: 506, startPoint y: 108, endPoint x: 500, endPoint y: 133, distance: 25.3
click at [502, 136] on div "Customize forms How do I use this page? Form Section Library Body Composition 7…" at bounding box center [280, 191] width 449 height 628
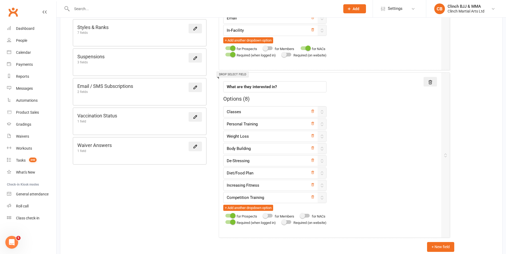
scroll to position [358, 0]
click at [270, 215] on div at bounding box center [267, 215] width 9 height 4
click at [263, 215] on input "checkbox" at bounding box center [263, 215] width 0 height 0
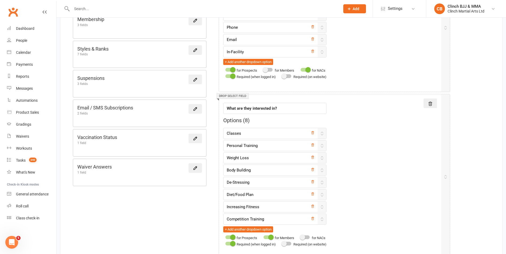
scroll to position [399, 0]
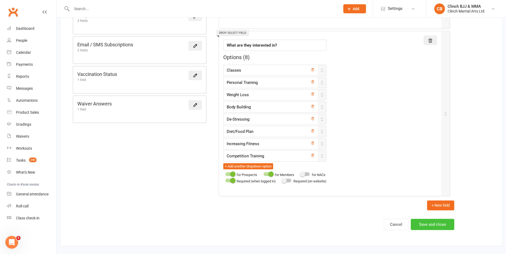
click at [419, 221] on button "Save and close" at bounding box center [431, 224] width 43 height 11
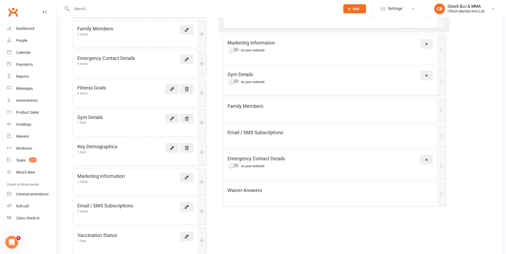
scroll to position [123, 0]
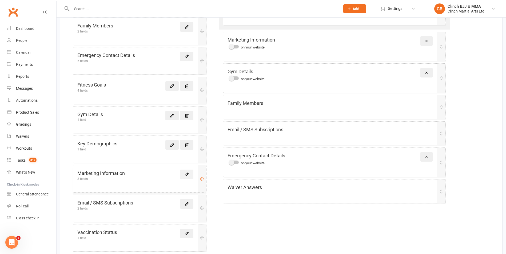
click at [187, 173] on icon at bounding box center [186, 174] width 5 height 5
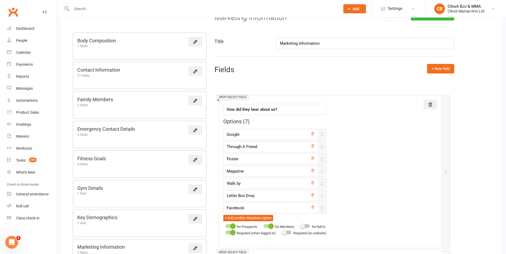
scroll to position [34, 0]
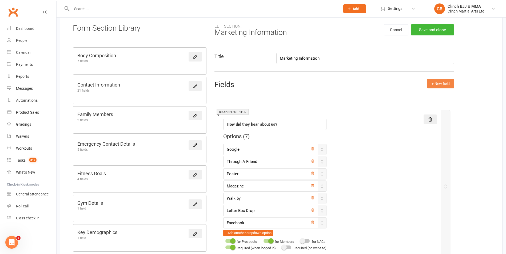
click at [444, 84] on button "+ New field" at bounding box center [440, 84] width 27 height 10
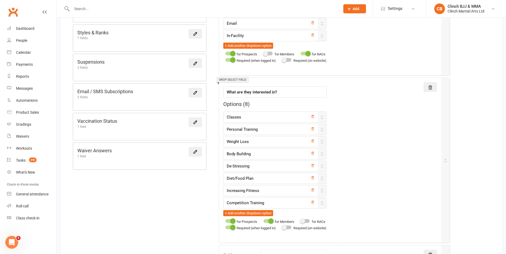
scroll to position [463, 0]
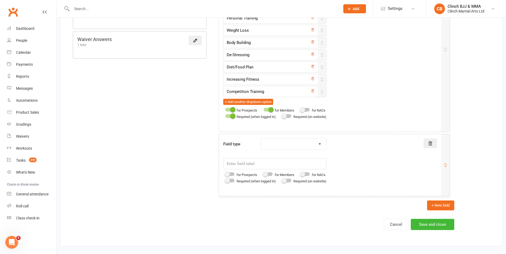
click at [324, 140] on select "Text field Checkbox field Date field Number field Currency field Percent field …" at bounding box center [293, 144] width 66 height 11
select select "text"
click at [261, 139] on select "Text field Checkbox field Date field Number field Currency field Percent field …" at bounding box center [293, 144] width 66 height 11
click at [262, 161] on input "text" at bounding box center [274, 163] width 103 height 11
click at [245, 177] on span "for Prospects" at bounding box center [246, 175] width 21 height 4
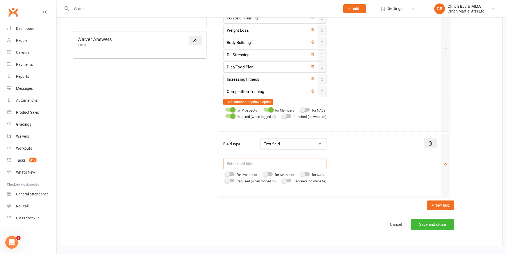
click at [231, 175] on div at bounding box center [229, 174] width 9 height 4
click at [225, 173] on input "checkbox" at bounding box center [225, 173] width 0 height 0
click at [234, 182] on div "Required (when logged in)" at bounding box center [249, 181] width 52 height 6
click at [234, 182] on label at bounding box center [229, 181] width 9 height 4
click at [225, 180] on input "checkbox" at bounding box center [225, 180] width 0 height 0
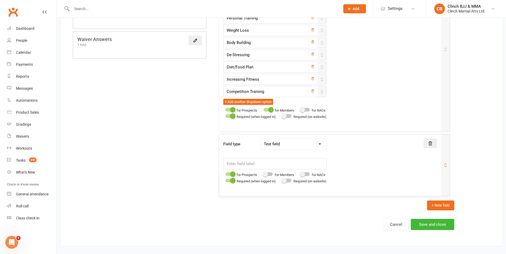
click at [271, 177] on div "for Members" at bounding box center [277, 175] width 33 height 6
click at [272, 173] on div at bounding box center [267, 174] width 9 height 4
click at [263, 173] on input "checkbox" at bounding box center [263, 173] width 0 height 0
click at [260, 165] on input "text" at bounding box center [274, 163] width 103 height 11
type input "Your Gym Name"
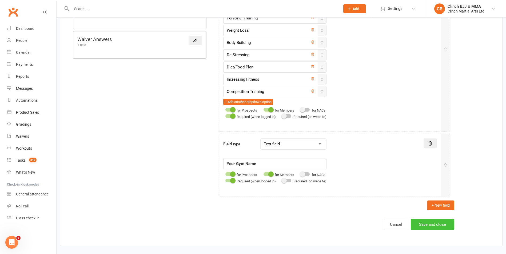
click at [433, 225] on button "Save and close" at bounding box center [431, 224] width 43 height 11
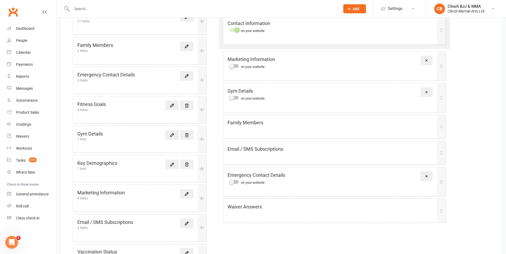
scroll to position [101, 0]
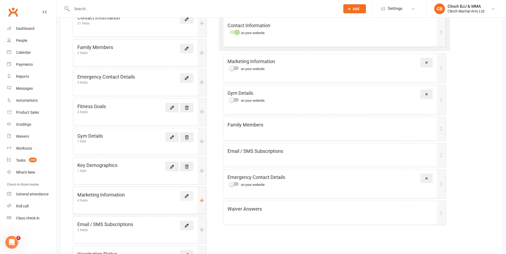
click at [185, 195] on icon at bounding box center [186, 196] width 5 height 5
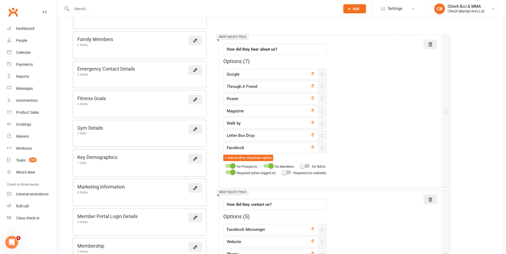
scroll to position [114, 0]
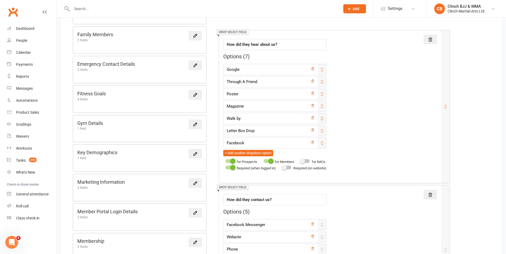
click at [228, 160] on div at bounding box center [229, 161] width 9 height 4
click at [225, 160] on input "checkbox" at bounding box center [225, 160] width 0 height 0
click at [269, 163] on div "for Members" at bounding box center [277, 162] width 33 height 6
click at [268, 161] on div at bounding box center [267, 161] width 9 height 4
click at [263, 160] on input "checkbox" at bounding box center [263, 160] width 0 height 0
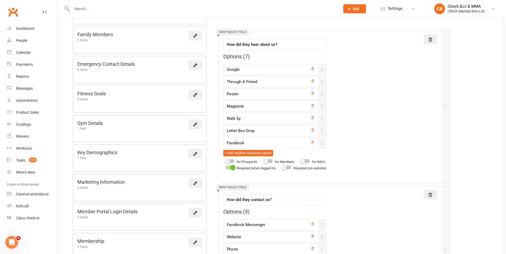
drag, startPoint x: 505, startPoint y: 121, endPoint x: 509, endPoint y: 153, distance: 32.0
click at [505, 158] on html "Prospect Member Non-attending contact Class / event Appointment Grading event T…" at bounding box center [253, 237] width 506 height 702
drag, startPoint x: 505, startPoint y: 122, endPoint x: 507, endPoint y: 168, distance: 46.2
click at [505, 172] on html "Prospect Member Non-attending contact Class / event Appointment Grading event T…" at bounding box center [253, 237] width 506 height 702
click at [228, 168] on div at bounding box center [229, 168] width 9 height 4
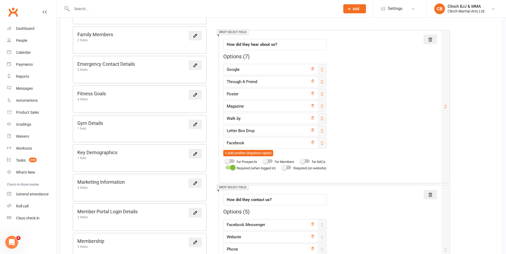
click at [225, 167] on input "checkbox" at bounding box center [225, 167] width 0 height 0
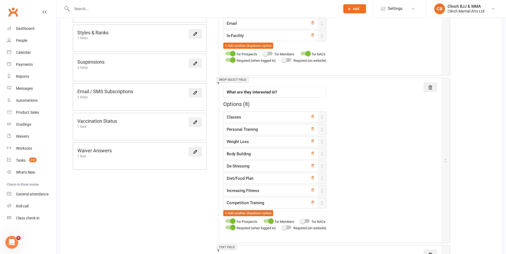
scroll to position [448, 0]
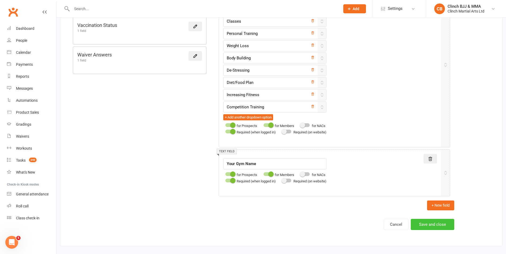
click at [433, 224] on button "Save and close" at bounding box center [431, 224] width 43 height 11
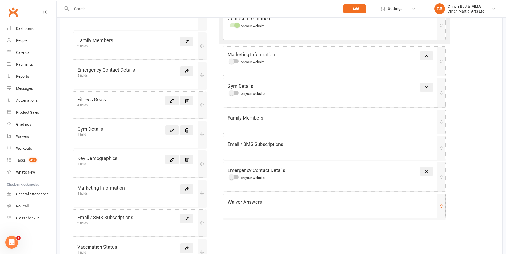
scroll to position [108, 0]
click at [186, 187] on icon at bounding box center [186, 188] width 5 height 5
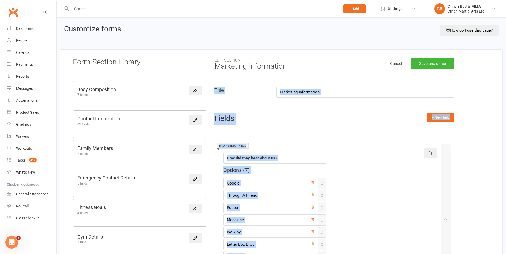
drag, startPoint x: 503, startPoint y: 74, endPoint x: 510, endPoint y: 134, distance: 60.4
drag, startPoint x: 510, startPoint y: 134, endPoint x: 472, endPoint y: 75, distance: 70.4
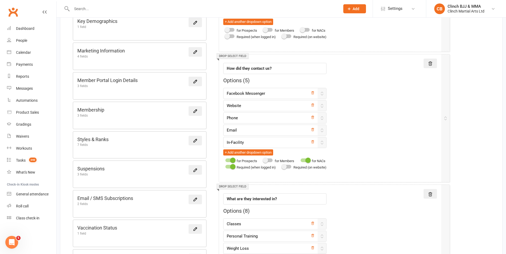
scroll to position [247, 0]
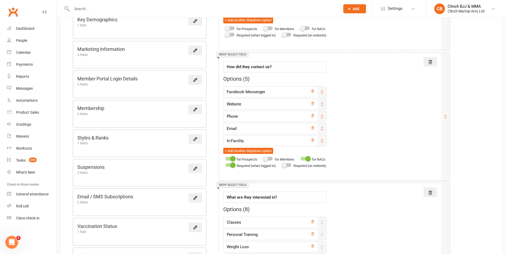
click at [229, 157] on div at bounding box center [229, 159] width 9 height 4
click at [225, 158] on input "checkbox" at bounding box center [225, 158] width 0 height 0
click at [228, 167] on div at bounding box center [229, 165] width 9 height 4
click at [225, 164] on input "checkbox" at bounding box center [225, 164] width 0 height 0
click at [307, 157] on div at bounding box center [304, 159] width 9 height 4
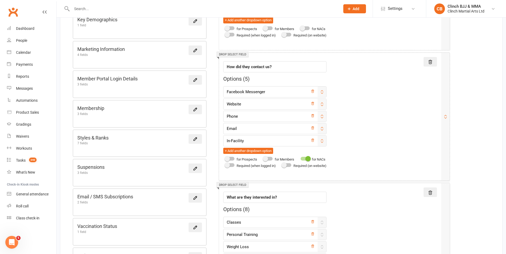
click at [300, 158] on input "checkbox" at bounding box center [300, 158] width 0 height 0
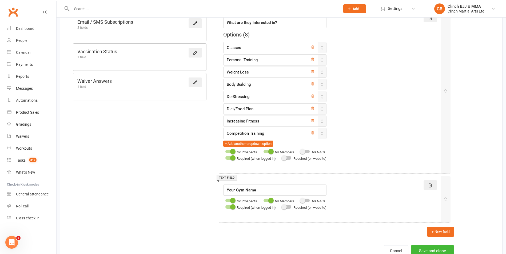
scroll to position [448, 0]
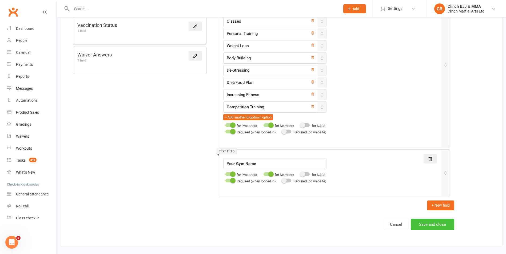
click at [434, 224] on button "Save and close" at bounding box center [431, 224] width 43 height 11
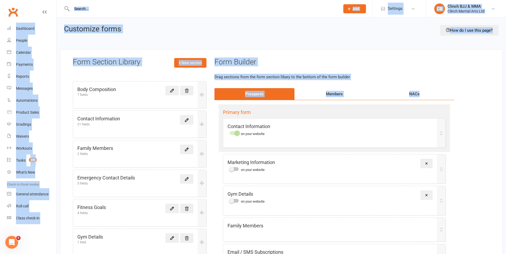
drag, startPoint x: 505, startPoint y: 88, endPoint x: 510, endPoint y: 135, distance: 47.2
click at [505, 135] on html "Prospect Member Non-attending contact Class / event Appointment Grading event T…" at bounding box center [253, 213] width 506 height 427
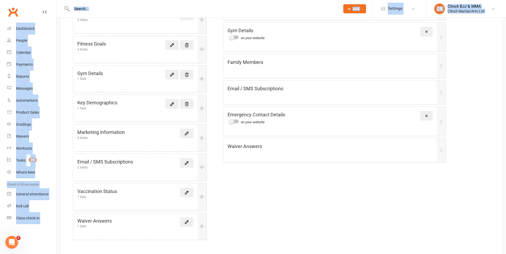
scroll to position [164, 0]
click at [184, 132] on icon at bounding box center [186, 132] width 5 height 5
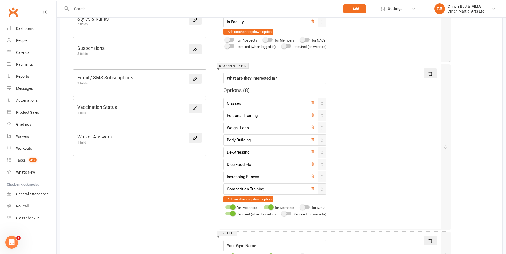
scroll to position [415, 0]
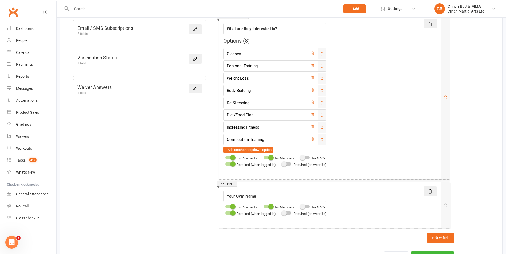
click at [228, 155] on div "for Prospects" at bounding box center [240, 158] width 34 height 6
click at [229, 157] on div at bounding box center [229, 158] width 9 height 4
click at [225, 157] on input "checkbox" at bounding box center [225, 157] width 0 height 0
click at [229, 165] on div at bounding box center [229, 164] width 9 height 4
click at [225, 163] on input "checkbox" at bounding box center [225, 163] width 0 height 0
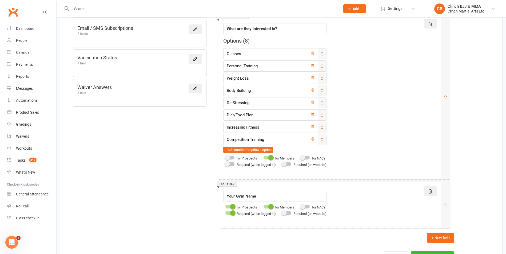
click at [266, 158] on div at bounding box center [267, 158] width 9 height 4
click at [263, 157] on input "checkbox" at bounding box center [263, 157] width 0 height 0
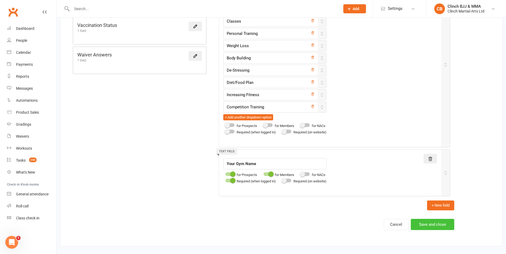
click at [442, 226] on button "Save and close" at bounding box center [431, 224] width 43 height 11
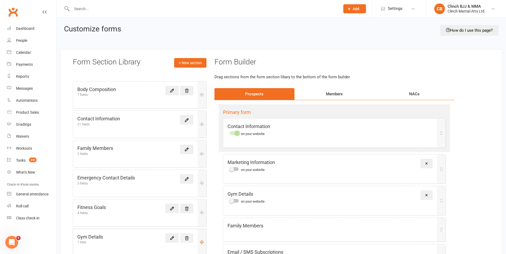
click at [188, 238] on icon at bounding box center [186, 238] width 5 height 5
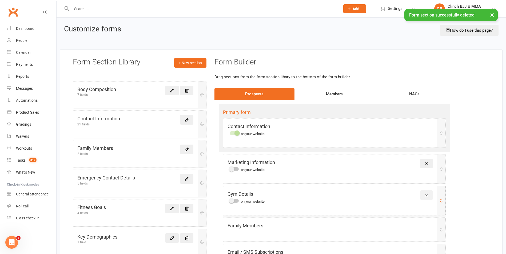
click at [427, 196] on icon at bounding box center [426, 195] width 4 height 4
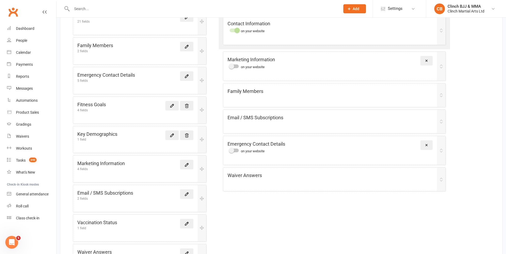
scroll to position [104, 0]
click at [184, 164] on icon at bounding box center [186, 163] width 5 height 5
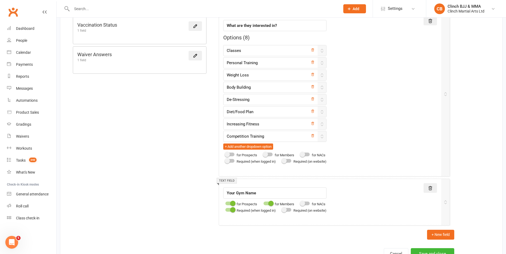
scroll to position [419, 0]
click at [290, 211] on div at bounding box center [286, 209] width 9 height 4
click at [282, 208] on input "checkbox" at bounding box center [282, 208] width 0 height 0
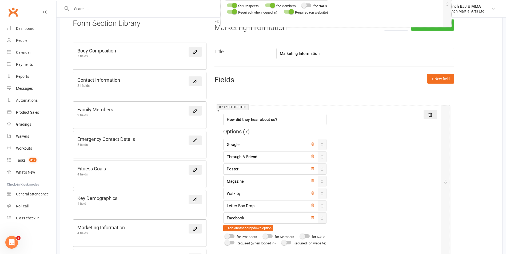
scroll to position [20, 0]
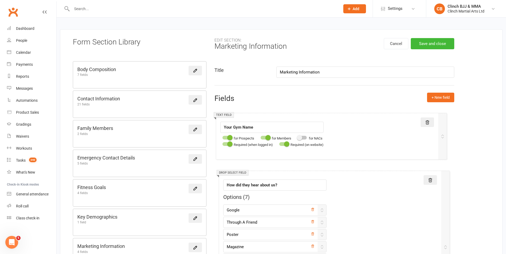
drag, startPoint x: 349, startPoint y: 182, endPoint x: 346, endPoint y: 115, distance: 67.8
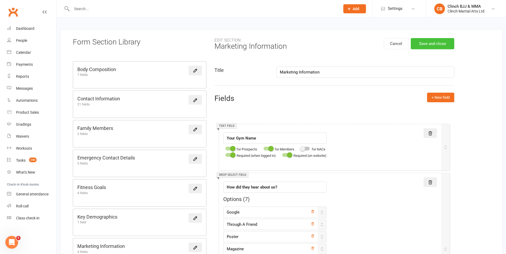
click at [440, 45] on button "Save and close" at bounding box center [431, 43] width 43 height 11
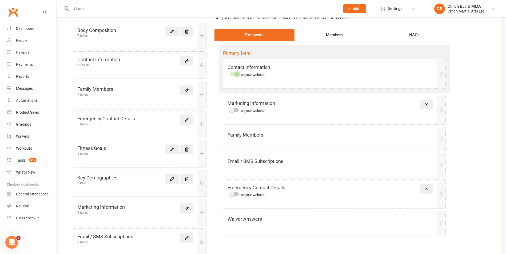
scroll to position [60, 0]
click at [185, 208] on icon at bounding box center [186, 208] width 3 height 3
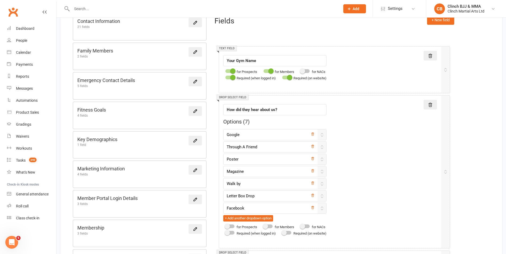
scroll to position [70, 0]
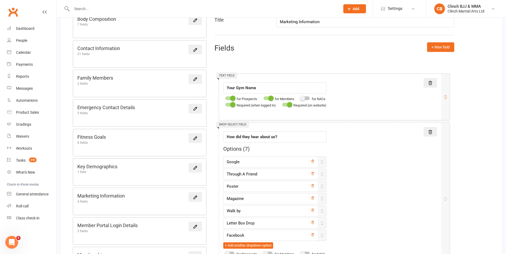
click at [309, 98] on div at bounding box center [304, 98] width 9 height 4
click at [300, 98] on input "checkbox" at bounding box center [300, 98] width 0 height 0
click at [286, 108] on div "Required (on website)" at bounding box center [303, 105] width 46 height 6
click at [288, 105] on div at bounding box center [286, 105] width 9 height 4
click at [282, 104] on input "checkbox" at bounding box center [282, 104] width 0 height 0
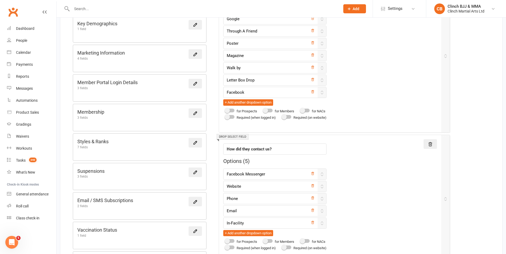
scroll to position [448, 0]
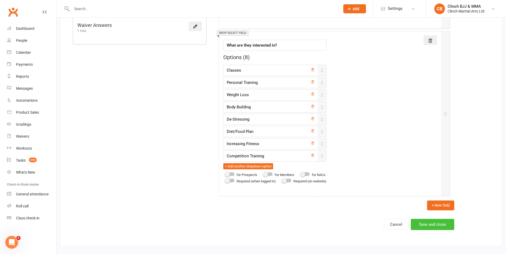
click at [439, 223] on button "Save and close" at bounding box center [431, 224] width 43 height 11
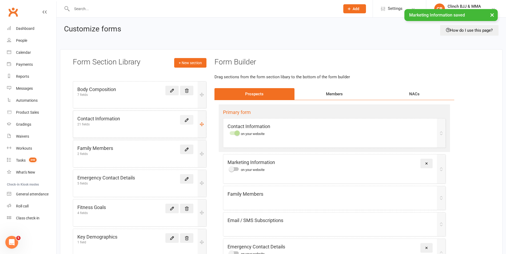
click at [184, 120] on icon at bounding box center [186, 120] width 5 height 5
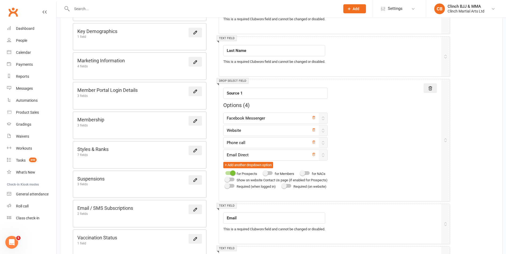
scroll to position [200, 0]
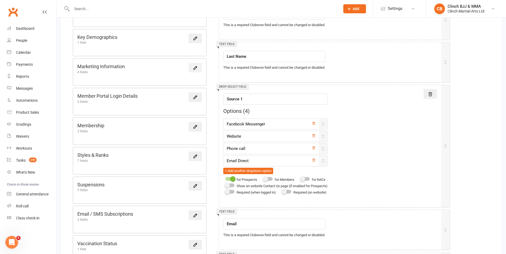
click at [196, 66] on icon at bounding box center [195, 68] width 5 height 5
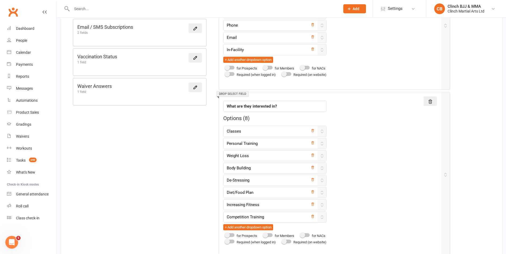
scroll to position [448, 0]
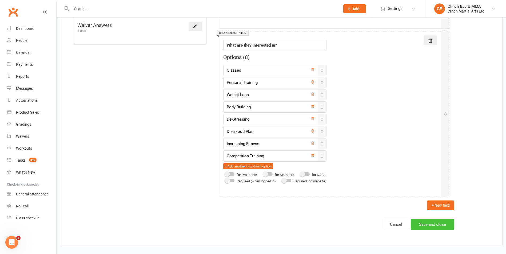
click at [438, 224] on button "Save and close" at bounding box center [431, 224] width 43 height 11
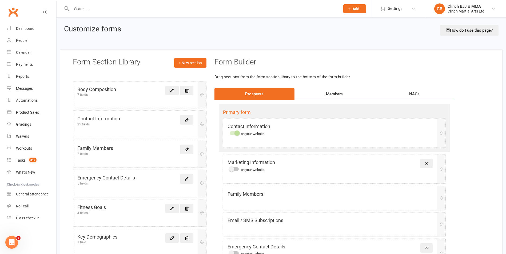
click at [16, 241] on icon "Open Intercom Messenger" at bounding box center [11, 242] width 9 height 9
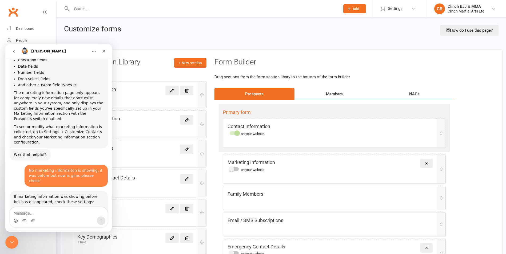
scroll to position [7106, 0]
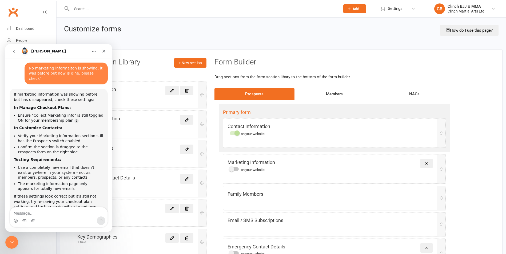
click at [13, 49] on icon "go back" at bounding box center [14, 51] width 4 height 4
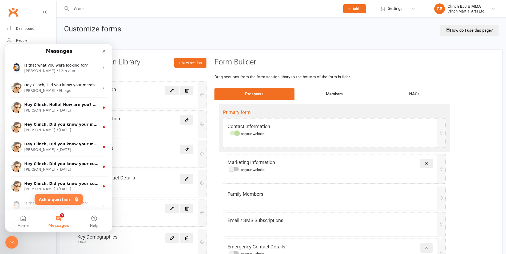
scroll to position [0, 0]
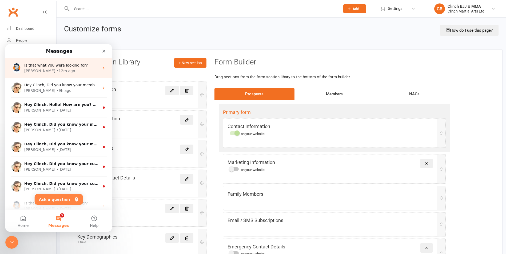
click at [56, 70] on div "• 12m ago" at bounding box center [65, 71] width 19 height 6
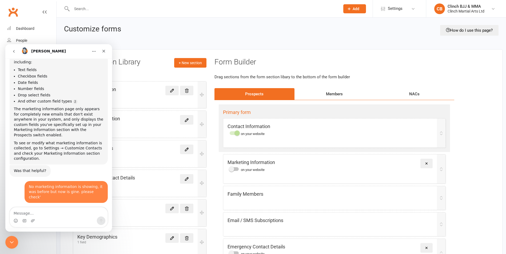
scroll to position [7106, 0]
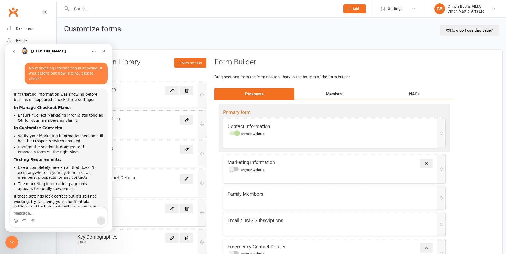
click at [38, 213] on textarea "Message…" at bounding box center [59, 212] width 98 height 9
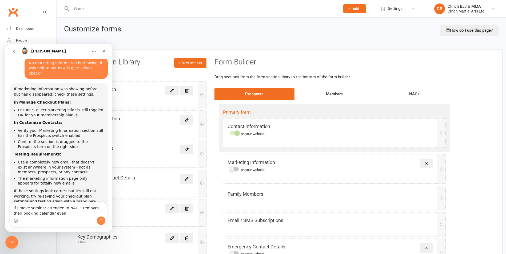
type textarea "If I move seminar attendee to NAC it removes their booking calendar event"
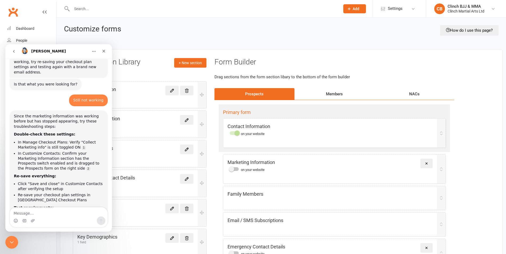
scroll to position [7249, 0]
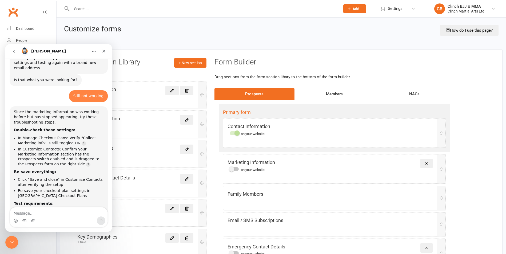
click at [42, 215] on textarea "Message…" at bounding box center [59, 212] width 98 height 9
type textarea "then your recommendaiton was wrong"
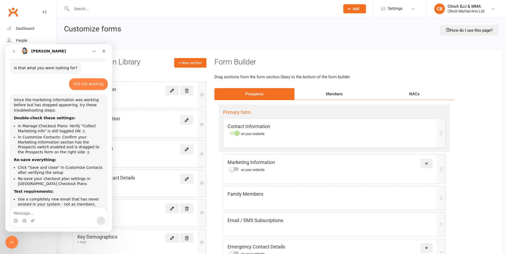
scroll to position [7275, 0]
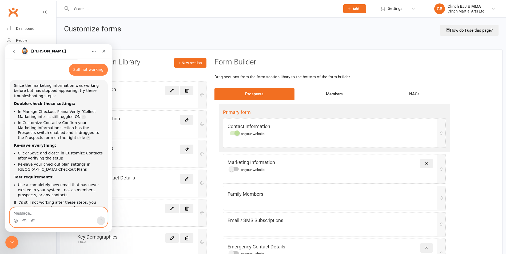
click at [38, 215] on textarea "Message…" at bounding box center [59, 212] width 98 height 9
type textarea "Yes pls"
click at [99, 218] on button "Send a message…" at bounding box center [101, 221] width 9 height 9
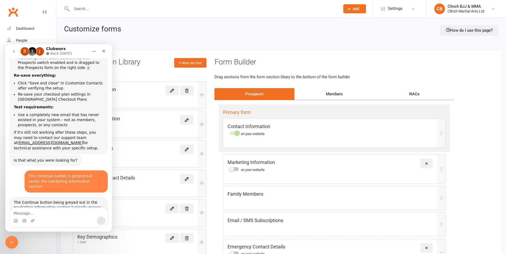
scroll to position [7390, 0]
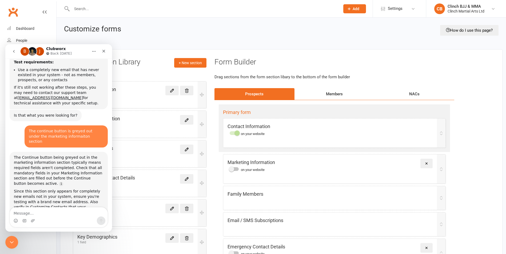
drag, startPoint x: 110, startPoint y: 207, endPoint x: 112, endPoint y: 197, distance: 10.0
click at [112, 197] on div "👋 Hi there, what brings you here today? Toby • AI Agent • 11h ago Hi Clinch • 1…" at bounding box center [58, 145] width 107 height 173
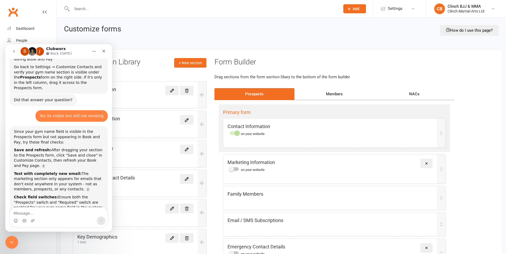
scroll to position [4875, 0]
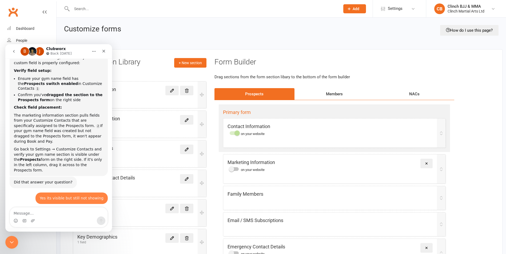
drag, startPoint x: 111, startPoint y: 178, endPoint x: 123, endPoint y: 203, distance: 28.0
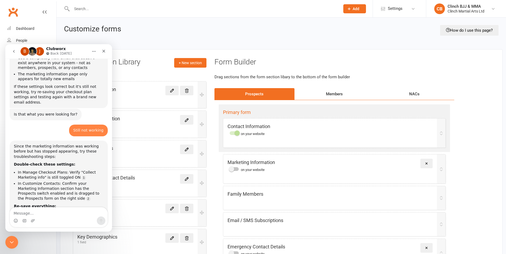
scroll to position [7160, 0]
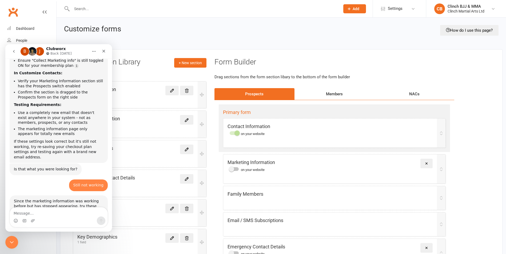
drag, startPoint x: 111, startPoint y: 164, endPoint x: 124, endPoint y: 244, distance: 80.9
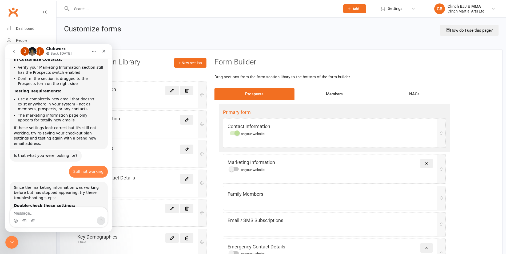
scroll to position [7201, 0]
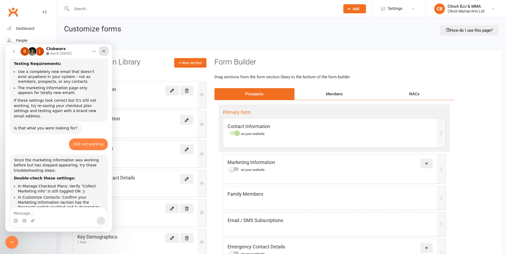
click at [104, 51] on icon "Close" at bounding box center [104, 51] width 4 height 4
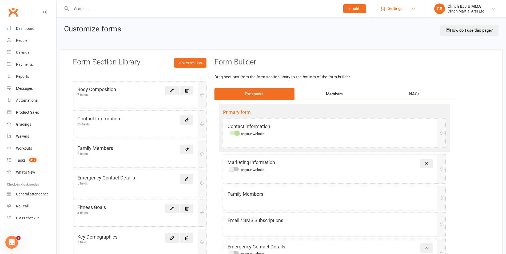
click at [395, 7] on span "Settings" at bounding box center [394, 9] width 15 height 12
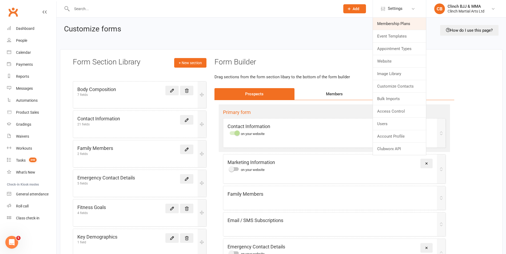
click at [387, 28] on link "Membership Plans" at bounding box center [399, 24] width 53 height 12
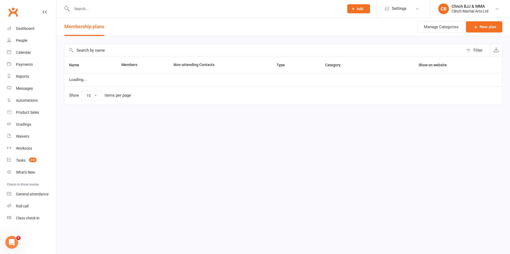
select select "100"
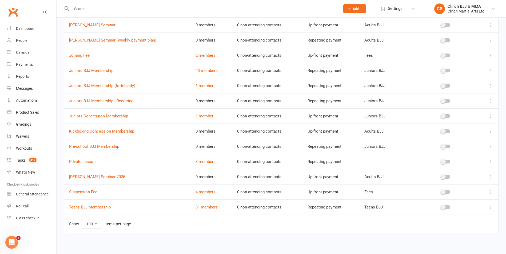
scroll to position [301, 0]
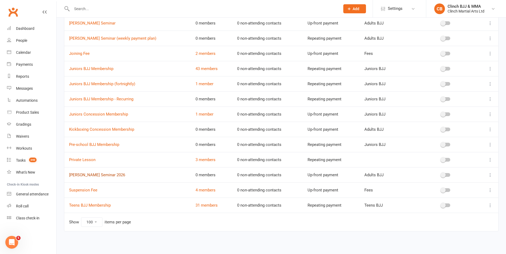
click at [104, 177] on link "[PERSON_NAME] Seminar 2026" at bounding box center [97, 175] width 56 height 5
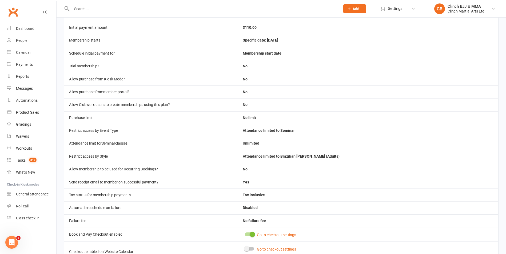
scroll to position [46, 0]
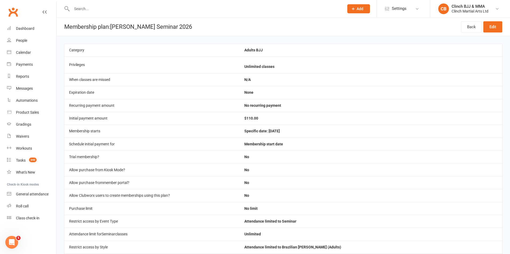
select select "100"
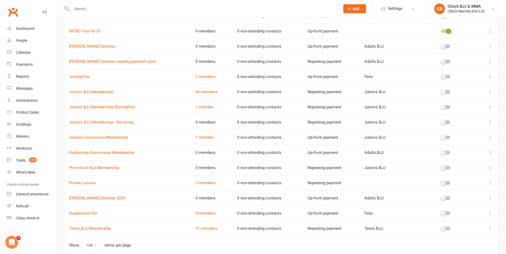
scroll to position [301, 0]
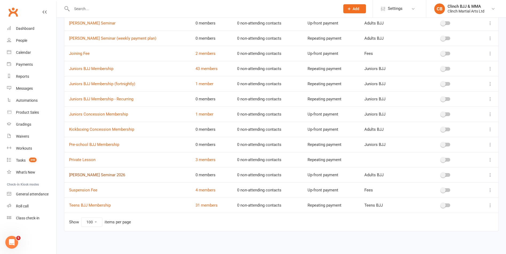
click at [113, 174] on link "[PERSON_NAME] Seminar 2026" at bounding box center [97, 175] width 56 height 5
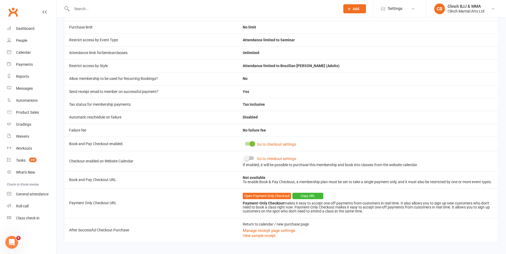
scroll to position [189, 0]
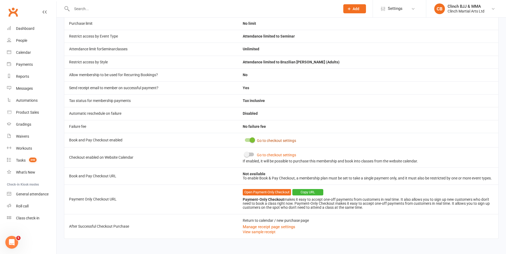
click at [289, 139] on link "Go to checkout settings" at bounding box center [276, 141] width 39 height 4
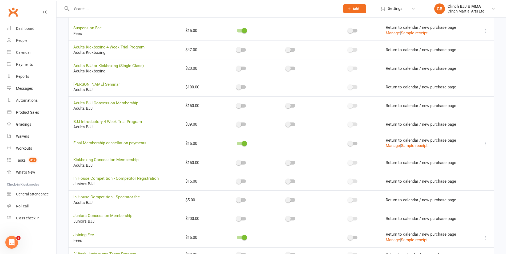
scroll to position [236, 0]
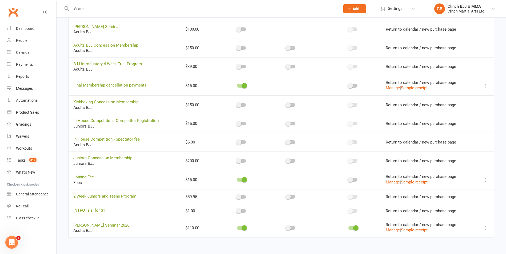
click at [487, 228] on icon at bounding box center [485, 227] width 5 height 5
click at [113, 225] on link "[PERSON_NAME] Seminar 2026" at bounding box center [101, 225] width 56 height 5
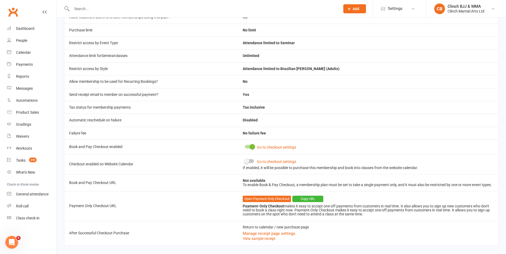
scroll to position [189, 0]
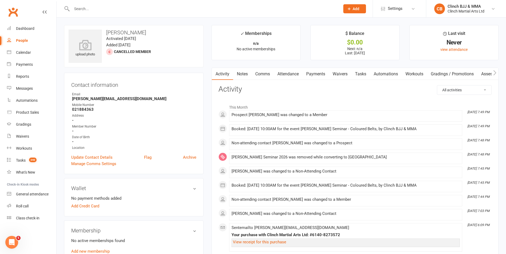
click at [382, 74] on link "Automations" at bounding box center [386, 74] width 32 height 12
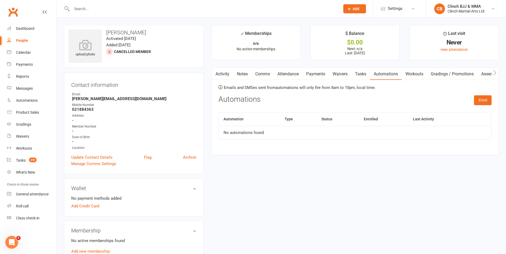
click at [337, 73] on link "Waivers" at bounding box center [340, 74] width 22 height 12
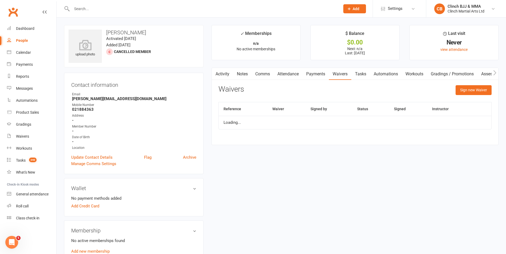
click at [325, 72] on link "Payments" at bounding box center [315, 74] width 26 height 12
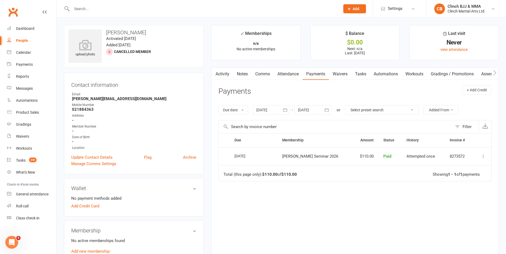
click at [282, 72] on link "Attendance" at bounding box center [287, 74] width 29 height 12
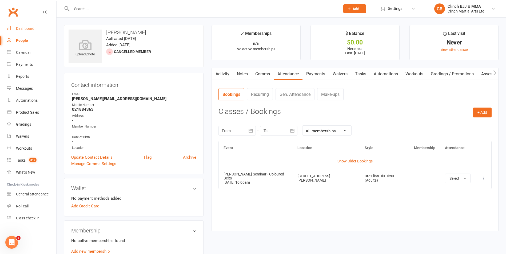
click at [26, 29] on div "Dashboard" at bounding box center [25, 28] width 18 height 4
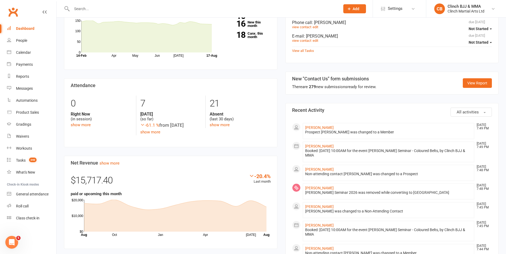
scroll to position [22, 0]
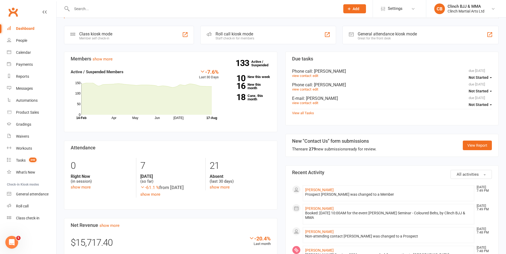
click at [31, 28] on div "Dashboard" at bounding box center [25, 28] width 18 height 4
click at [315, 209] on link "[PERSON_NAME]" at bounding box center [319, 209] width 29 height 4
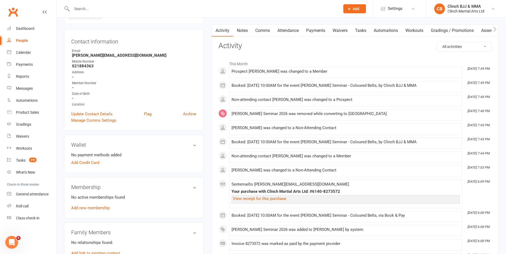
scroll to position [41, 0]
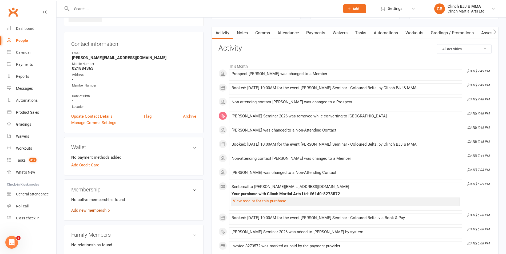
click at [91, 212] on link "Add new membership" at bounding box center [90, 210] width 38 height 5
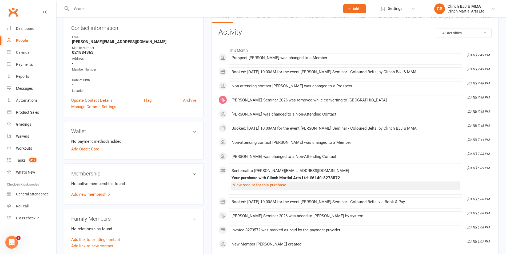
scroll to position [58, 0]
click at [98, 194] on link "Add new membership" at bounding box center [90, 194] width 38 height 5
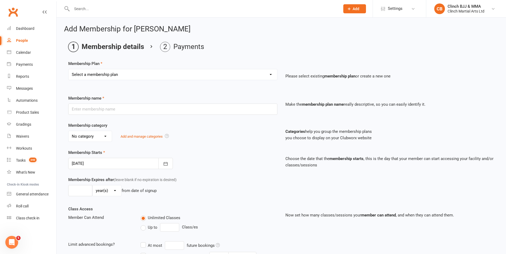
click at [130, 74] on select "Select a membership plan Create new Membership Plan Juniors BJJ Membership 2 We…" at bounding box center [172, 74] width 208 height 11
click at [137, 79] on select "Select a membership plan Create new Membership Plan Juniors BJJ Membership 2 We…" at bounding box center [172, 74] width 208 height 11
click at [127, 110] on input "text" at bounding box center [172, 109] width 209 height 11
type input "[PERSON_NAME] Seminar 2026"
click at [162, 72] on select "Select a membership plan Create new Membership Plan Juniors BJJ Membership 2 We…" at bounding box center [172, 74] width 208 height 11
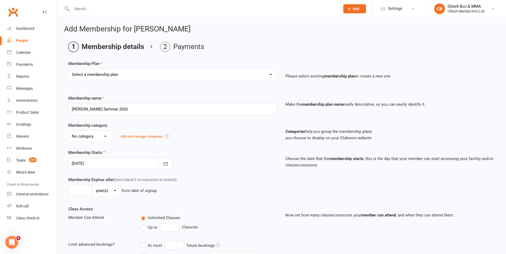
click at [160, 58] on main "Membership details Payments Membership Plan Select a membership plan Create new…" at bounding box center [281, 188] width 434 height 293
click at [167, 77] on select "Select a membership plan Create new Membership Plan Juniors BJJ Membership 2 We…" at bounding box center [172, 74] width 208 height 11
click at [30, 29] on div "Dashboard" at bounding box center [25, 28] width 18 height 4
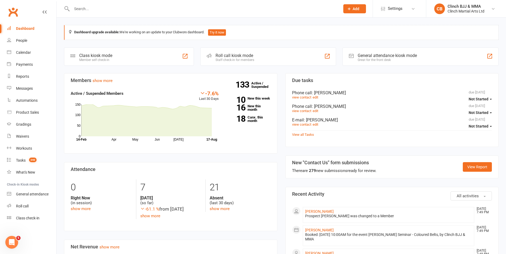
click at [323, 228] on li "[PERSON_NAME] [DATE] 7:49 PM Booked: [DATE] 10:00AM for the event [PERSON_NAME]…" at bounding box center [388, 236] width 172 height 21
click at [323, 230] on link "[PERSON_NAME]" at bounding box center [319, 230] width 29 height 4
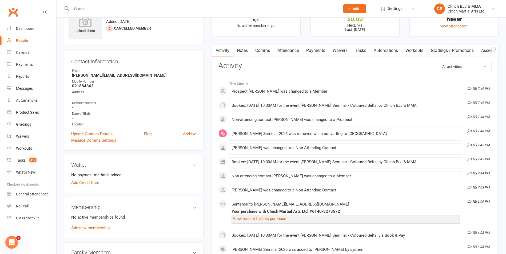
scroll to position [31, 0]
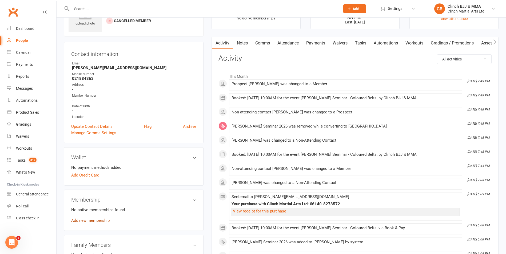
click at [89, 222] on link "Add new membership" at bounding box center [90, 220] width 38 height 5
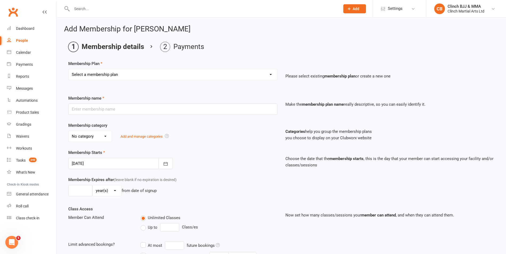
click at [162, 75] on select "Select a membership plan Create new Membership Plan Juniors BJJ Membership 2 We…" at bounding box center [172, 74] width 208 height 11
select select "18"
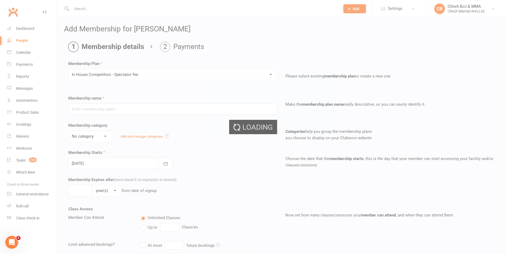
click at [228, 73] on ui-view "Prospect Member Non-attending contact Class / event Appointment Grading event T…" at bounding box center [253, 181] width 506 height 361
type input "In House Competition - Spectator fee"
select select "0"
type input "[DATE]"
type input "1"
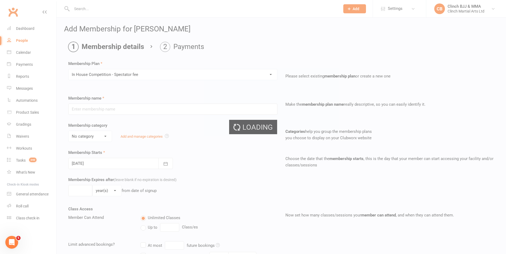
select select "0"
type input "1"
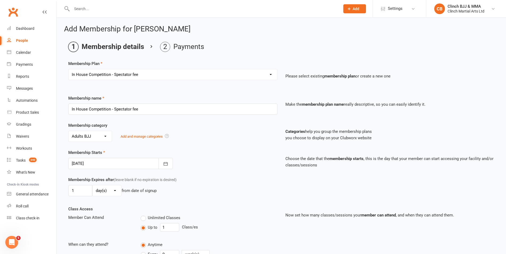
click at [234, 76] on select "Select a membership plan Create new Membership Plan Juniors BJJ Membership 2 We…" at bounding box center [172, 74] width 208 height 11
click at [210, 109] on input "In House Competition - Spectator fee" at bounding box center [172, 109] width 209 height 11
click at [265, 76] on select "Select a membership plan Create new Membership Plan Juniors BJJ Membership 2 We…" at bounding box center [172, 74] width 208 height 11
select select "0"
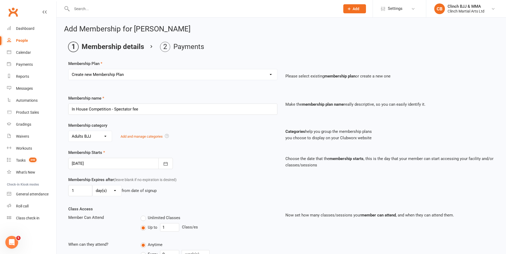
click at [68, 69] on select "Select a membership plan Create new Membership Plan Juniors BJJ Membership 2 We…" at bounding box center [172, 74] width 208 height 11
select select "3"
click at [222, 112] on input "In House Competition - Spectator fee" at bounding box center [172, 109] width 209 height 11
click at [214, 80] on div "Select a membership plan Create new Membership Plan Juniors BJJ Membership 2 We…" at bounding box center [172, 78] width 217 height 19
click at [210, 75] on select "Select a membership plan Create new Membership Plan Juniors BJJ Membership 2 We…" at bounding box center [172, 74] width 208 height 11
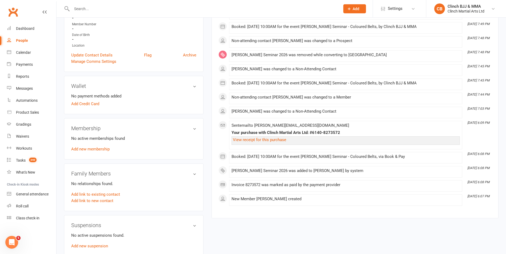
scroll to position [103, 0]
click at [89, 148] on link "Add new membership" at bounding box center [90, 148] width 38 height 5
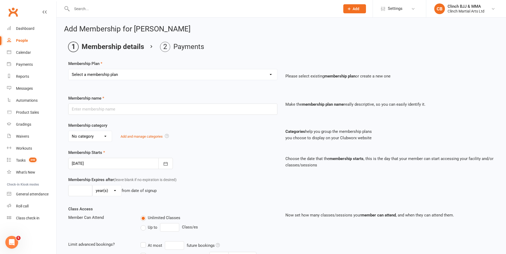
click at [159, 76] on select "Select a membership plan Create new Membership Plan Juniors BJJ Membership 2 We…" at bounding box center [172, 74] width 208 height 11
click at [257, 58] on main "Membership details Payments Membership Plan Select a membership plan Create new…" at bounding box center [281, 188] width 434 height 293
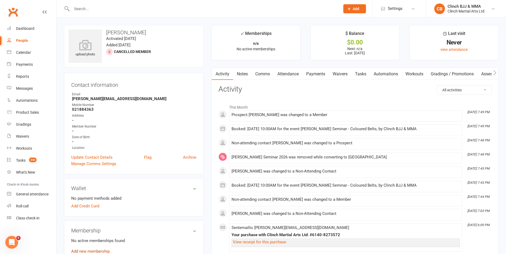
click at [89, 251] on link "Add new membership" at bounding box center [90, 251] width 38 height 5
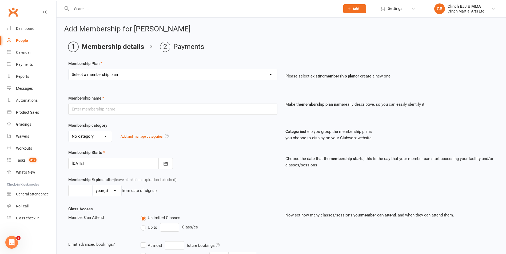
click at [109, 71] on select "Select a membership plan Create new Membership Plan Juniors BJJ Membership 2 We…" at bounding box center [172, 74] width 208 height 11
select select "0"
click at [19, 28] on div "Dashboard" at bounding box center [25, 28] width 18 height 4
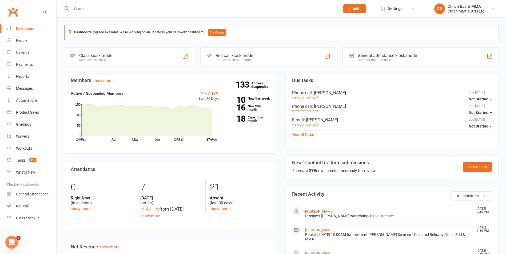
click at [313, 211] on link "[PERSON_NAME]" at bounding box center [319, 211] width 29 height 4
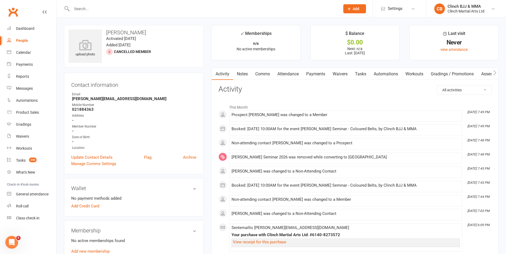
click at [292, 72] on link "Attendance" at bounding box center [287, 74] width 29 height 12
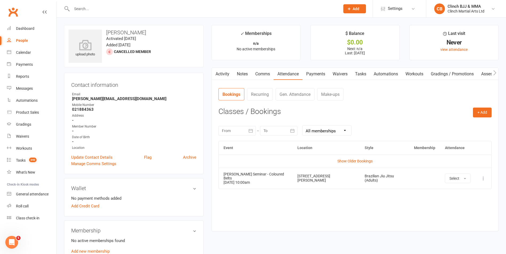
click at [482, 177] on icon at bounding box center [482, 178] width 5 height 5
click at [88, 252] on link "Add new membership" at bounding box center [90, 251] width 38 height 5
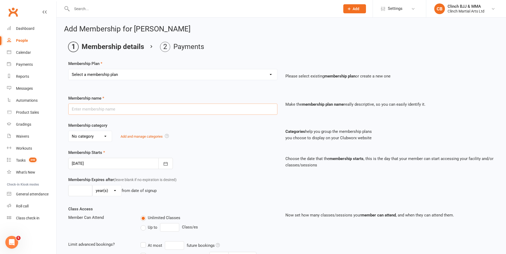
click at [164, 108] on input "text" at bounding box center [172, 109] width 209 height 11
type input "[PERSON_NAME] Seminar 2026"
click at [148, 75] on select "Select a membership plan Create new Membership Plan Juniors BJJ Membership 2 We…" at bounding box center [172, 74] width 208 height 11
select select "5"
click at [68, 69] on select "Select a membership plan Create new Membership Plan Juniors BJJ Membership 2 We…" at bounding box center [172, 74] width 208 height 11
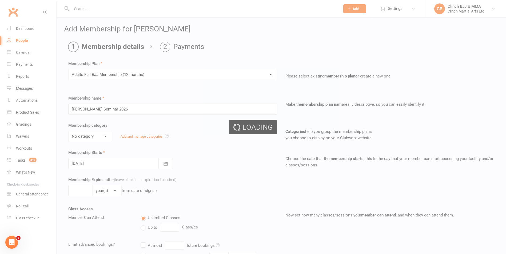
type input "Adults Full BJJ Membership (12 months)"
select select "0"
type input "12"
select select "2"
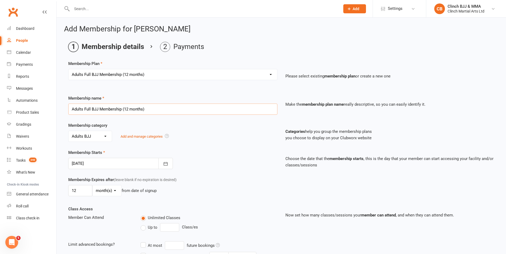
click at [123, 112] on input "Adults Full BJJ Membership (12 months)" at bounding box center [172, 109] width 209 height 11
click at [165, 73] on select "Select a membership plan Create new Membership Plan Juniors BJJ Membership 2 We…" at bounding box center [172, 74] width 208 height 11
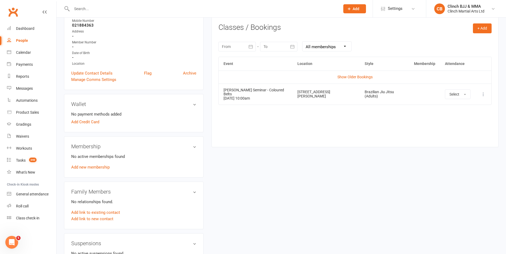
scroll to position [86, 0]
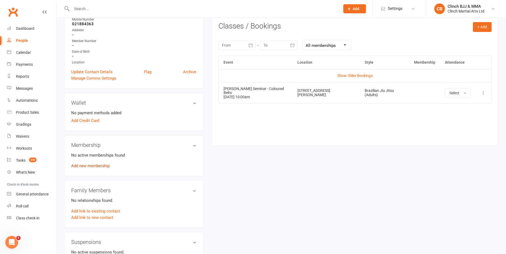
click at [76, 166] on link "Add new membership" at bounding box center [90, 166] width 38 height 5
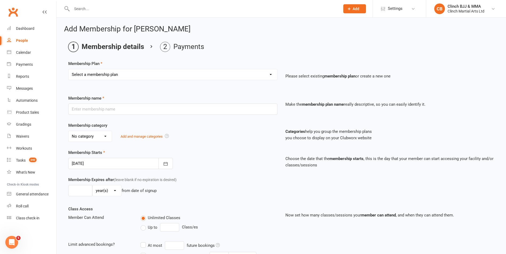
click at [144, 76] on select "Select a membership plan Create new Membership Plan Juniors BJJ Membership 2 We…" at bounding box center [172, 74] width 208 height 11
select select "11"
click at [68, 69] on select "Select a membership plan Create new Membership Plan Juniors BJJ Membership 2 We…" at bounding box center [172, 74] width 208 height 11
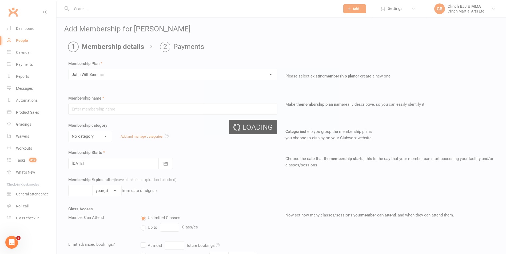
type input "[PERSON_NAME] Seminar"
select select "0"
type input "2"
select select "2"
type input "1"
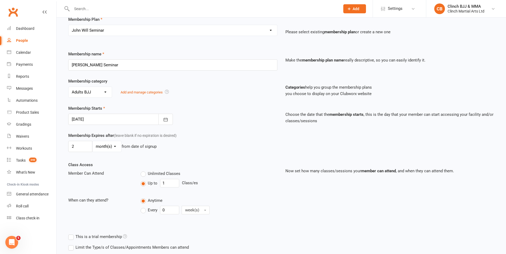
scroll to position [110, 0]
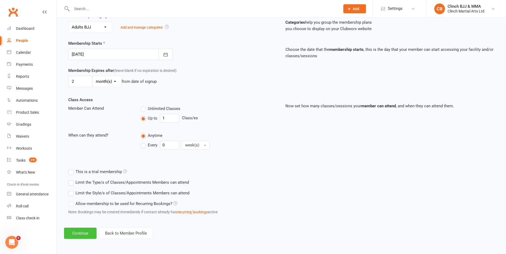
click at [74, 235] on button "Continue" at bounding box center [80, 233] width 33 height 11
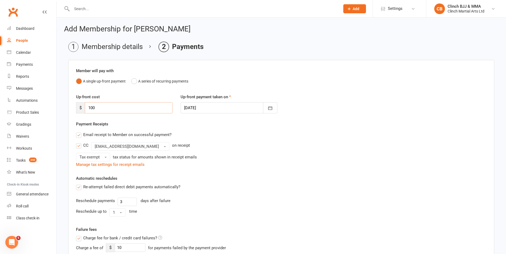
drag, startPoint x: 139, startPoint y: 107, endPoint x: 86, endPoint y: 98, distance: 53.3
click at [86, 98] on div "Up-front cost $ 100" at bounding box center [124, 104] width 104 height 20
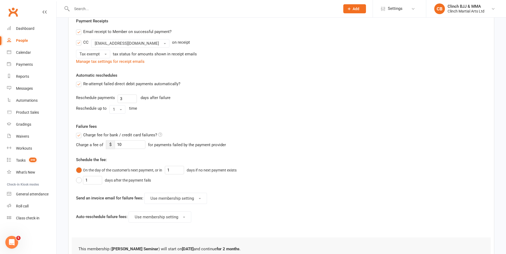
scroll to position [149, 0]
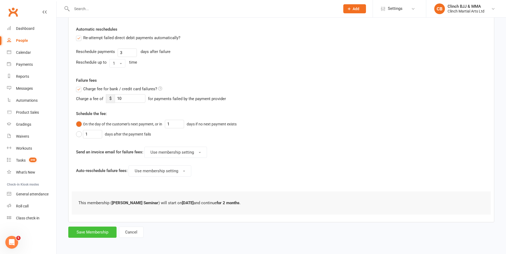
type input "0"
click at [84, 233] on button "Save Membership" at bounding box center [92, 232] width 48 height 11
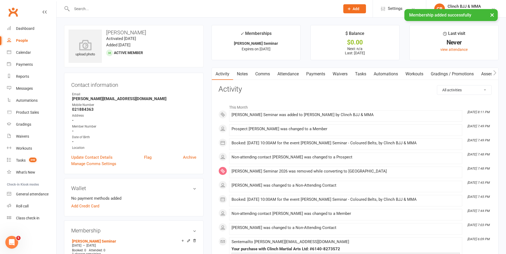
click at [319, 74] on link "Payments" at bounding box center [315, 74] width 26 height 12
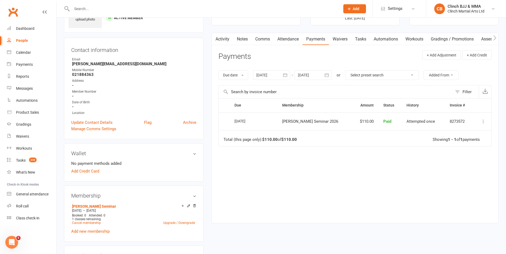
scroll to position [18, 0]
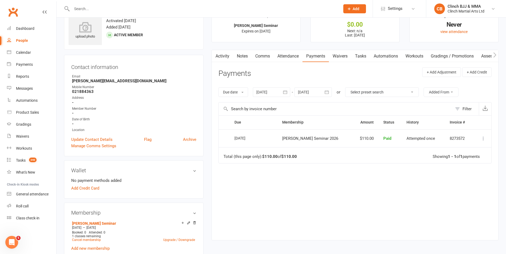
click at [293, 54] on link "Attendance" at bounding box center [287, 56] width 29 height 12
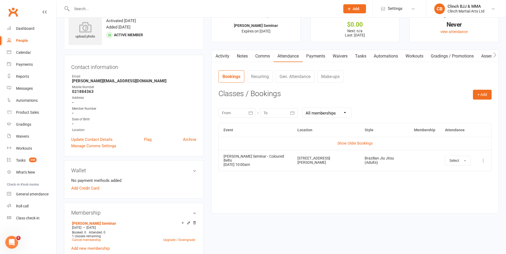
click at [318, 55] on link "Payments" at bounding box center [315, 56] width 26 height 12
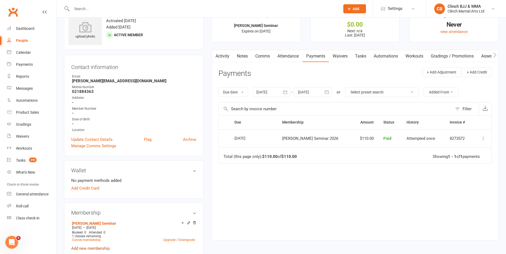
click at [94, 248] on link "Add new membership" at bounding box center [90, 248] width 38 height 5
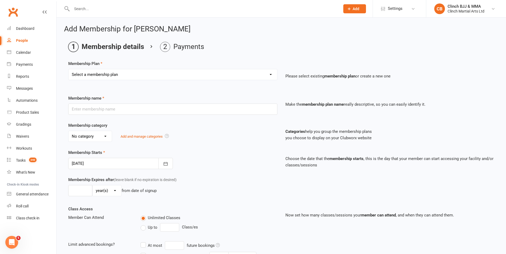
click at [153, 71] on select "Select a membership plan Create new Membership Plan Juniors BJJ Membership 2 We…" at bounding box center [172, 74] width 208 height 11
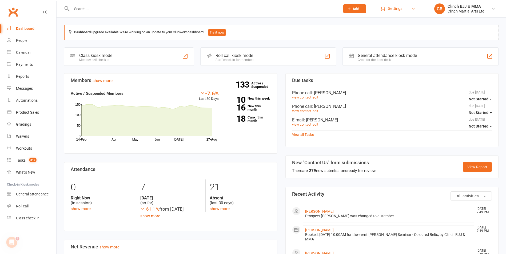
click at [401, 8] on span "Settings" at bounding box center [394, 9] width 15 height 12
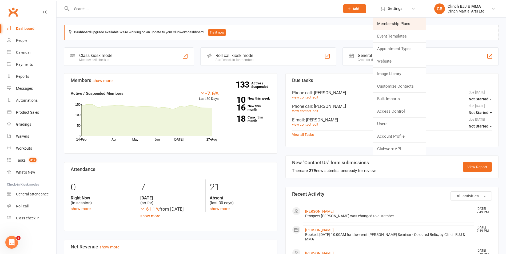
click at [395, 26] on link "Membership Plans" at bounding box center [399, 24] width 53 height 12
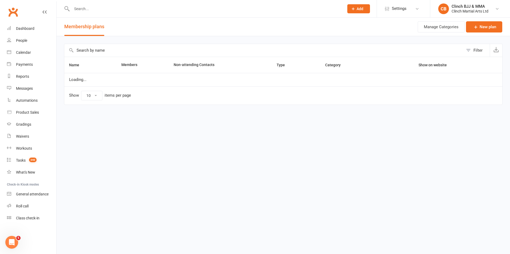
select select "100"
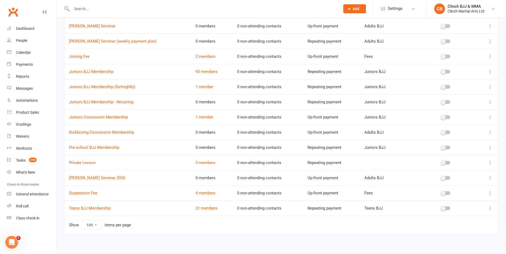
scroll to position [301, 0]
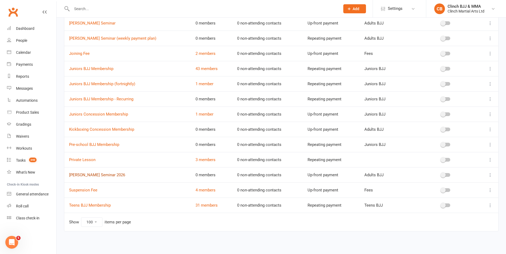
click at [112, 175] on link "[PERSON_NAME] Seminar 2026" at bounding box center [97, 175] width 56 height 5
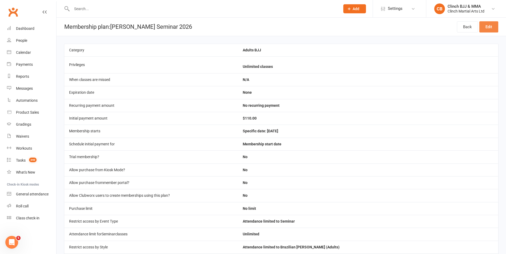
click at [491, 27] on link "Edit" at bounding box center [488, 26] width 19 height 11
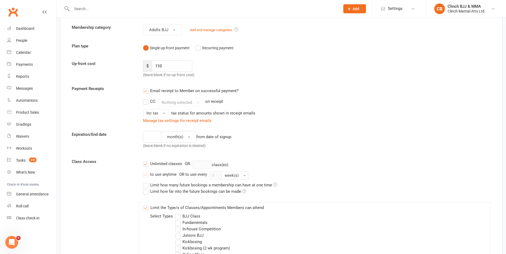
scroll to position [59, 0]
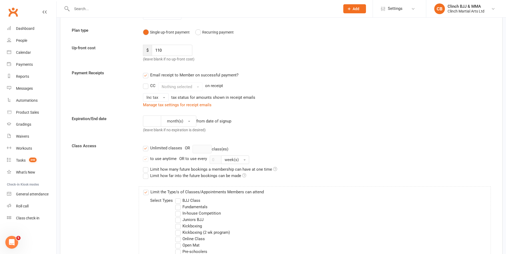
click at [146, 148] on label "Unlimited classes" at bounding box center [162, 148] width 39 height 6
click at [146, 145] on input "Unlimited classes" at bounding box center [144, 145] width 3 height 0
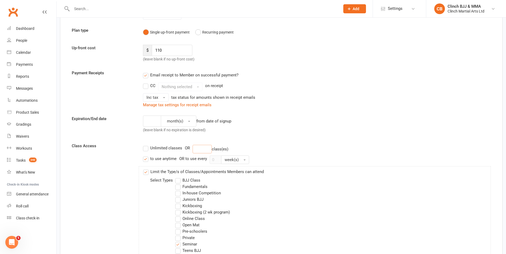
click at [201, 152] on input "number" at bounding box center [201, 149] width 19 height 9
type input "1"
click at [145, 160] on label "to use anytime" at bounding box center [160, 159] width 34 height 6
click at [145, 156] on input "to use anytime" at bounding box center [144, 156] width 3 height 0
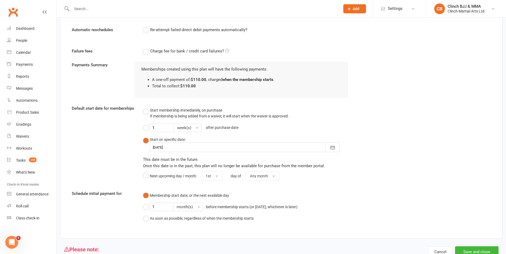
scroll to position [520, 0]
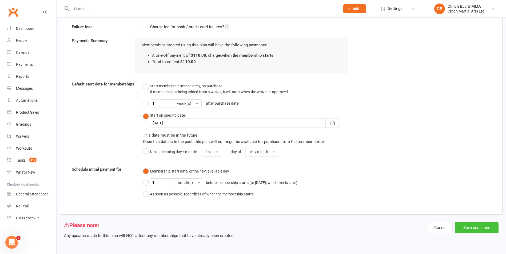
click at [481, 227] on button "Save and close" at bounding box center [476, 227] width 43 height 11
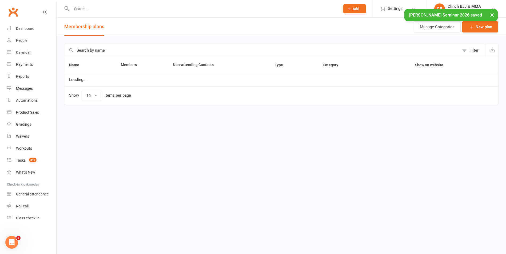
select select "100"
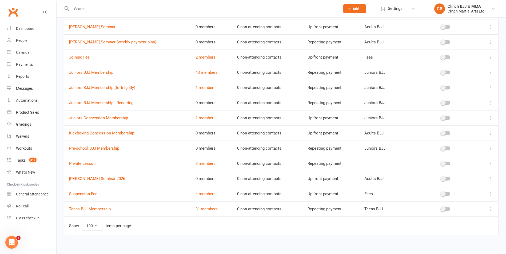
scroll to position [301, 0]
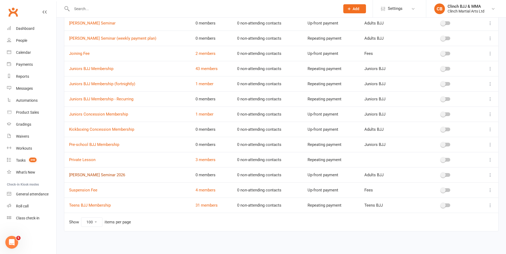
click at [93, 173] on link "[PERSON_NAME] Seminar 2026" at bounding box center [97, 175] width 56 height 5
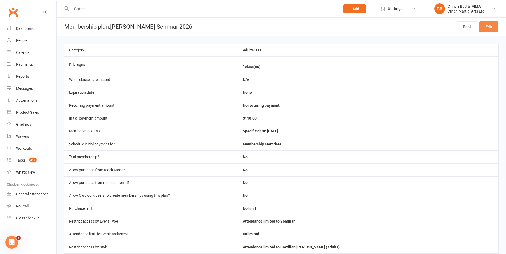
click at [488, 26] on link "Edit" at bounding box center [488, 26] width 19 height 11
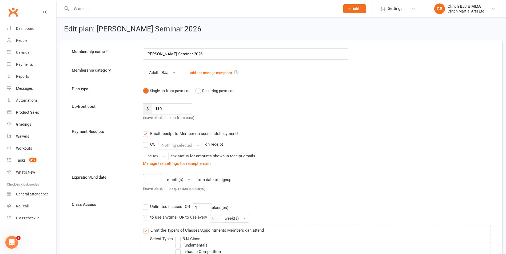
click at [157, 177] on input "number" at bounding box center [152, 179] width 18 height 11
click at [193, 179] on button "month(s)" at bounding box center [178, 179] width 35 height 11
click at [322, 179] on div "month(s) day(s) week(s) month(s) year(s) from date of signup (leave blank if no…" at bounding box center [245, 184] width 213 height 20
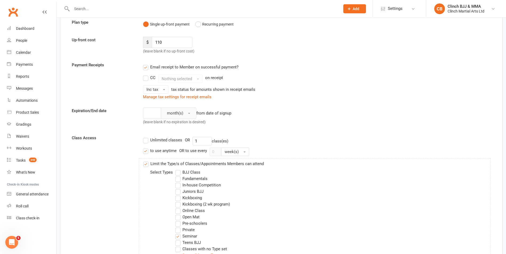
scroll to position [81, 0]
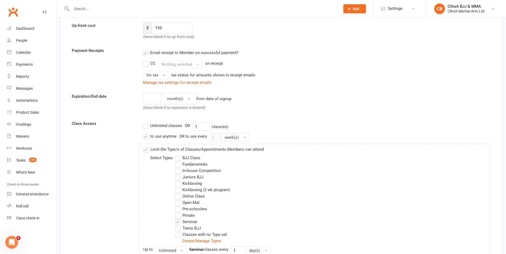
click at [147, 136] on label "to use anytime" at bounding box center [160, 136] width 34 height 6
click at [146, 133] on input "to use anytime" at bounding box center [144, 133] width 3 height 0
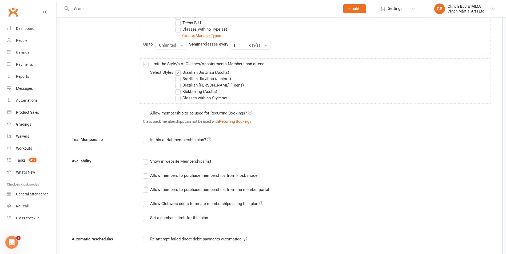
scroll to position [293, 0]
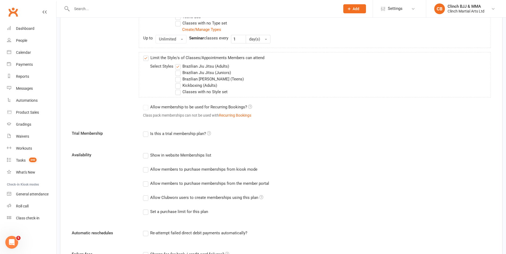
click at [210, 133] on icon at bounding box center [209, 133] width 4 height 4
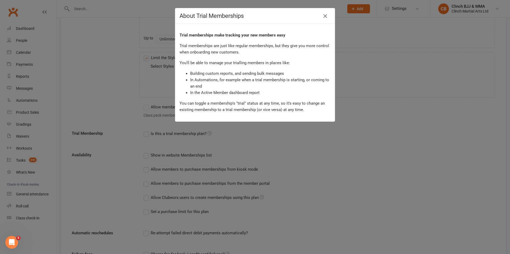
click at [325, 16] on icon "button" at bounding box center [325, 16] width 6 height 6
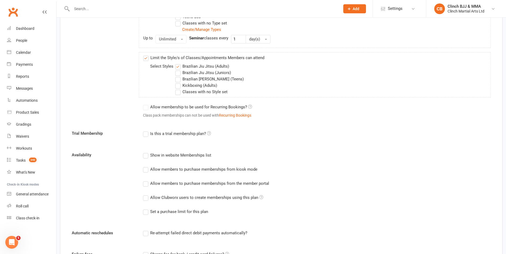
click at [147, 184] on label "Allow members to purchase memberships from the member portal" at bounding box center [206, 183] width 126 height 6
click at [146, 180] on input "Allow members to purchase memberships from the member portal" at bounding box center [144, 180] width 3 height 0
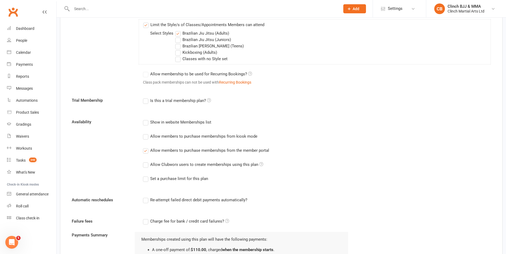
scroll to position [350, 0]
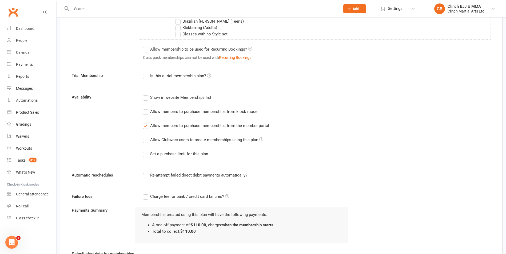
click at [203, 153] on div "Set a purchase limit for this plan" at bounding box center [179, 154] width 58 height 6
click at [146, 151] on input "Set a purchase limit for this plan" at bounding box center [144, 151] width 3 height 0
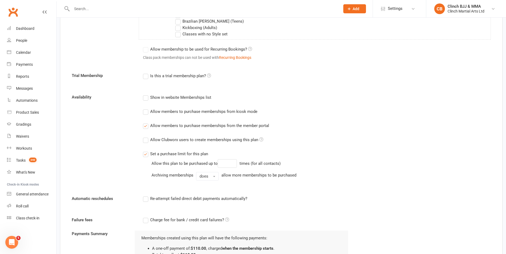
click at [202, 153] on div "Set a purchase limit for this plan" at bounding box center [179, 154] width 58 height 6
click at [146, 151] on input "Set a purchase limit for this plan" at bounding box center [144, 151] width 3 height 0
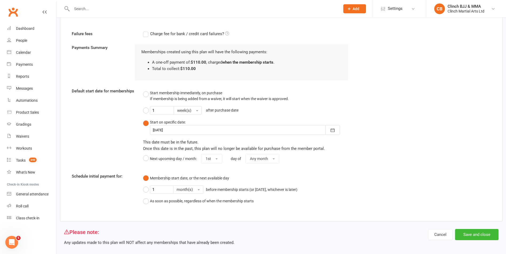
scroll to position [520, 0]
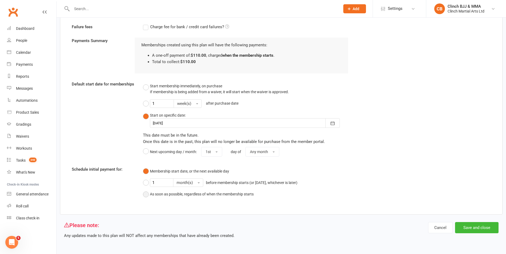
click at [146, 193] on button "As soon as possible, regardless of when the membership starts" at bounding box center [198, 194] width 111 height 10
click at [146, 170] on button "Membership start date, or the next available day" at bounding box center [186, 171] width 86 height 10
click at [146, 192] on button "As soon as possible, regardless of when the membership starts" at bounding box center [198, 194] width 111 height 10
click at [482, 229] on button "Save and close" at bounding box center [476, 227] width 43 height 11
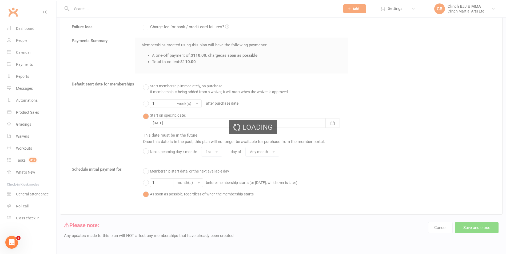
select select "100"
